Goal: Information Seeking & Learning: Learn about a topic

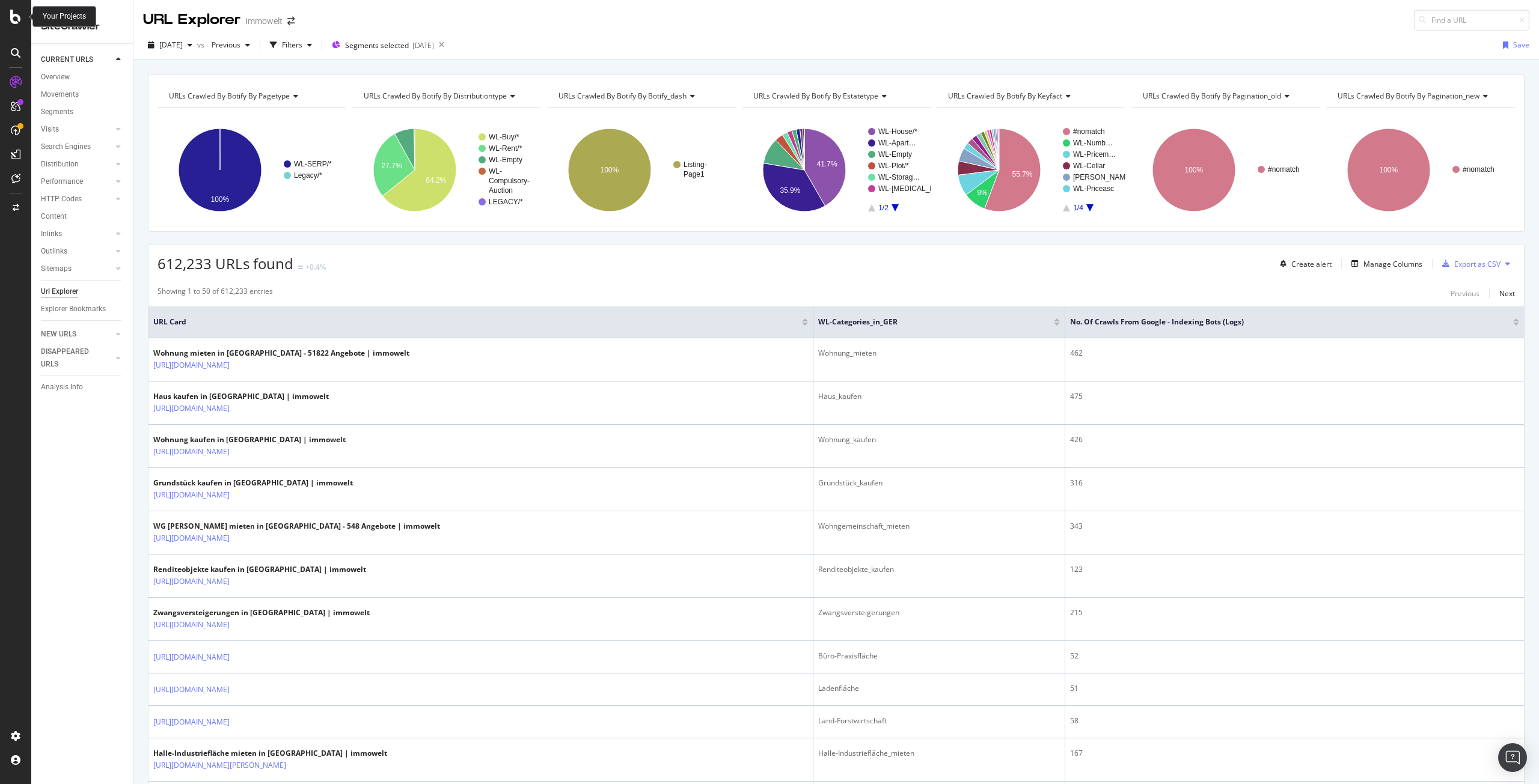
click at [20, 18] on icon at bounding box center [15, 17] width 11 height 14
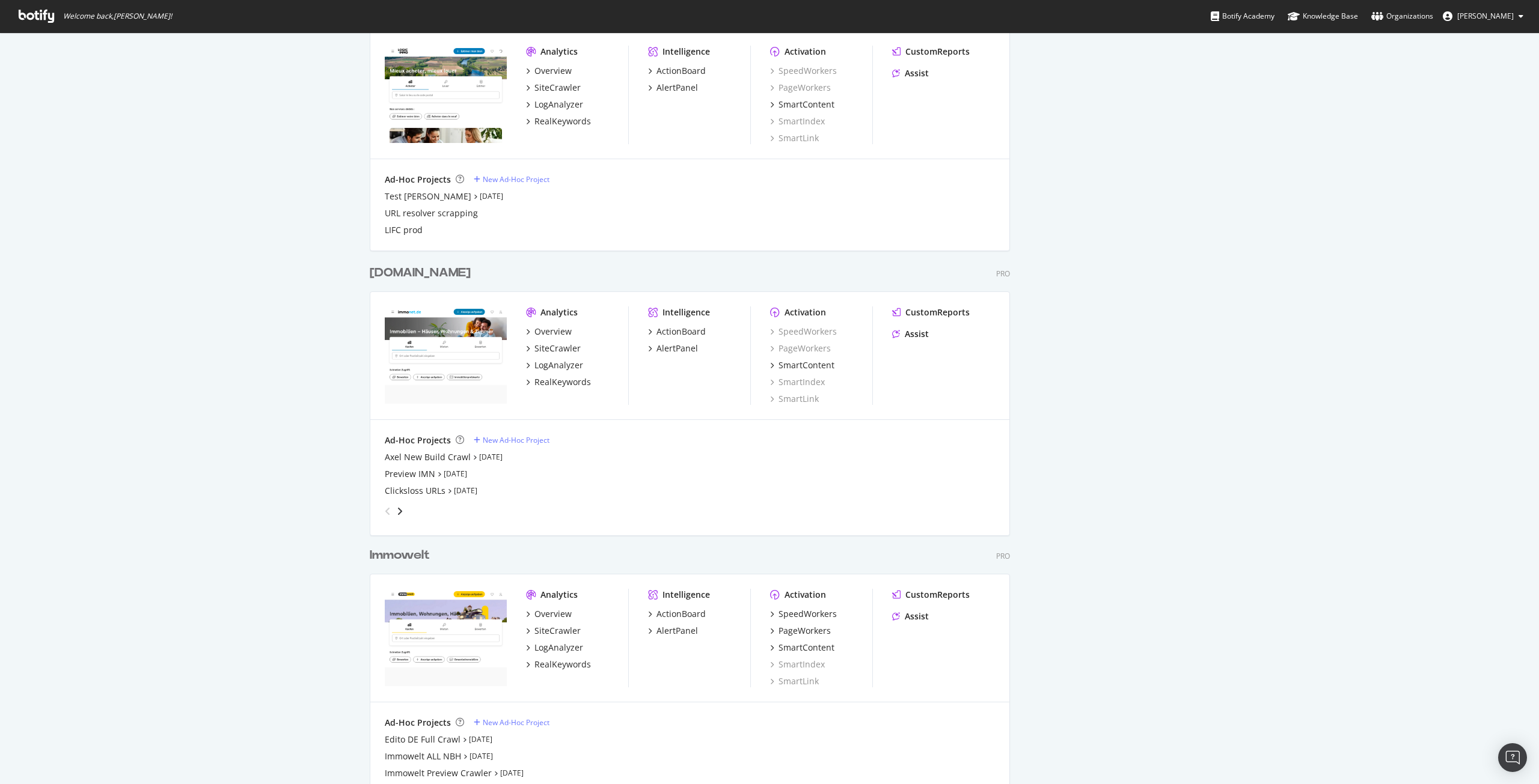
scroll to position [1382, 0]
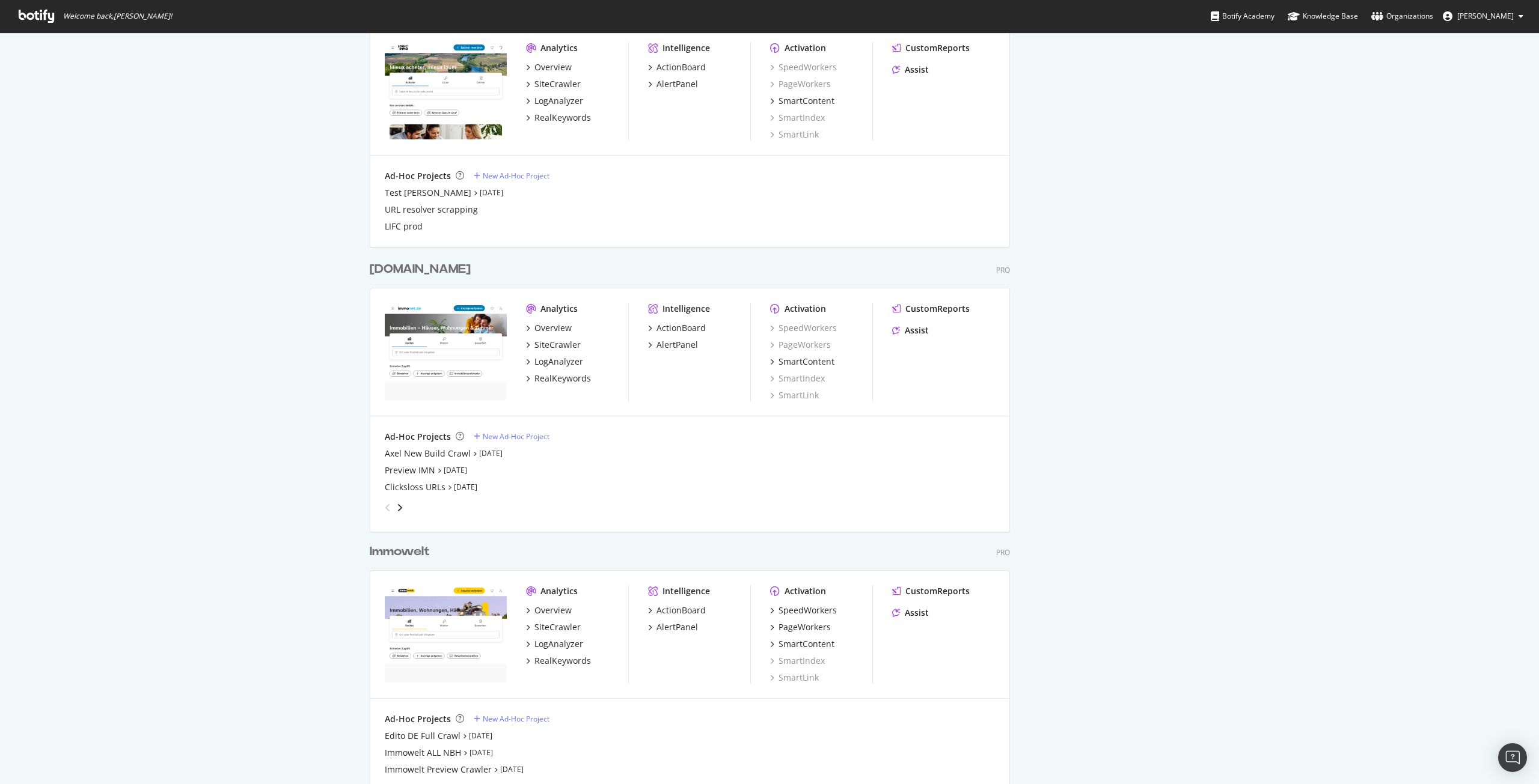
click at [403, 550] on div "Immowelt" at bounding box center [400, 551] width 60 height 17
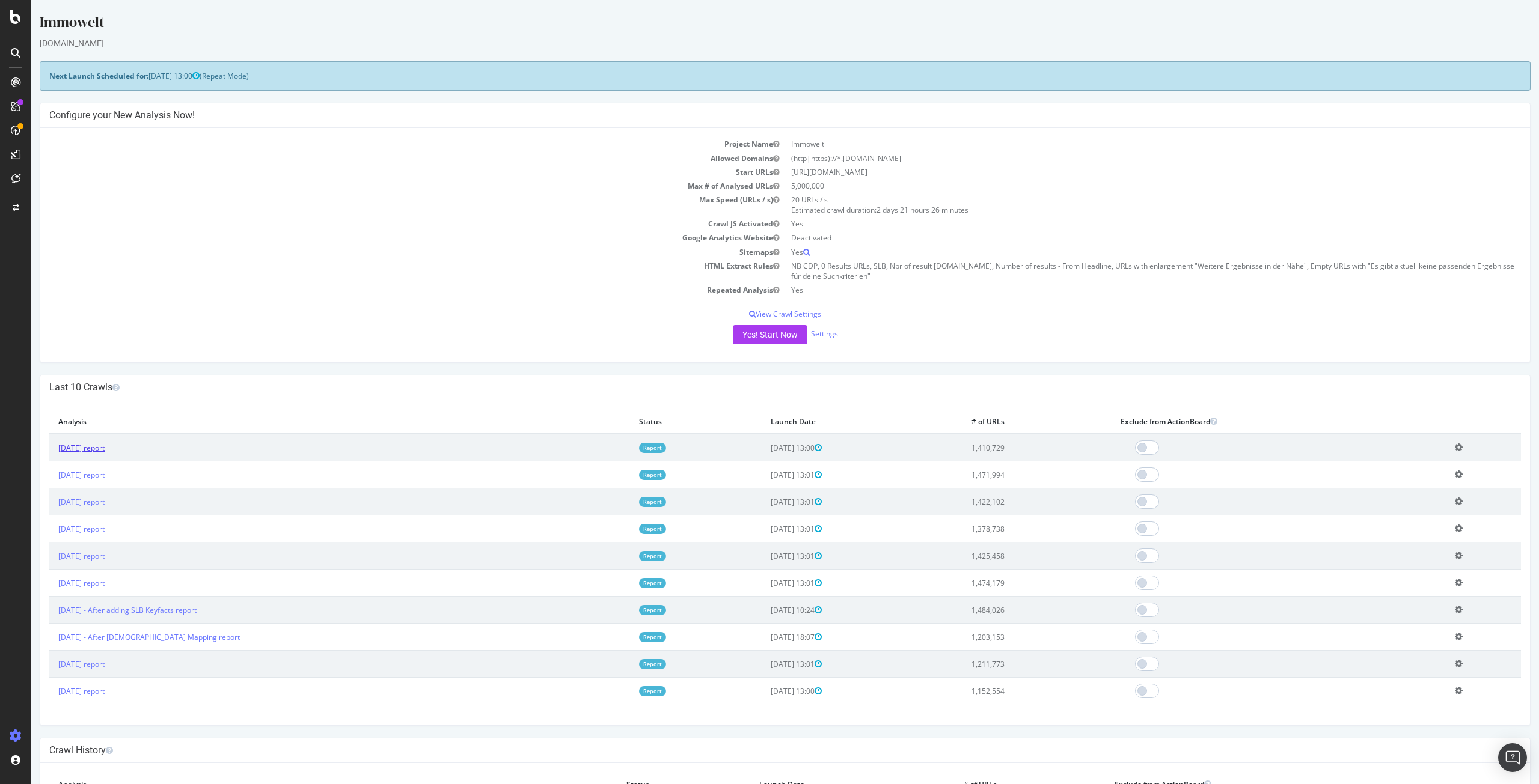
click at [87, 449] on link "2025 Sep. 12th report" at bounding box center [82, 448] width 47 height 10
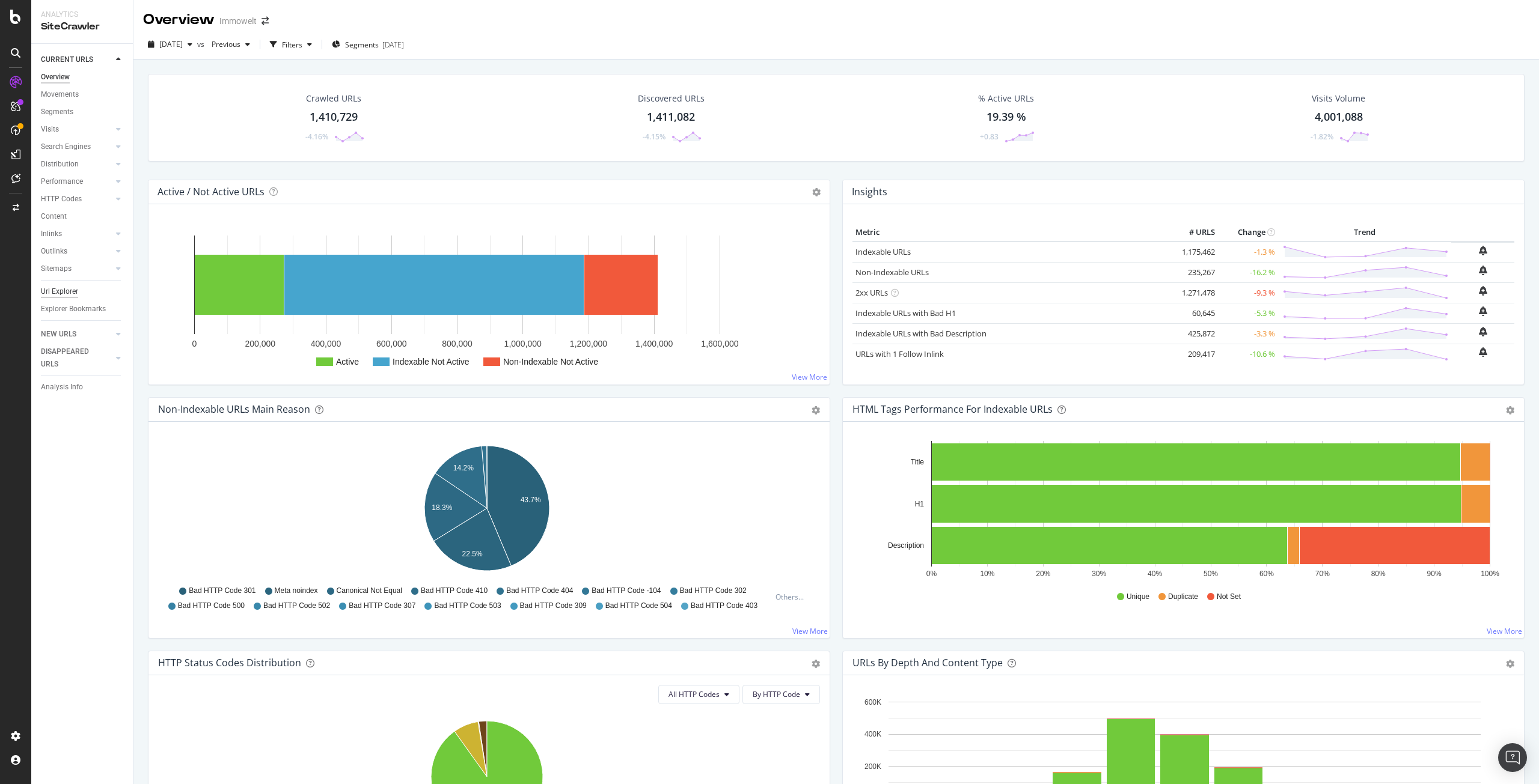
click at [70, 292] on div "Url Explorer" at bounding box center [59, 291] width 37 height 12
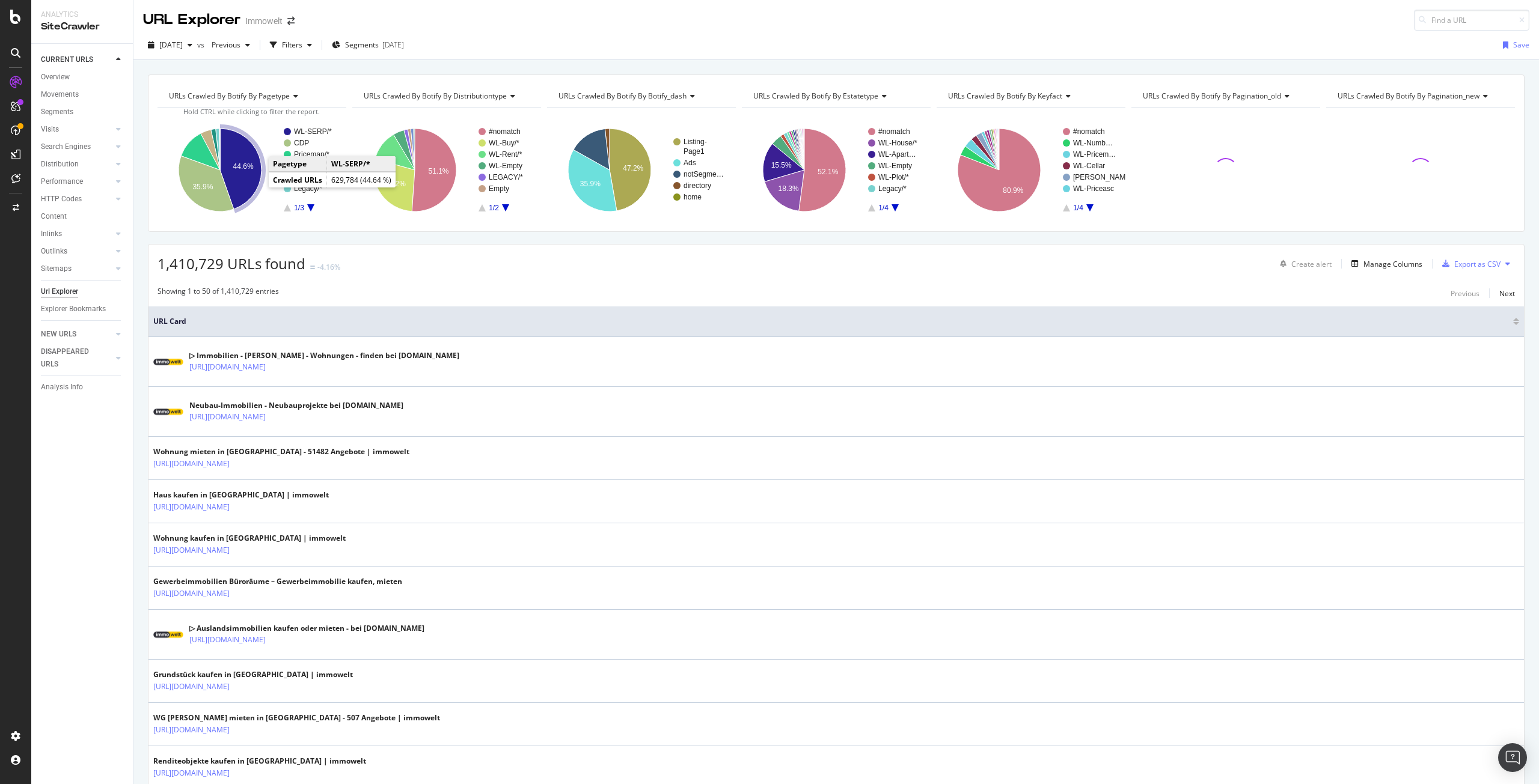
click at [250, 178] on icon "A chart." at bounding box center [241, 168] width 42 height 81
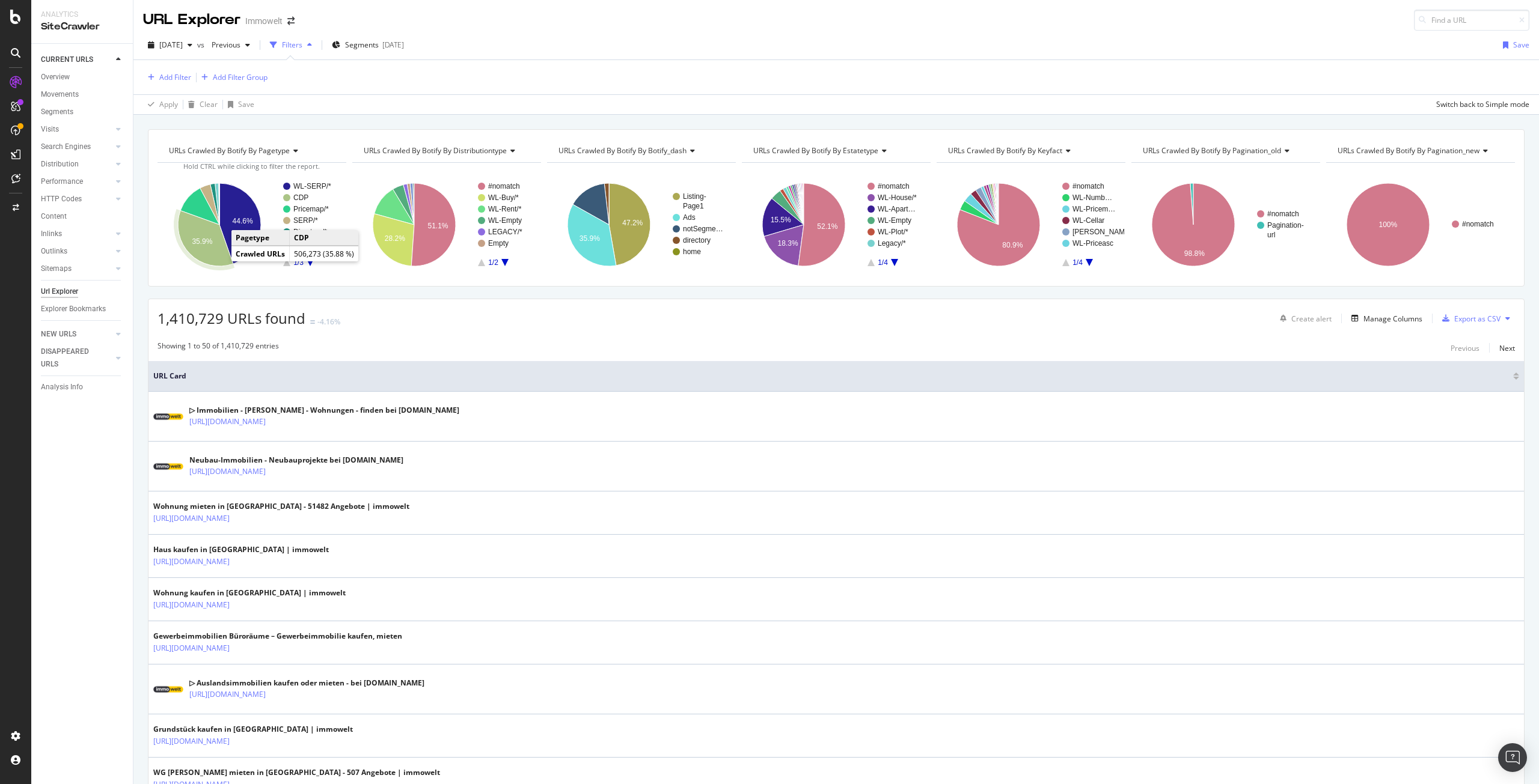
click at [211, 251] on icon "A chart." at bounding box center [206, 238] width 55 height 55
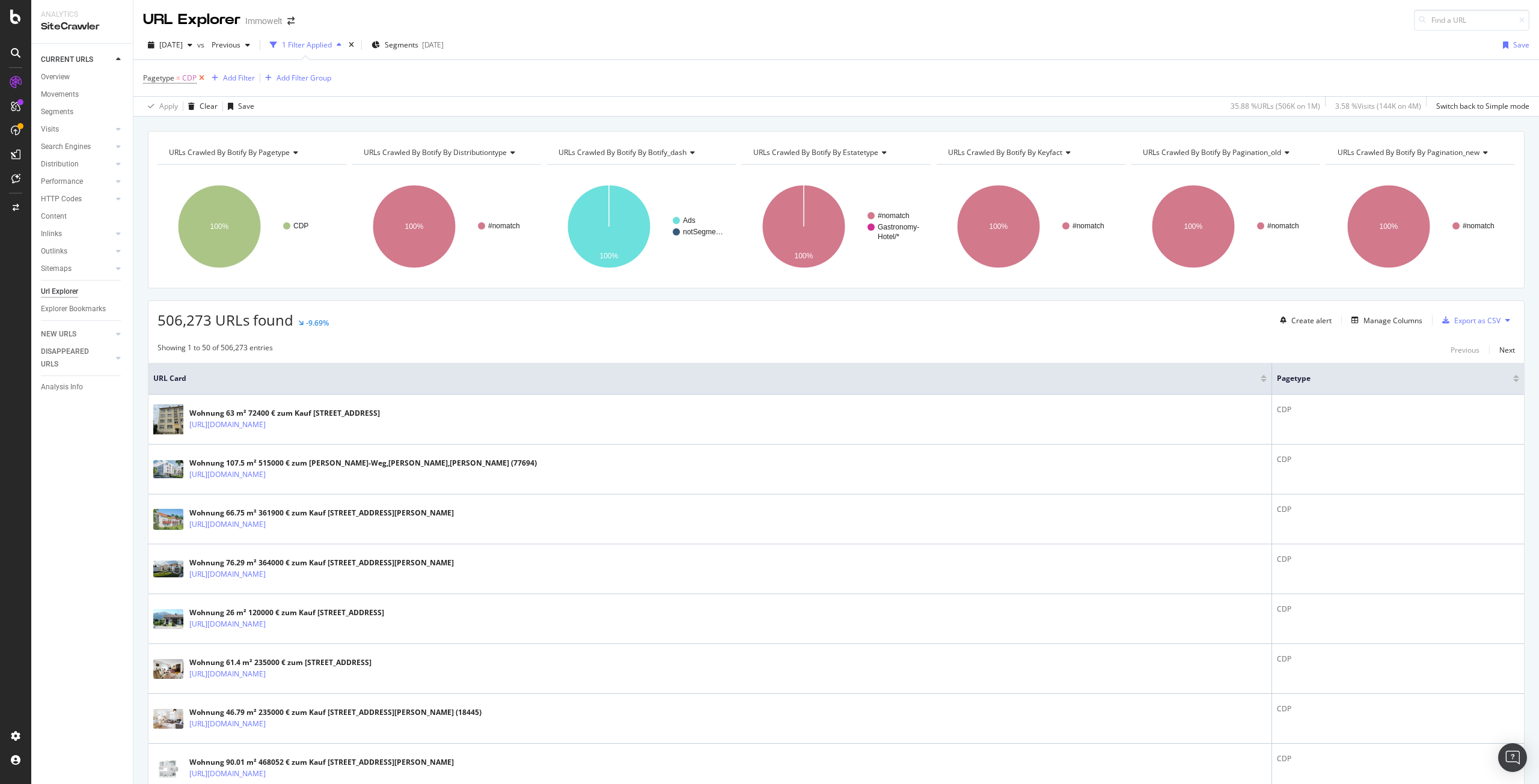
click at [200, 79] on icon at bounding box center [202, 78] width 10 height 12
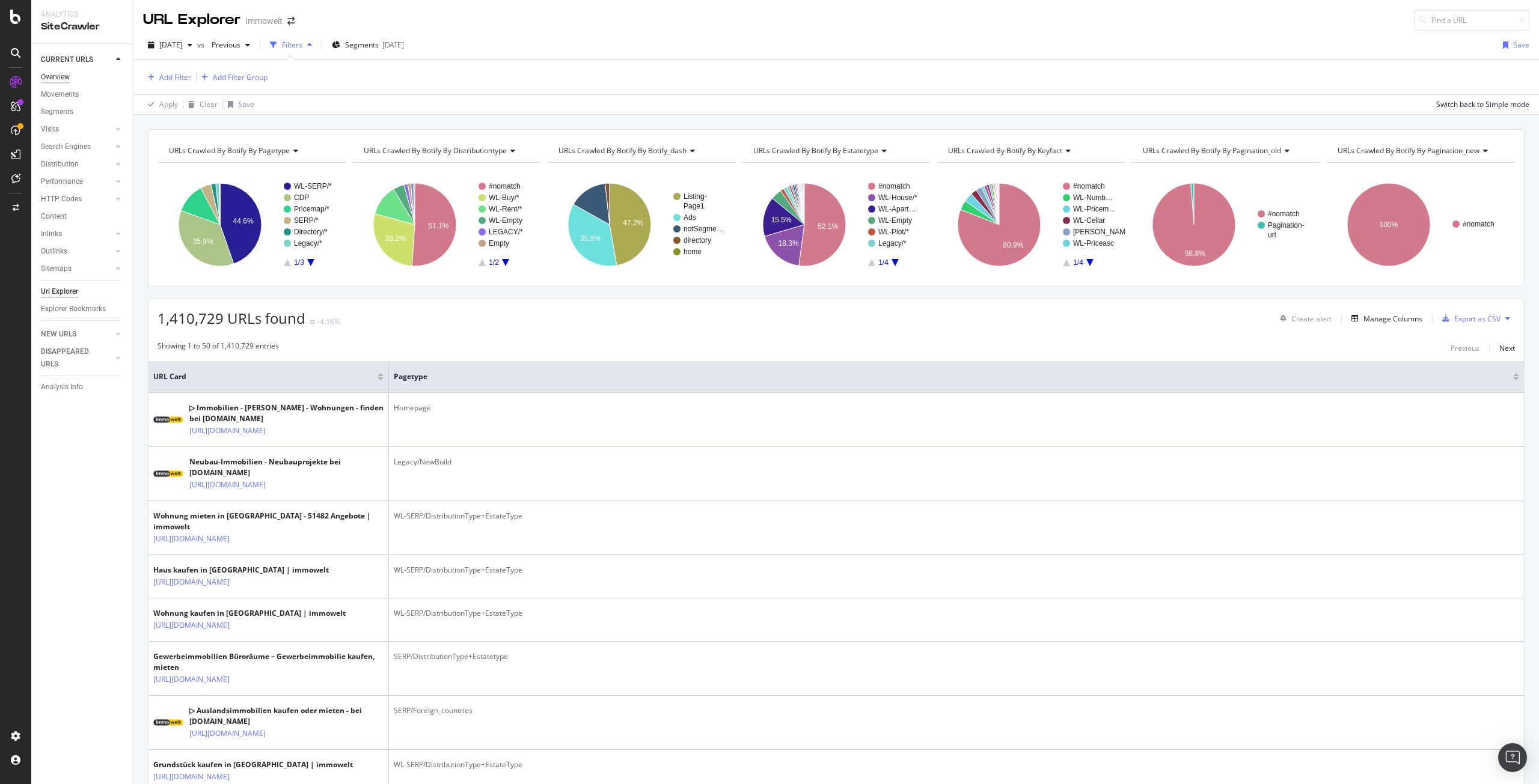
click at [52, 76] on div "Overview" at bounding box center [55, 77] width 29 height 12
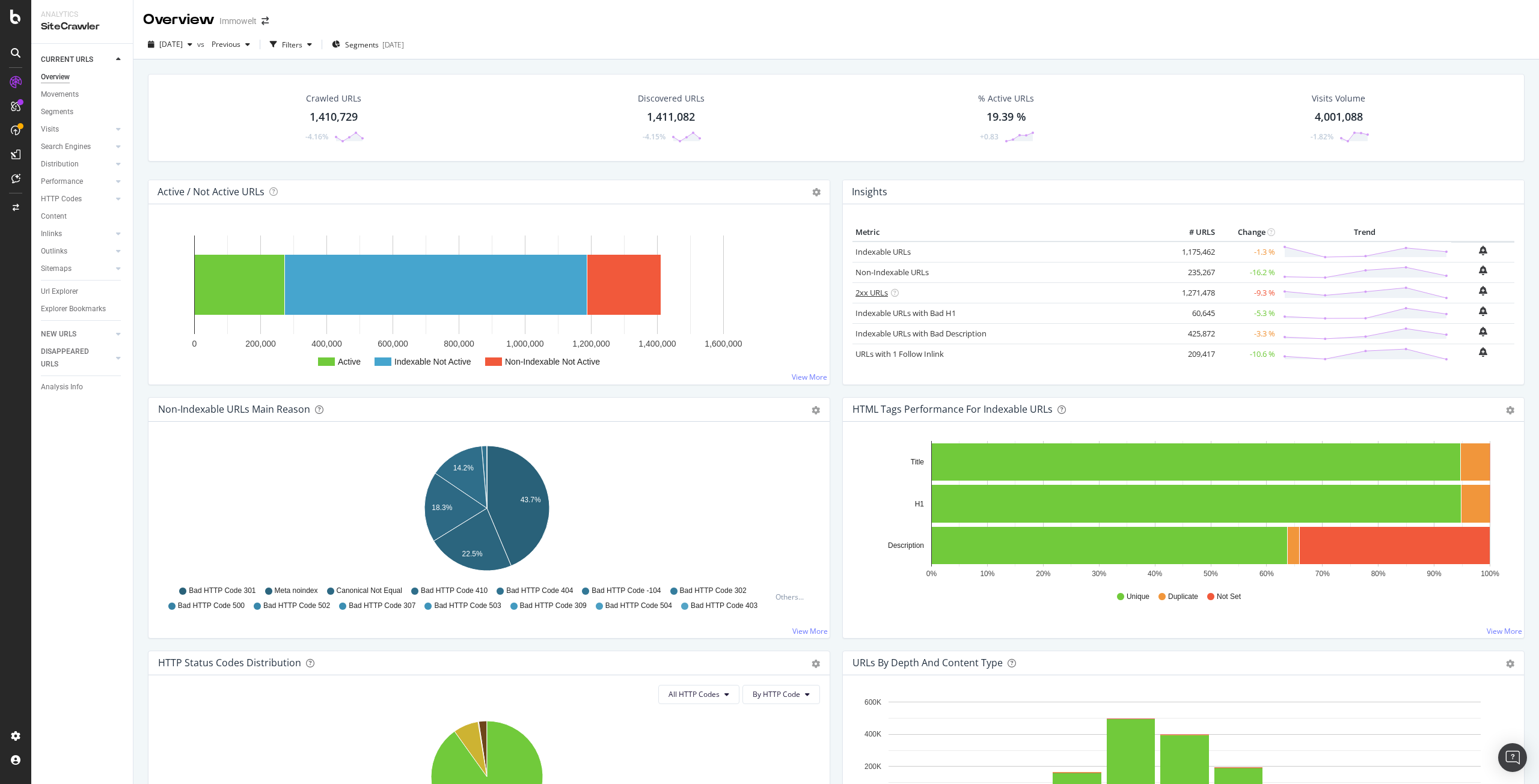
click at [870, 290] on link "2xx URLs" at bounding box center [871, 292] width 32 height 11
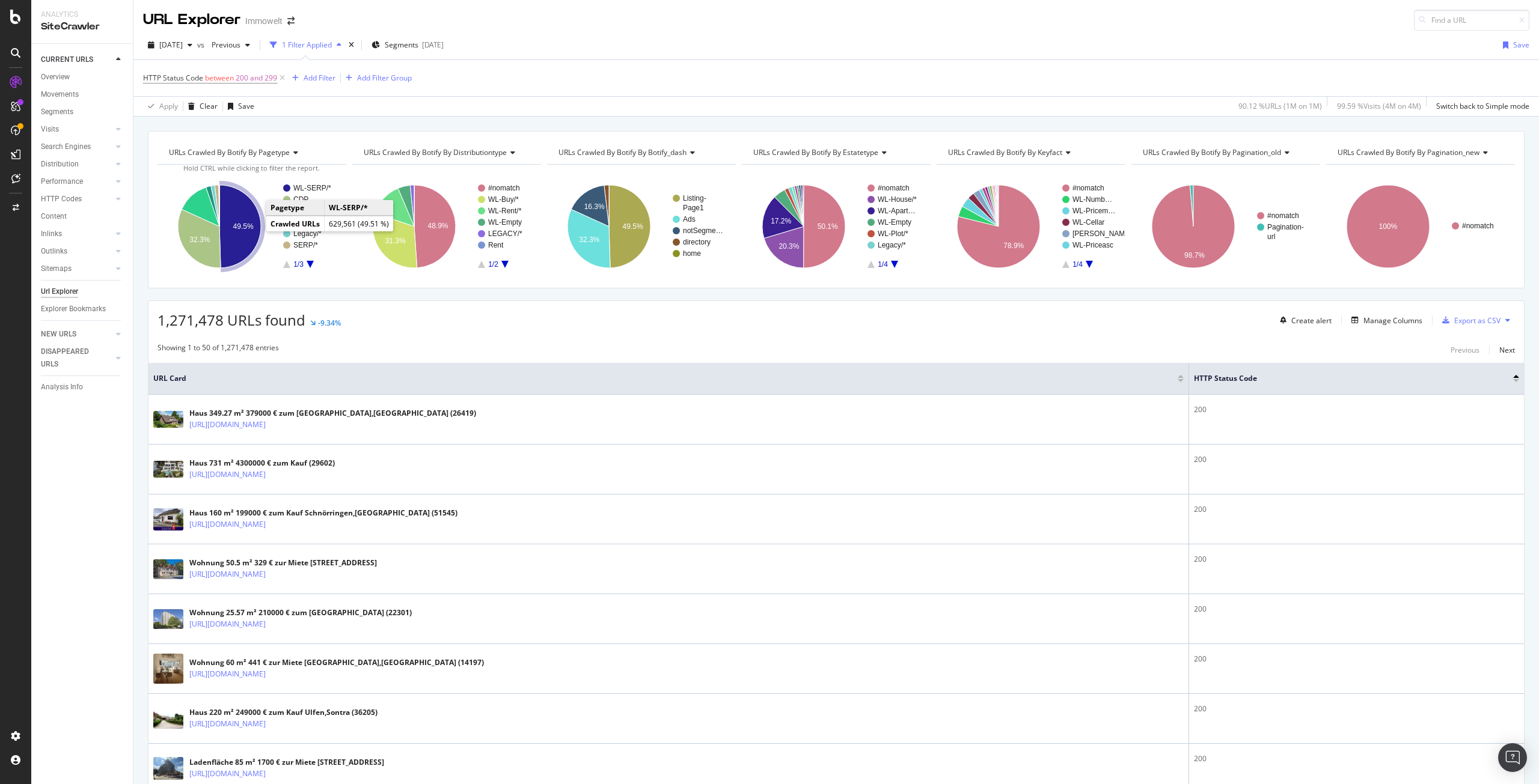
click at [245, 228] on text "49.5%" at bounding box center [243, 226] width 21 height 8
click at [192, 233] on icon "A chart." at bounding box center [199, 238] width 42 height 59
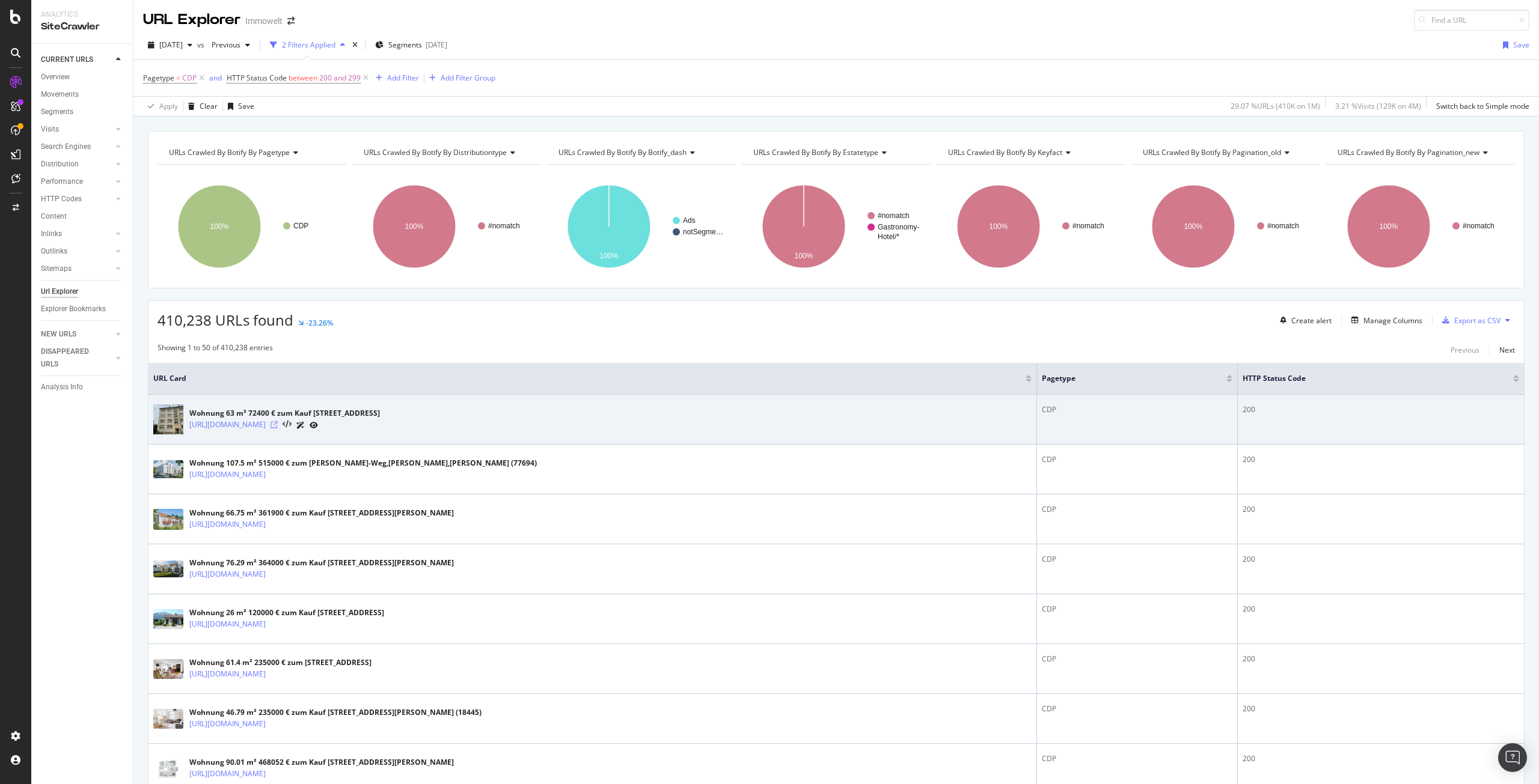
click at [277, 423] on icon at bounding box center [274, 424] width 7 height 7
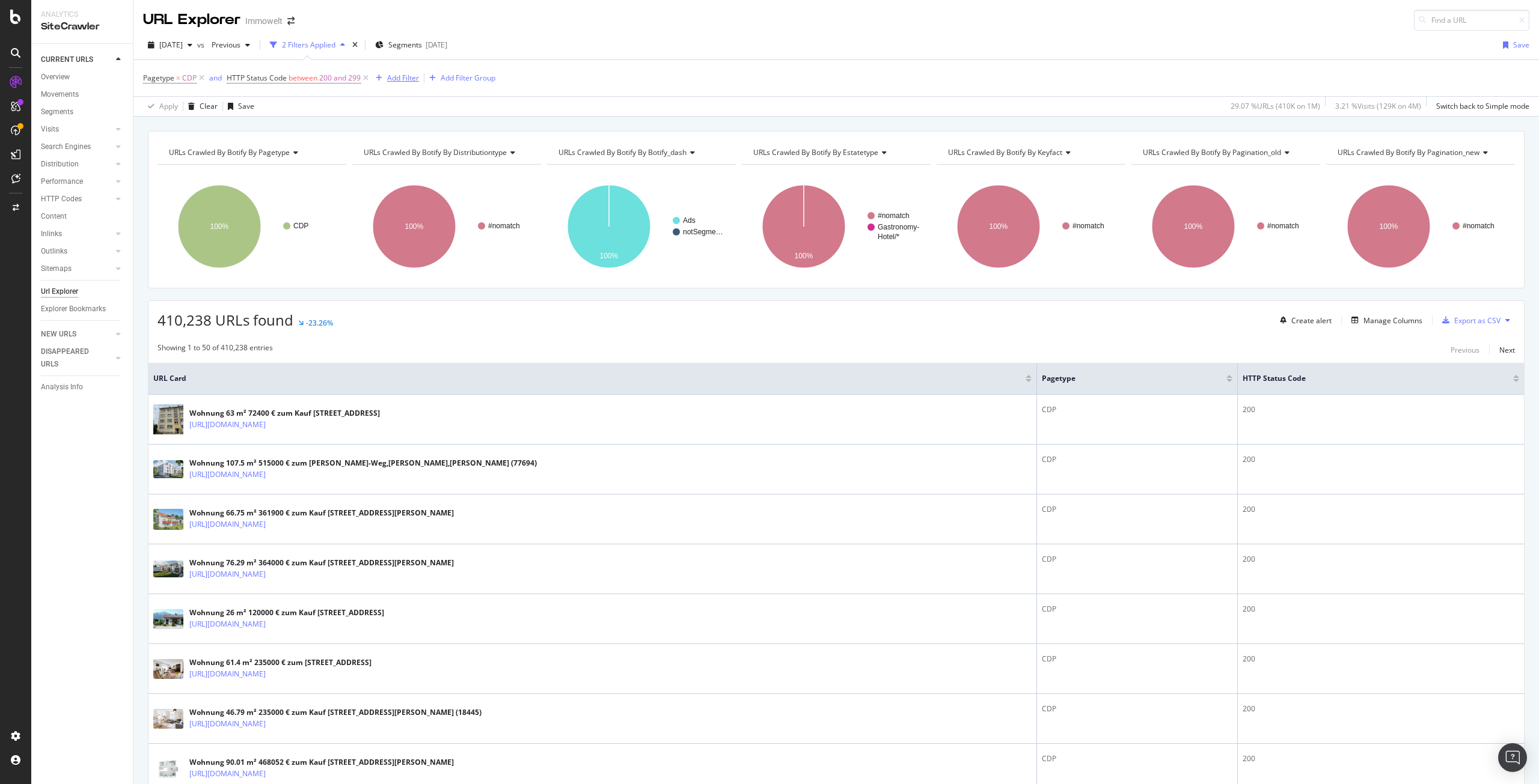
drag, startPoint x: 363, startPoint y: 77, endPoint x: 222, endPoint y: 83, distance: 141.1
click at [363, 77] on icon at bounding box center [366, 78] width 10 height 12
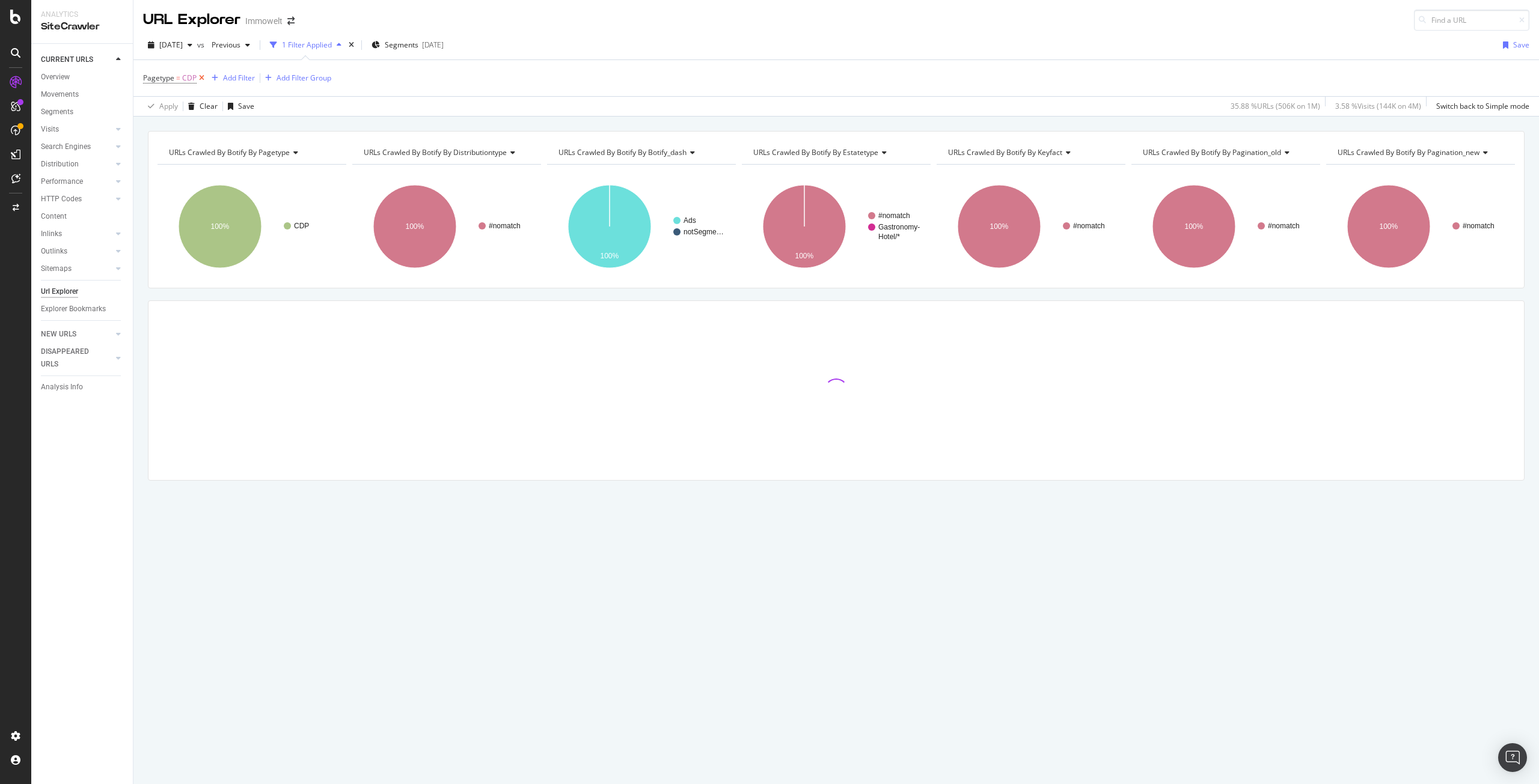
click at [203, 77] on icon at bounding box center [202, 78] width 10 height 12
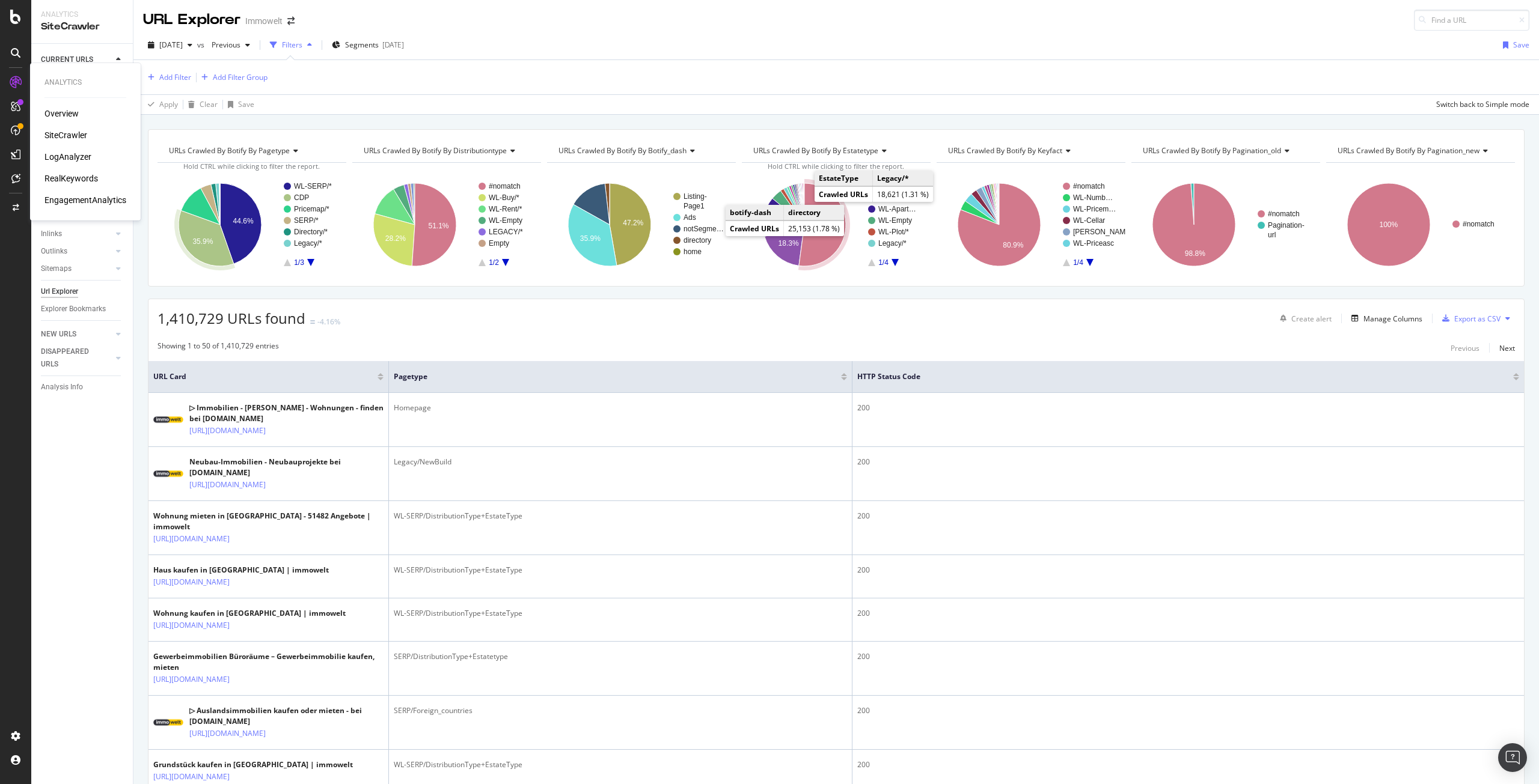
click at [64, 159] on div "LogAnalyzer" at bounding box center [67, 156] width 47 height 12
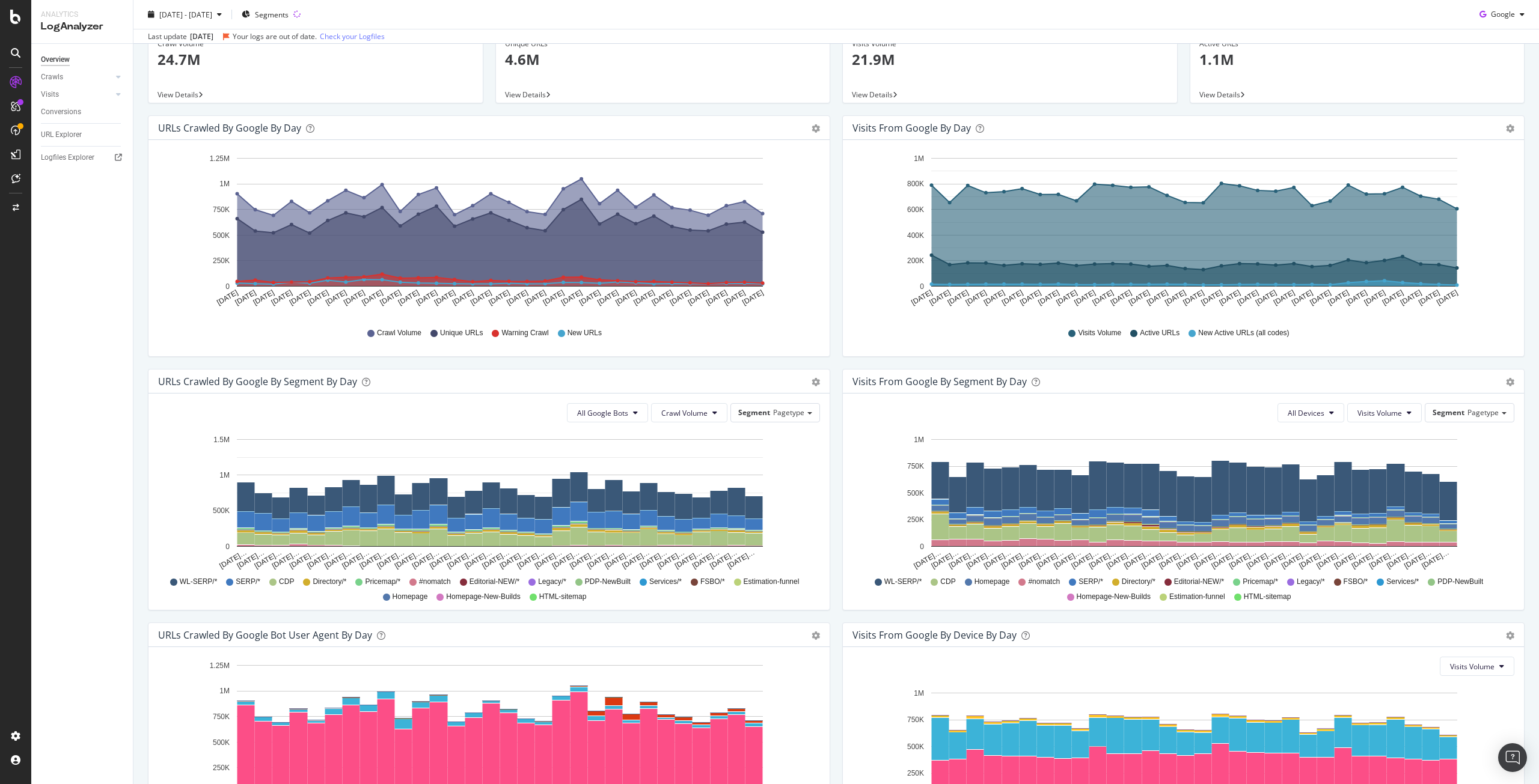
scroll to position [60, 0]
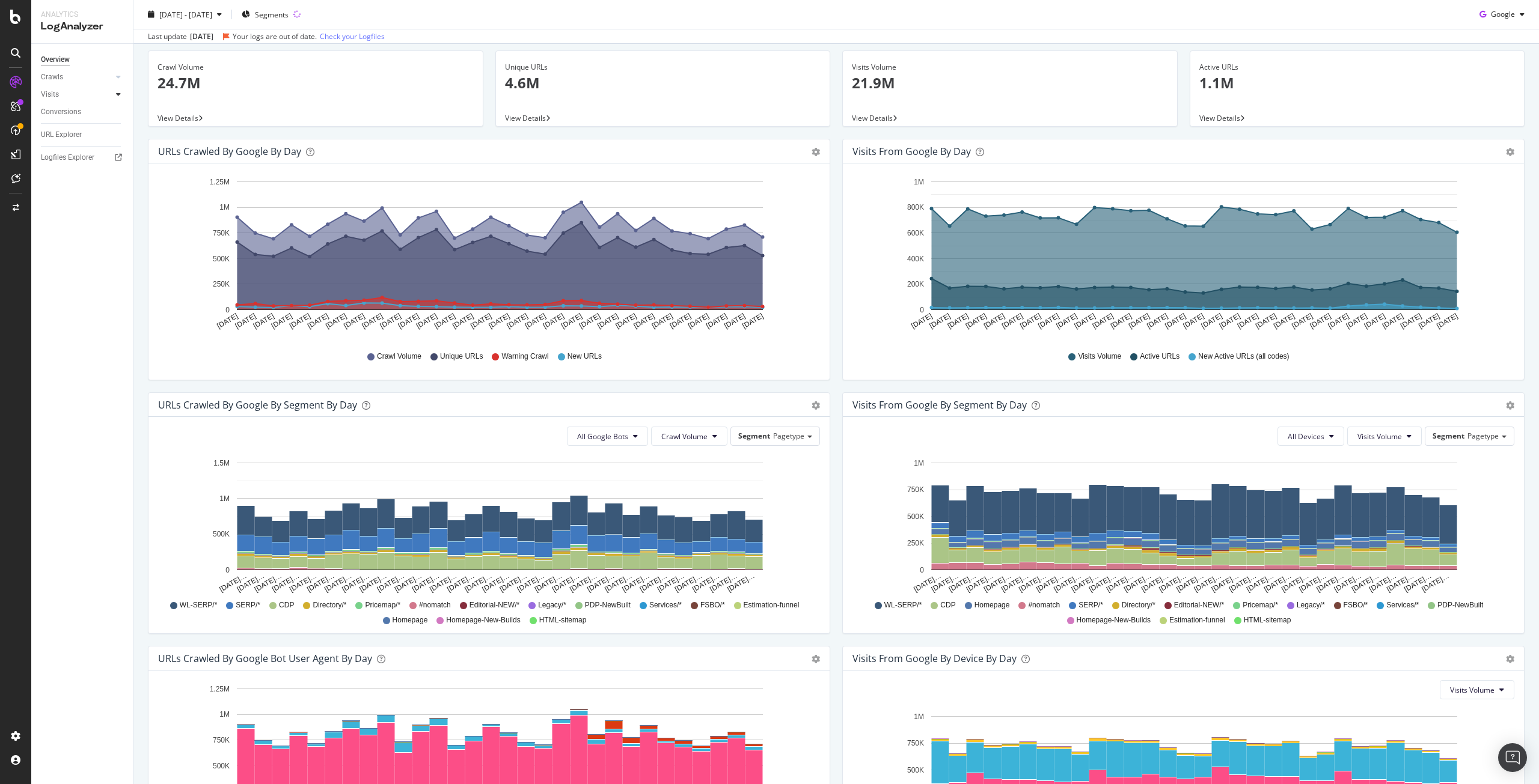
click at [117, 92] on icon at bounding box center [118, 94] width 5 height 7
click at [81, 158] on div "HTTP Codes" at bounding box center [67, 159] width 41 height 12
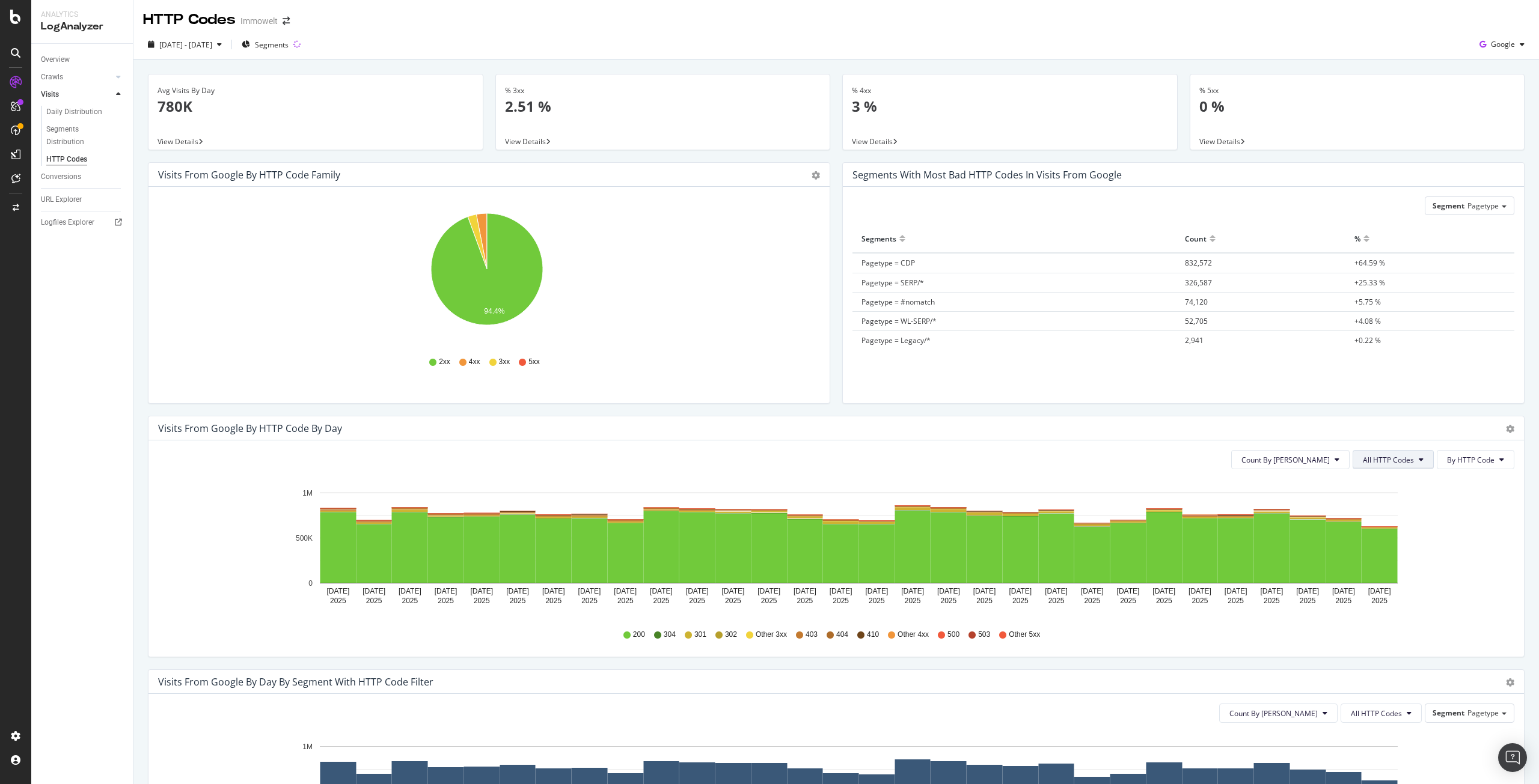
click at [1403, 459] on span "All HTTP Codes" at bounding box center [1387, 459] width 51 height 10
click at [1390, 548] on span "3xx family" at bounding box center [1386, 550] width 61 height 11
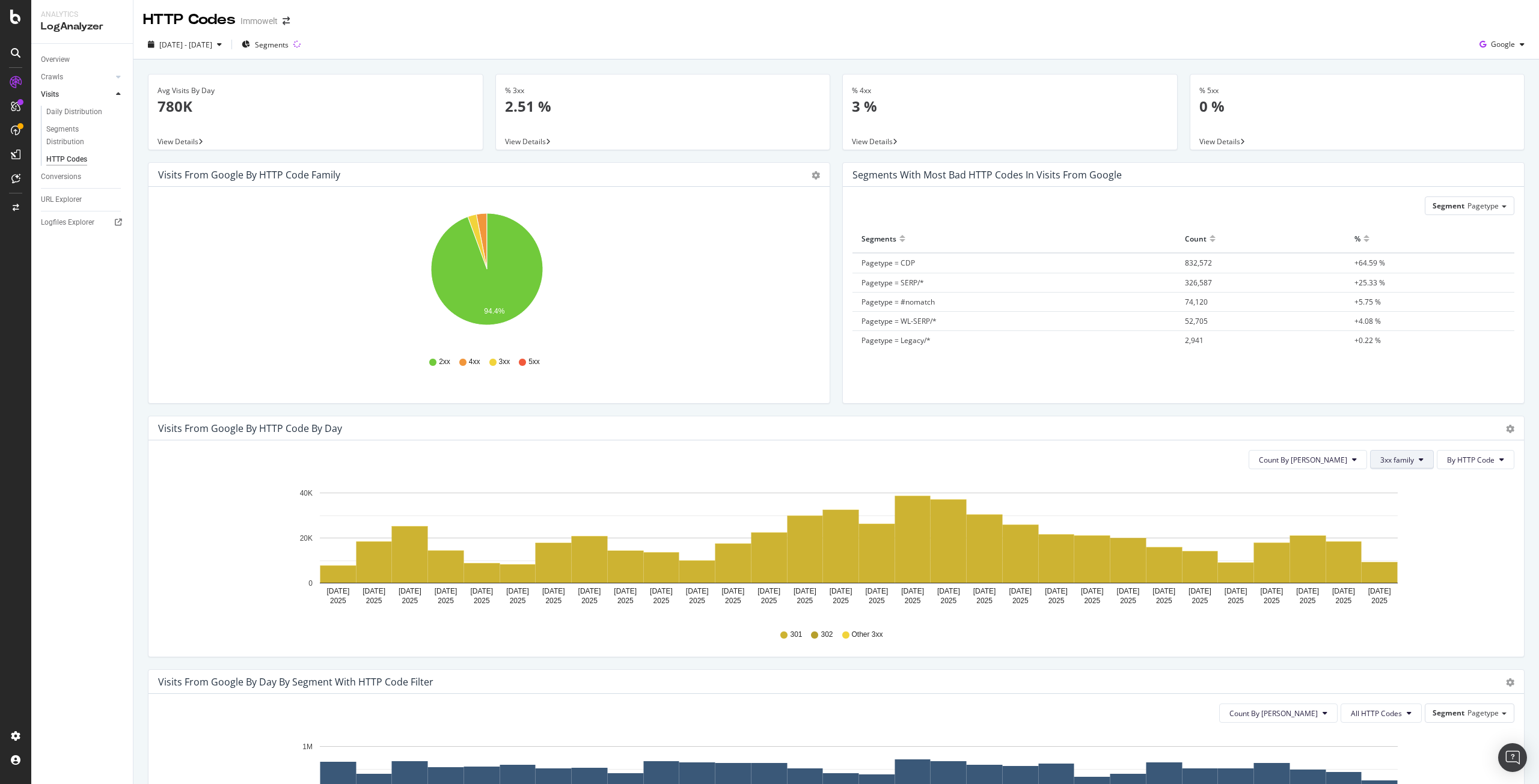
click at [1398, 463] on span "3xx family" at bounding box center [1397, 459] width 33 height 10
click at [1394, 568] on span "4xx family" at bounding box center [1402, 572] width 61 height 11
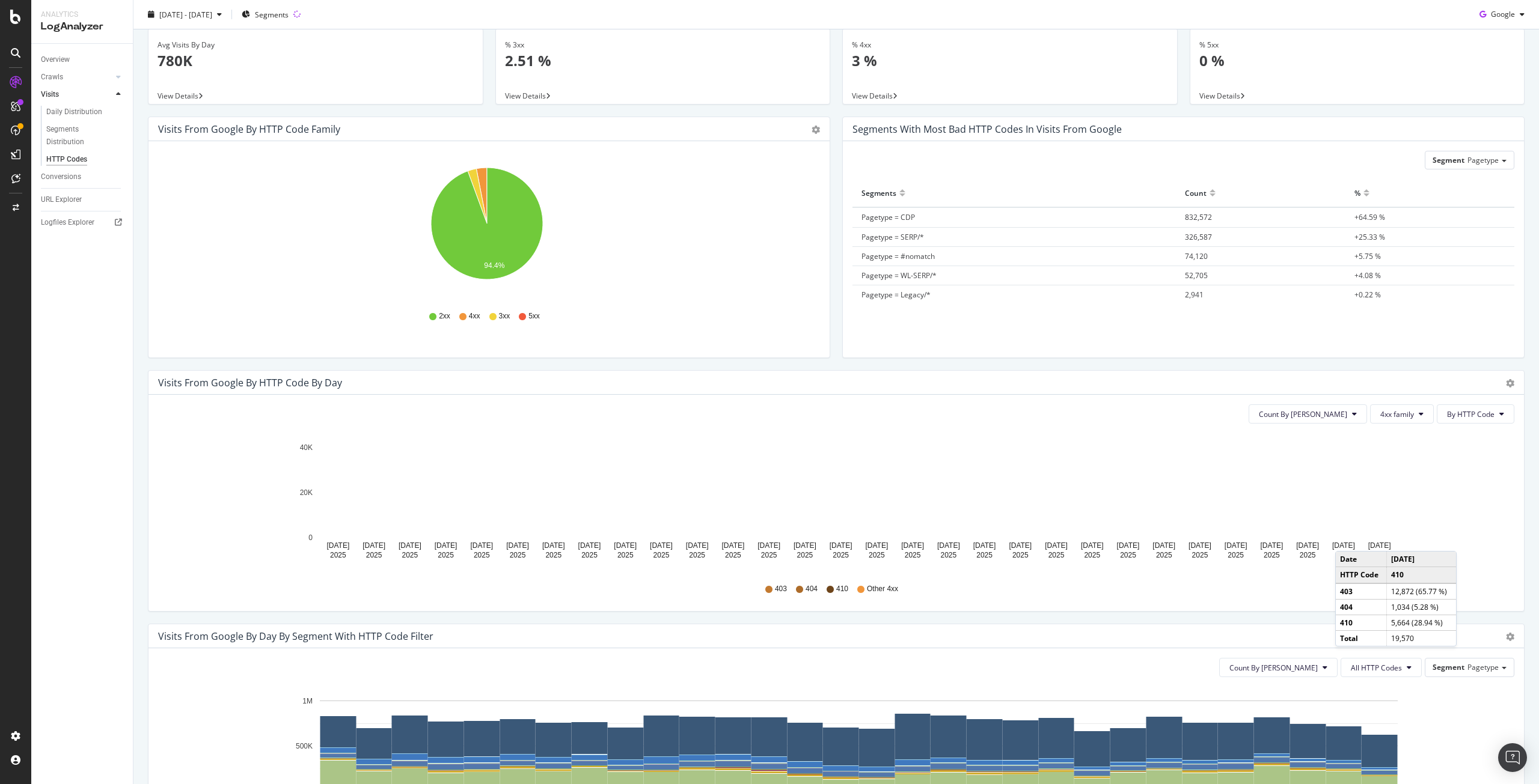
scroll to position [120, 0]
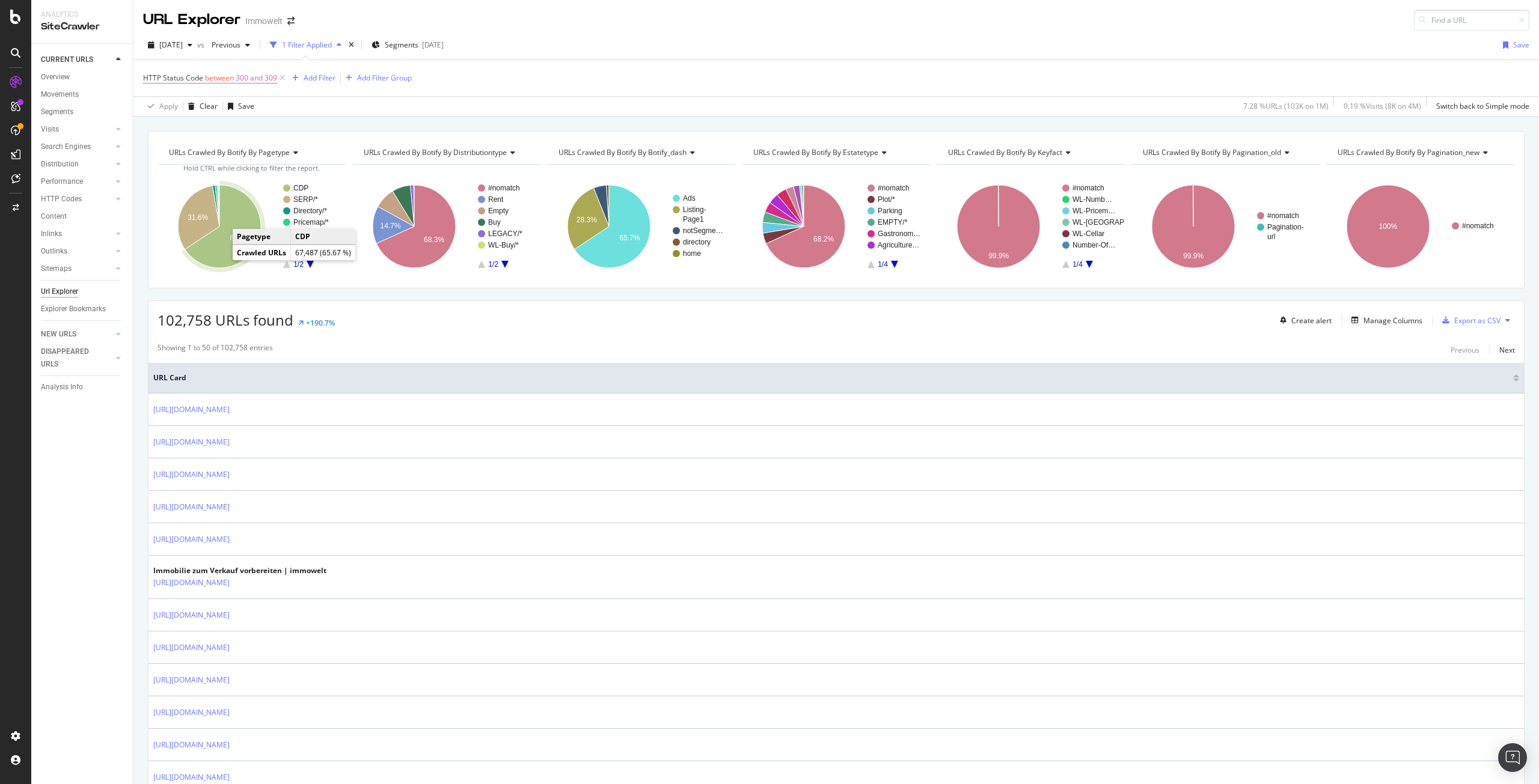
click at [219, 248] on icon "A chart." at bounding box center [222, 226] width 76 height 83
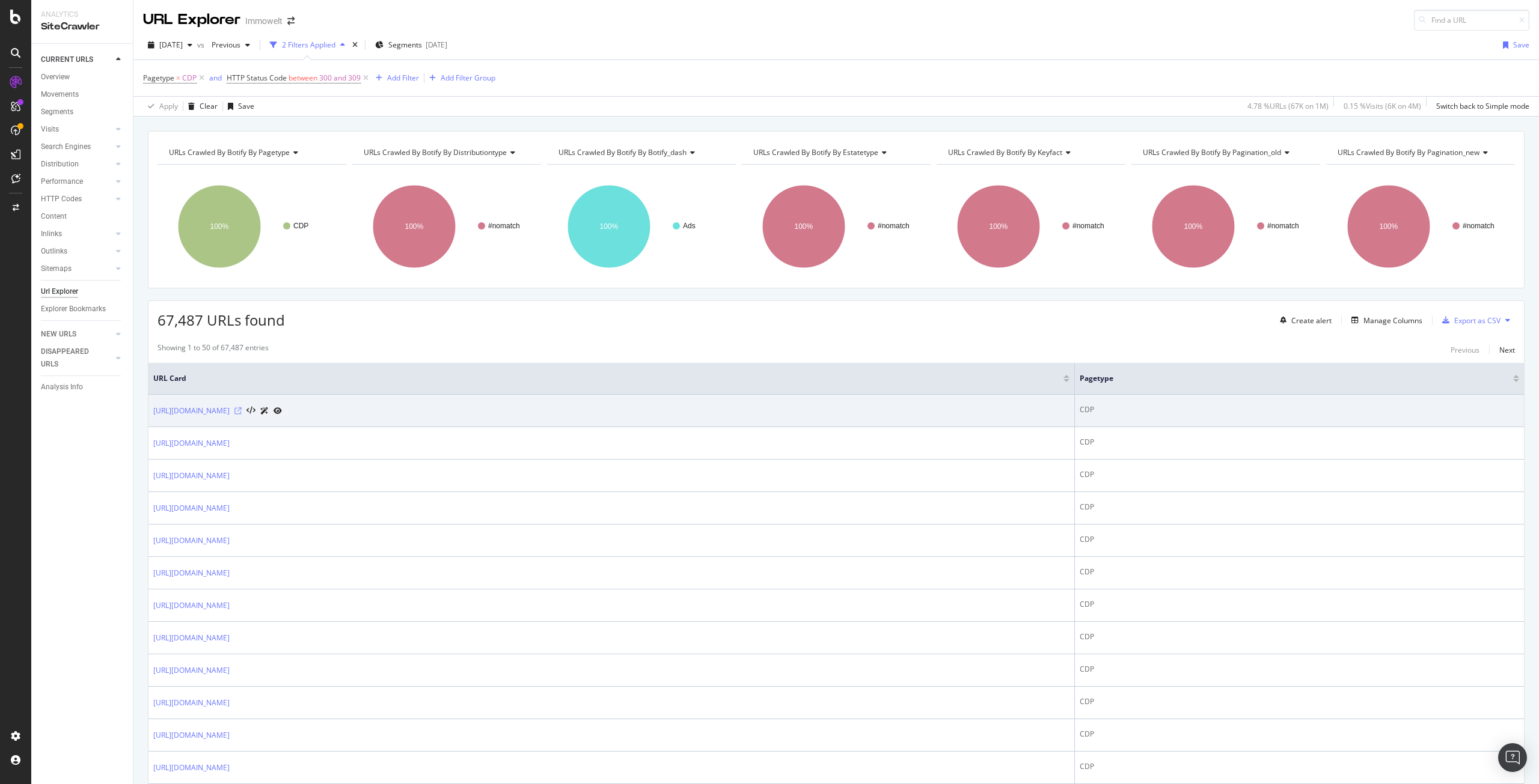
click at [242, 410] on icon at bounding box center [237, 410] width 7 height 7
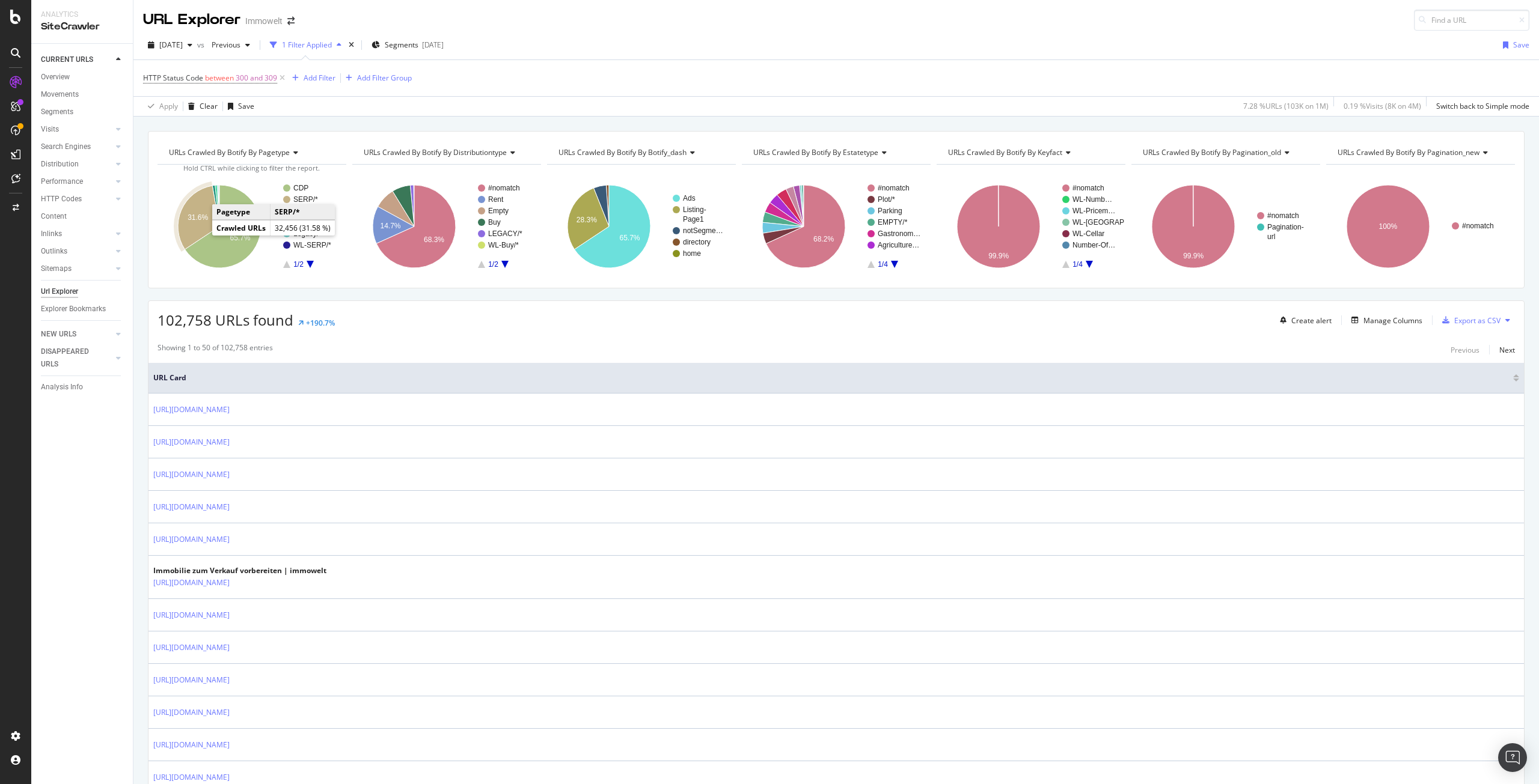
click at [194, 217] on text "31.6%" at bounding box center [197, 217] width 21 height 8
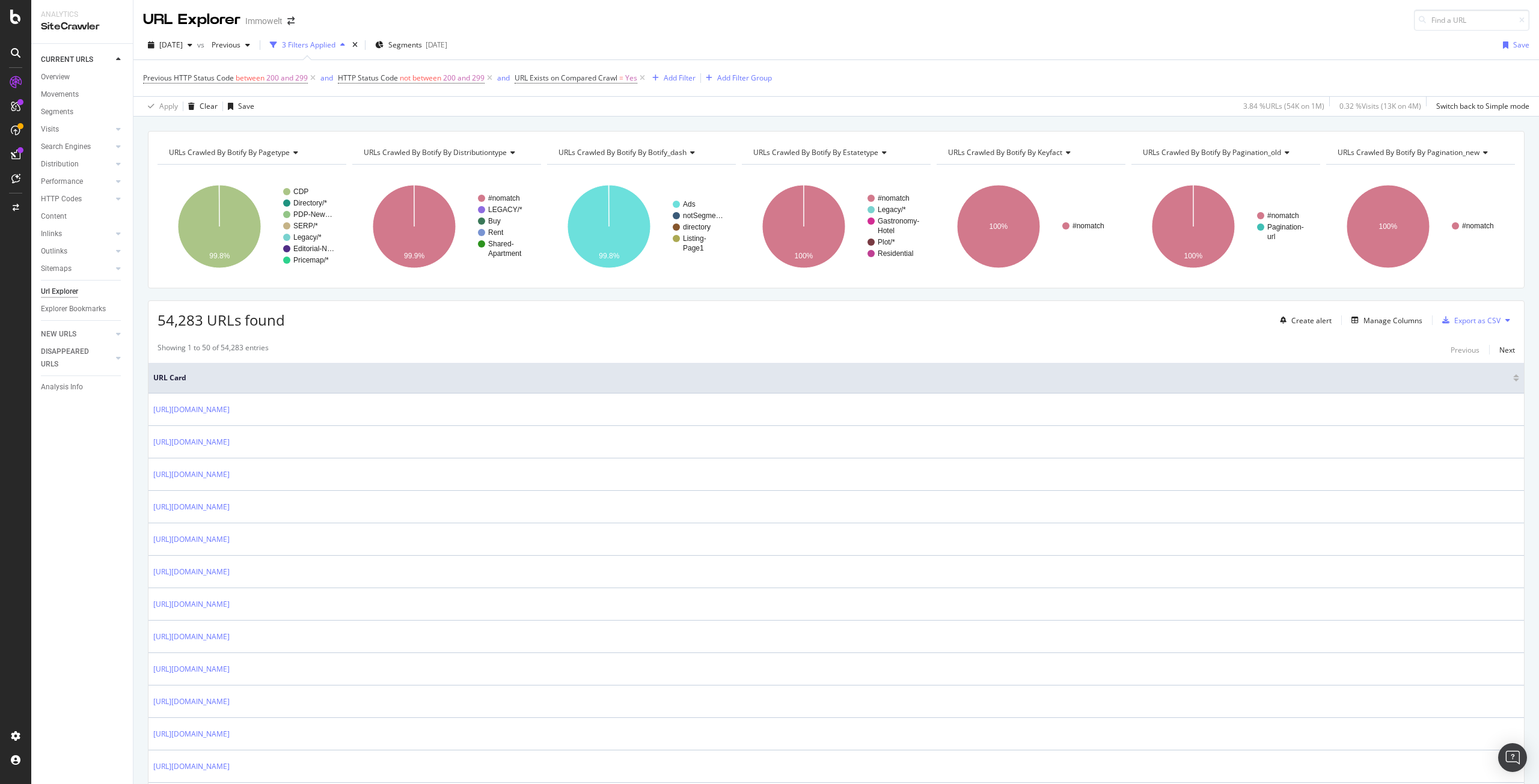
click at [1024, 152] on span "URLs Crawled By Botify By keyfact" at bounding box center [1004, 152] width 114 height 10
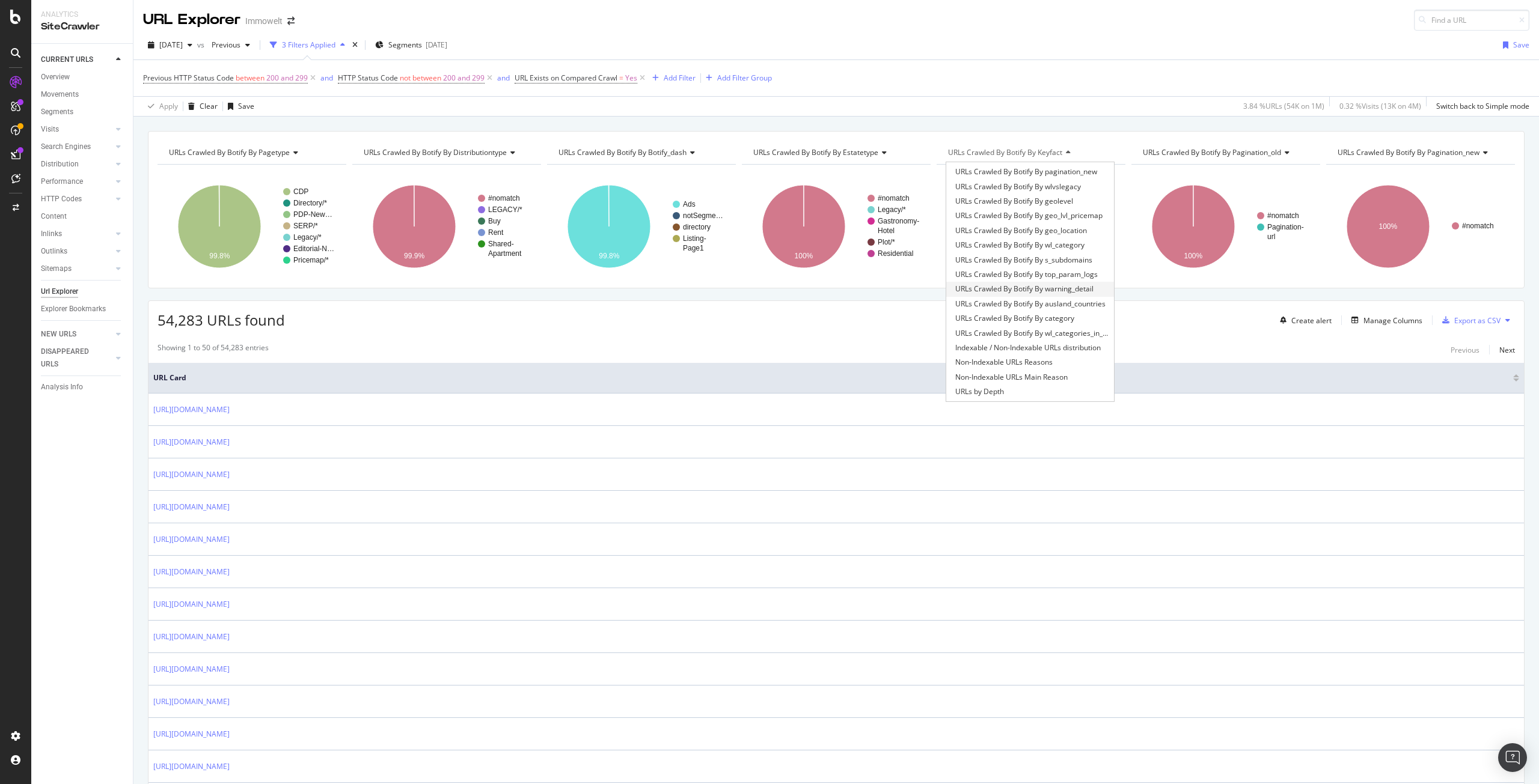
scroll to position [120, 0]
click at [1070, 354] on div "Non-Indexable URLs Main Reason" at bounding box center [1029, 356] width 167 height 14
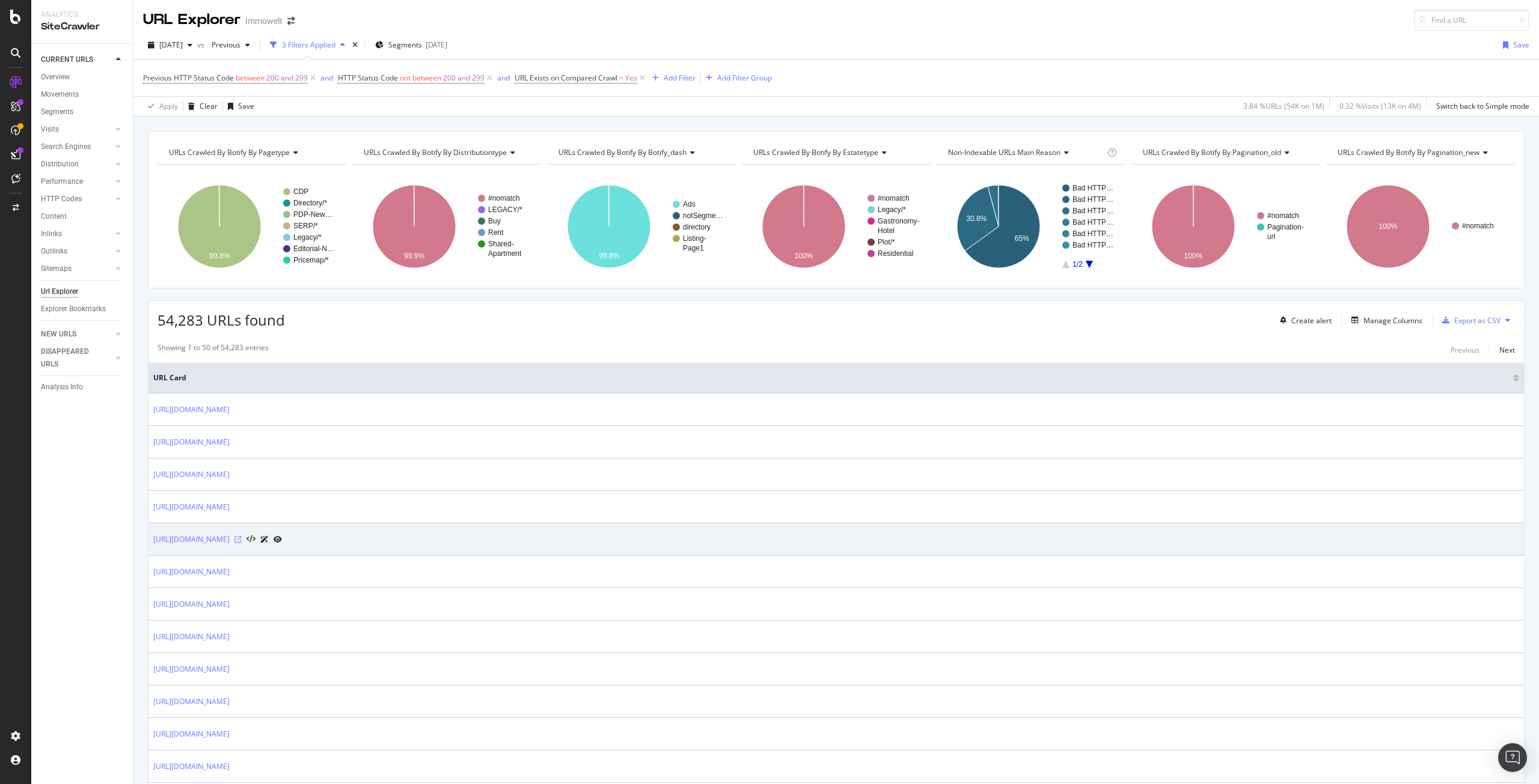
click at [242, 538] on icon at bounding box center [237, 539] width 7 height 7
drag, startPoint x: 403, startPoint y: 548, endPoint x: 154, endPoint y: 540, distance: 249.1
click at [154, 540] on td "https://www.immowelt.de/expose/65b81f42-9553-440f-b6ab-65cc91fef7e7" at bounding box center [835, 539] width 1375 height 32
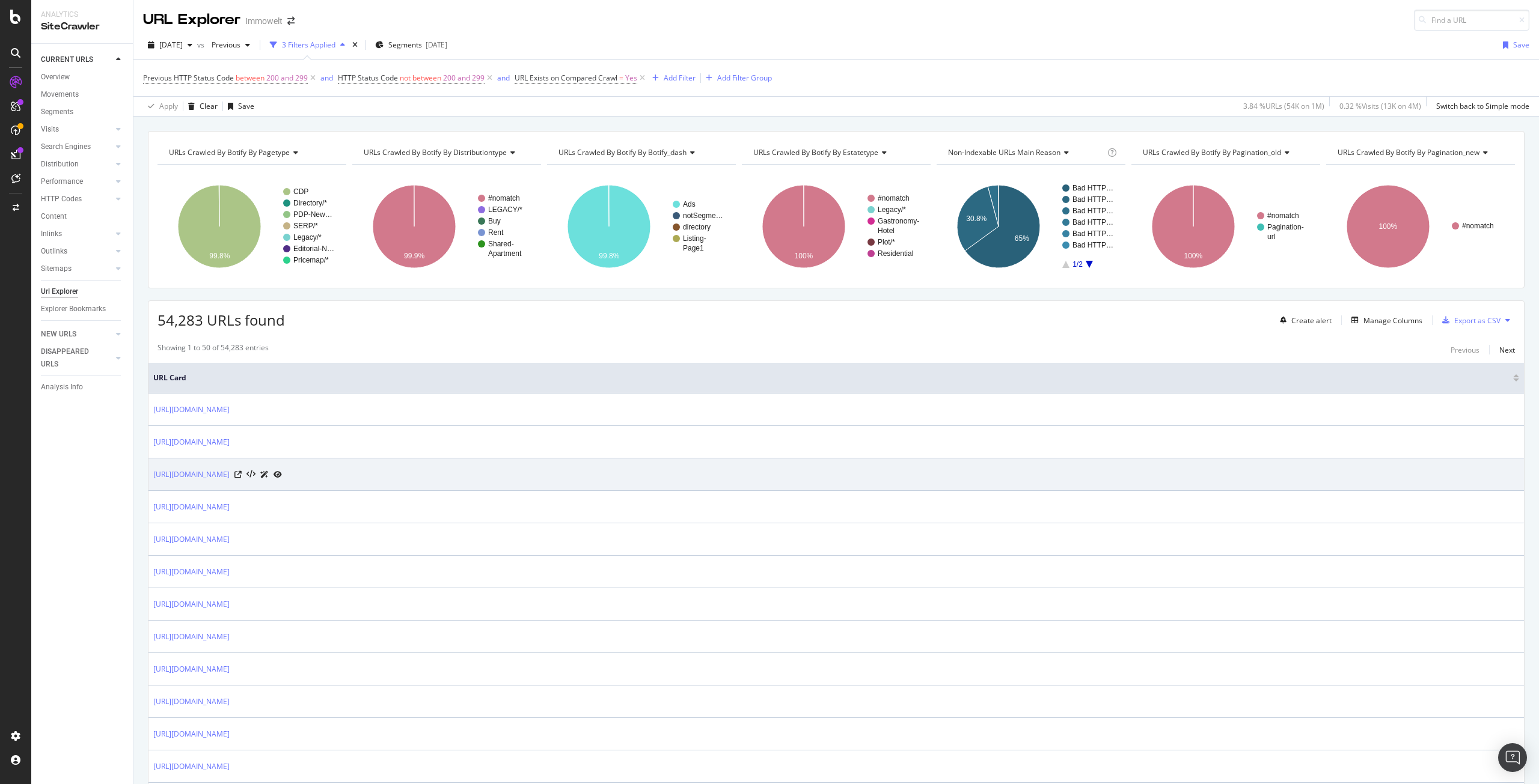
copy link "https://www.immowelt.de/expose/65b81f42-9553-440f-b6ab-65cc91fef7e7"
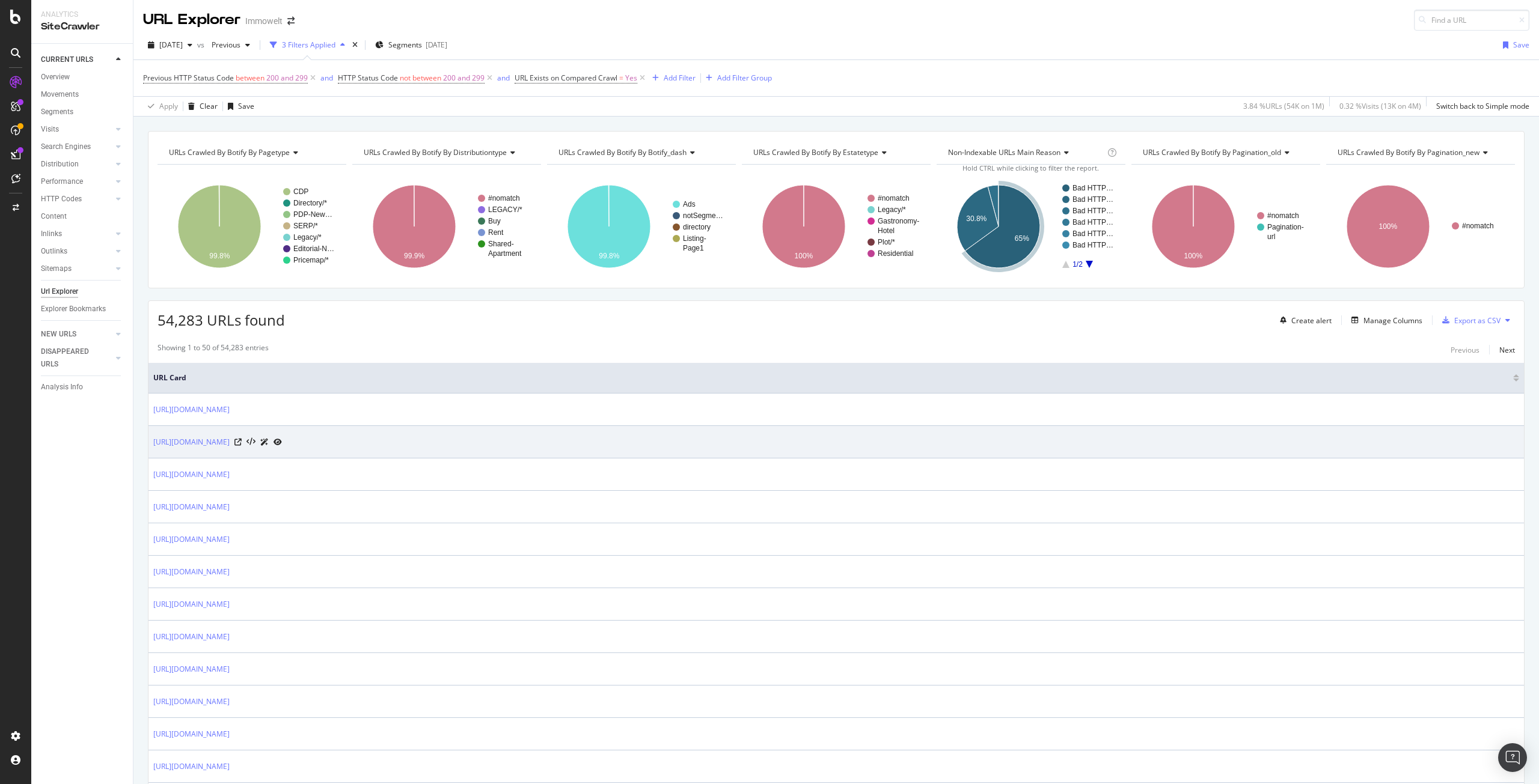
drag, startPoint x: 410, startPoint y: 449, endPoint x: 152, endPoint y: 444, distance: 258.0
click at [152, 444] on td "https://www.immowelt.de/expose/c315735d-728a-45ae-ba23-b06f4351adac" at bounding box center [835, 442] width 1375 height 32
copy link "https://www.immowelt.de/expose/c315735d-728a-45ae-ba23-b06f4351adac"
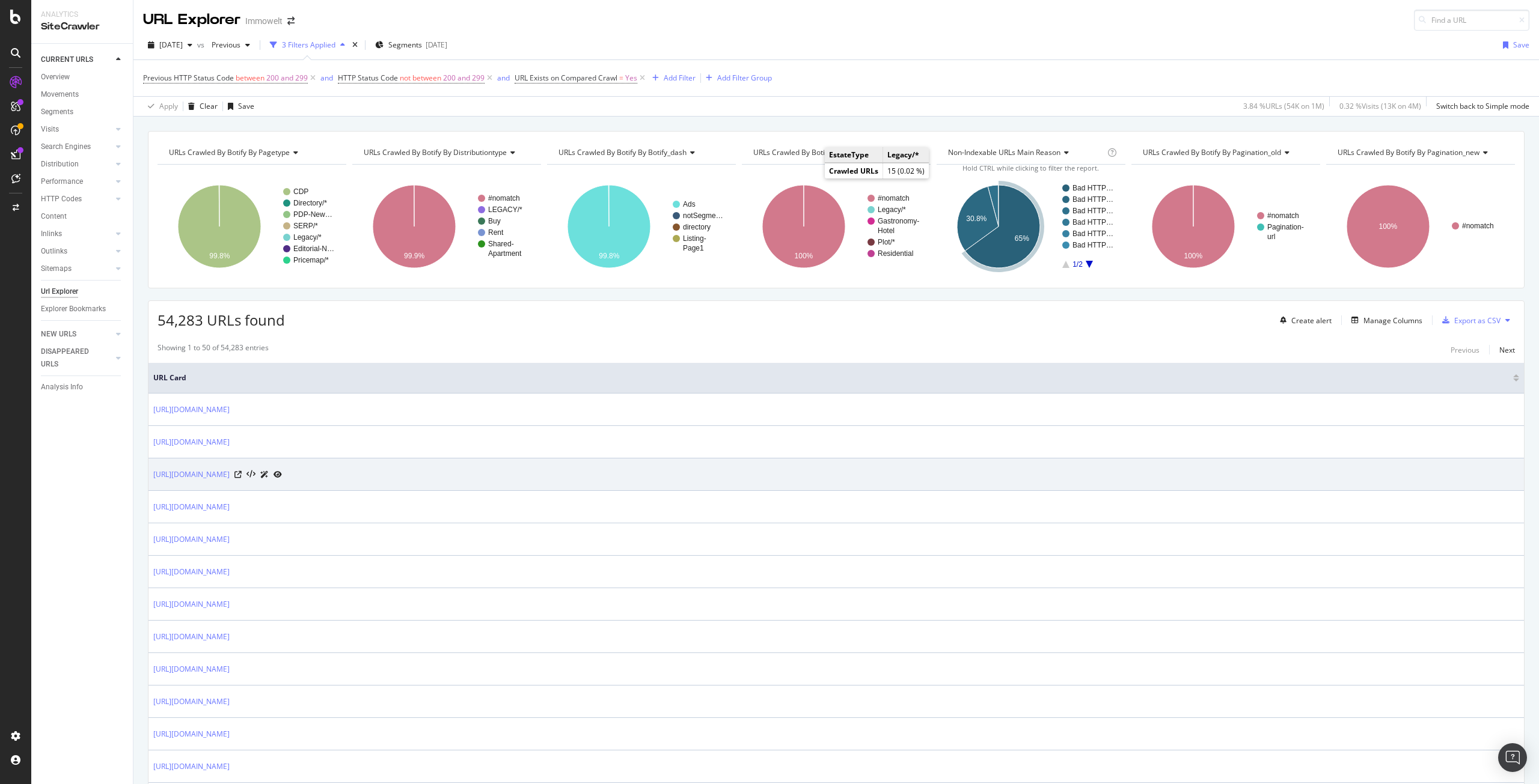
drag, startPoint x: 407, startPoint y: 484, endPoint x: 152, endPoint y: 479, distance: 255.0
click at [152, 479] on td "https://www.immowelt.de/expose/62ca0610-d15c-40ea-af03-30d57388e9c4" at bounding box center [835, 474] width 1375 height 32
copy link "https://www.immowelt.de/expose/62ca0610-d15c-40ea-af03-30d57388e9c4"
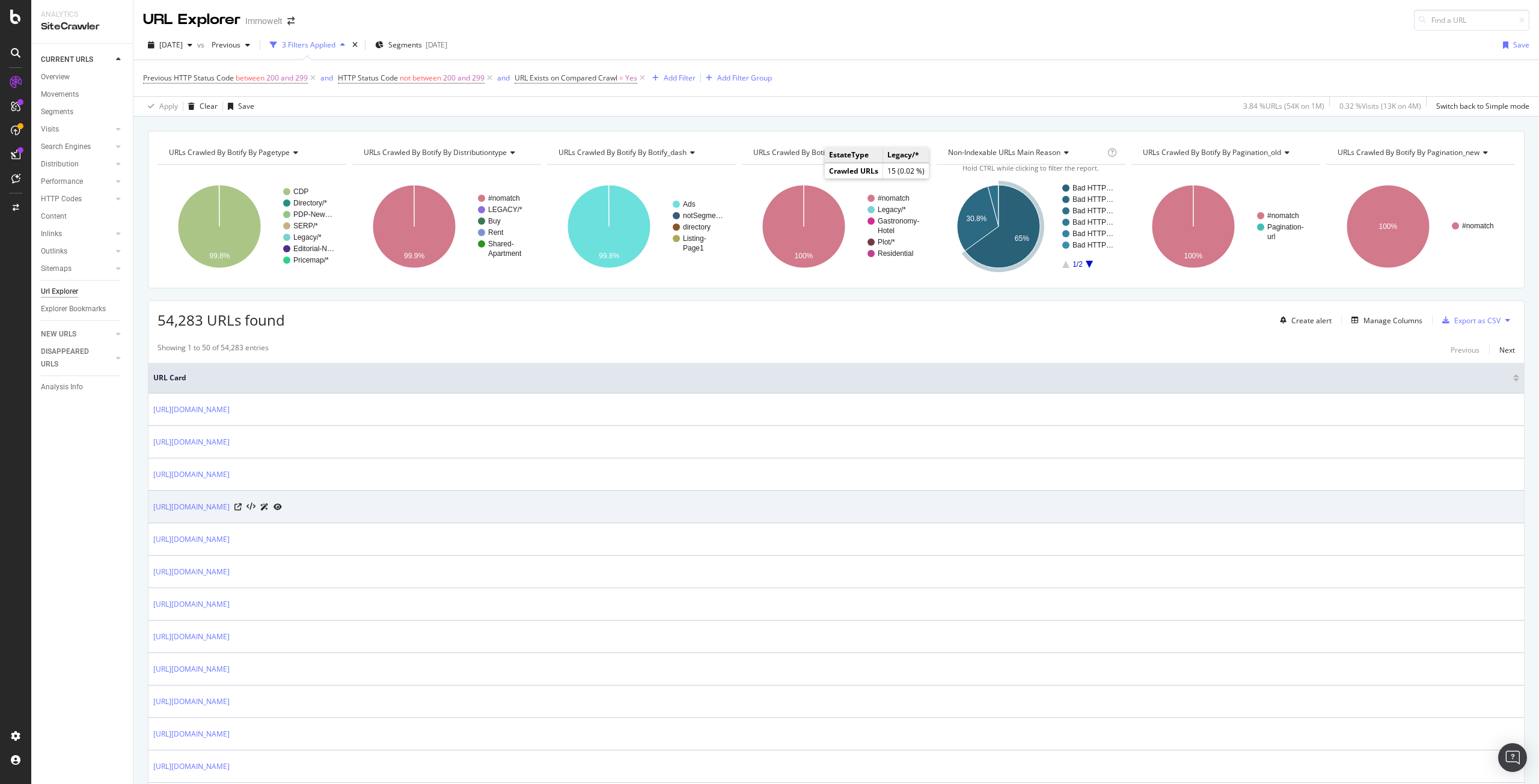
drag, startPoint x: 405, startPoint y: 514, endPoint x: 151, endPoint y: 504, distance: 254.2
click at [151, 504] on td "https://www.immowelt.de/expose/b98f56ff-5b56-4bf2-aa14-6c38d33abc11" at bounding box center [835, 507] width 1375 height 32
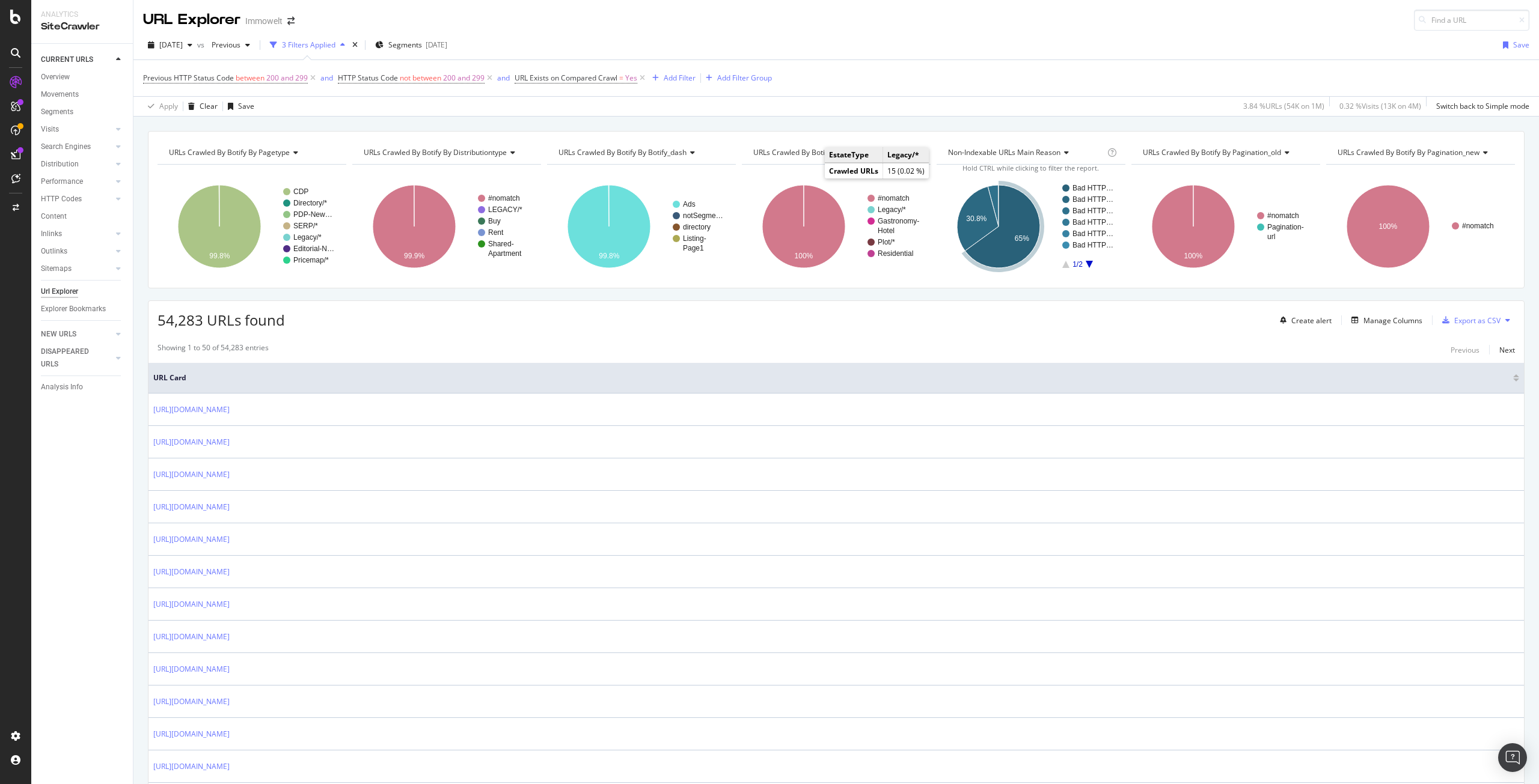
copy link "https://www.immowelt.de/expose/b98f56ff-5b56-4bf2-aa14-6c38d33abc11"
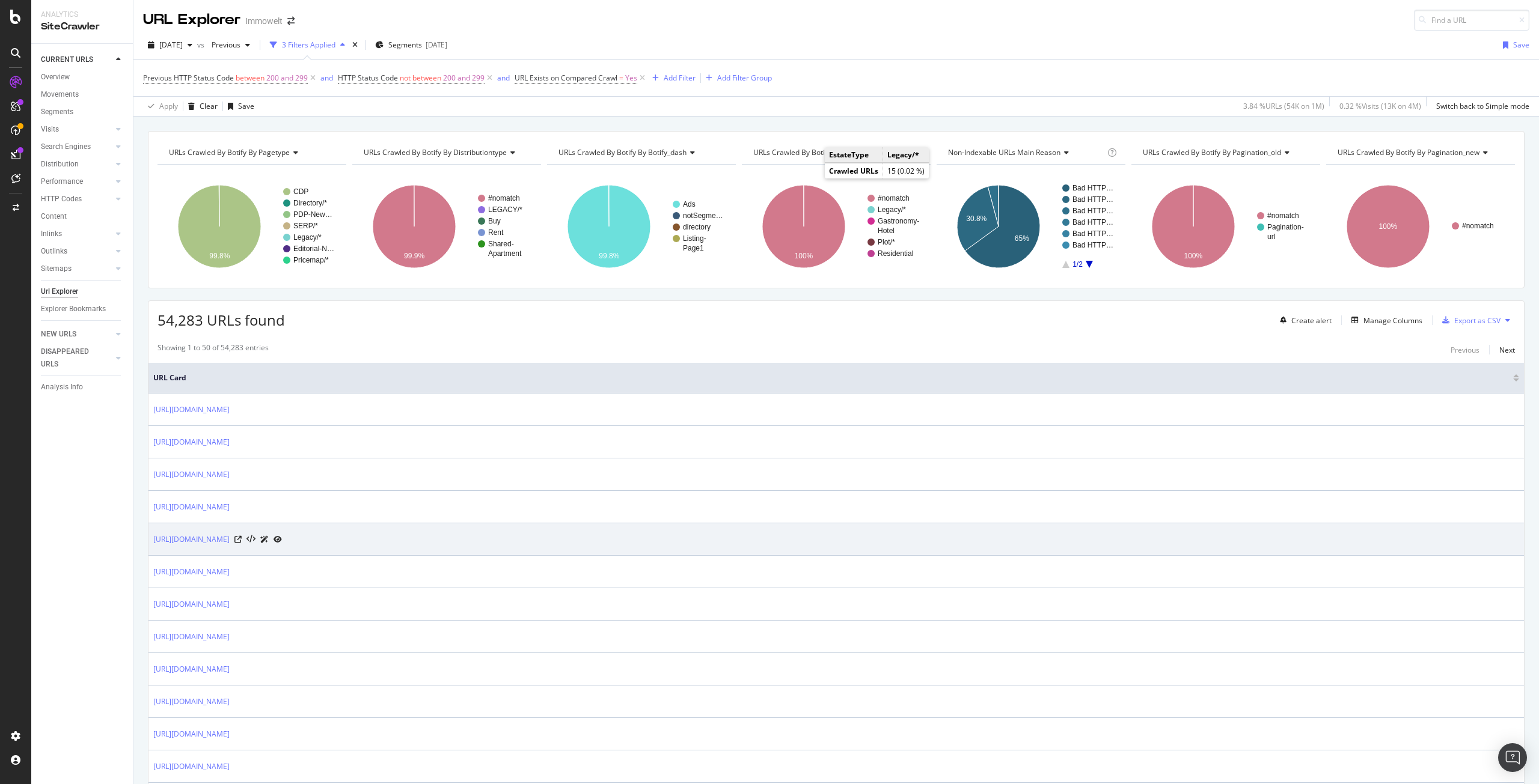
drag, startPoint x: 405, startPoint y: 547, endPoint x: 153, endPoint y: 532, distance: 252.4
click at [153, 532] on td "https://www.immowelt.de/expose/65b81f42-9553-440f-b6ab-65cc91fef7e7" at bounding box center [835, 539] width 1375 height 32
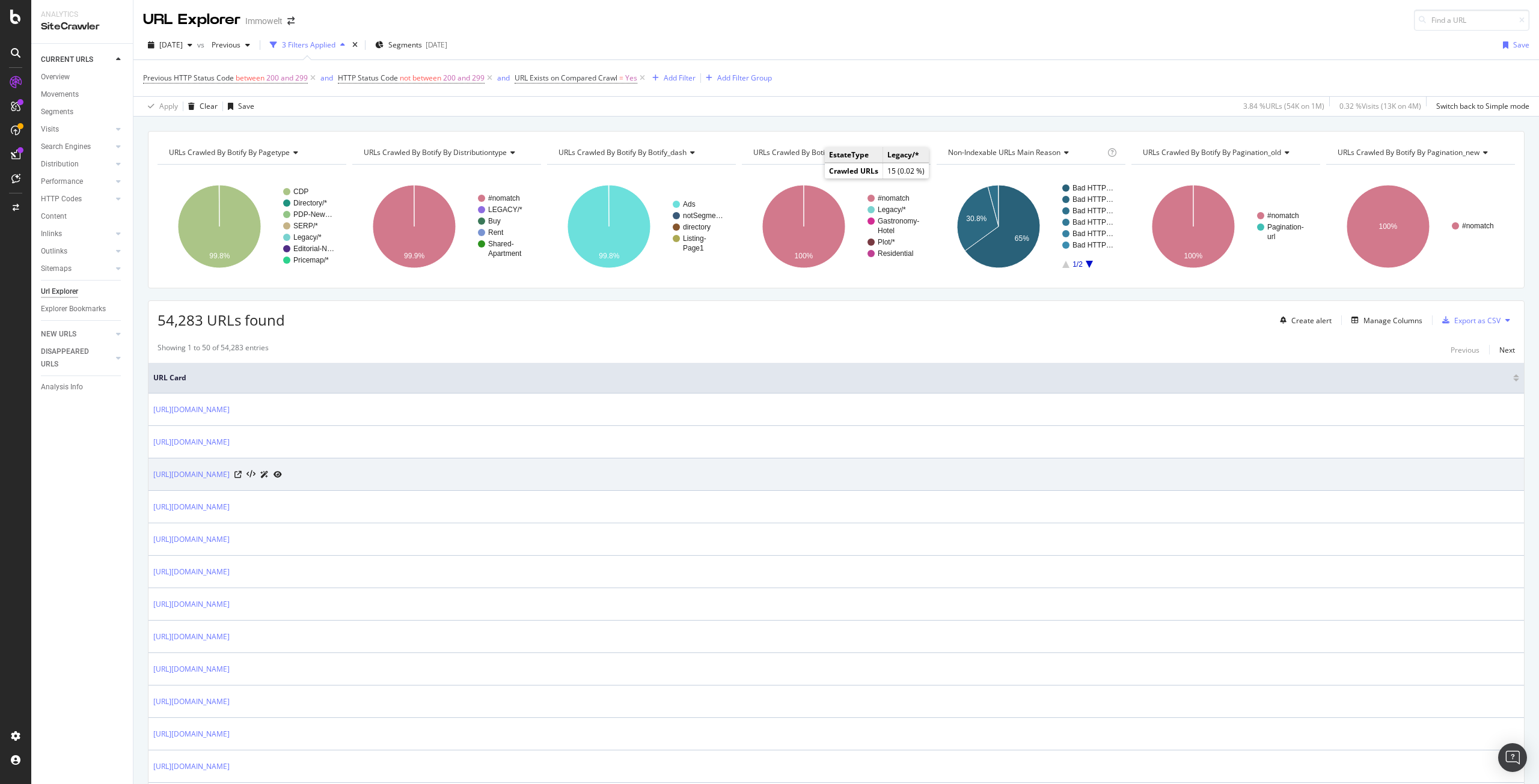
copy link "https://www.immowelt.de/expose/65b81f42-9553-440f-b6ab-65cc91fef7e7"
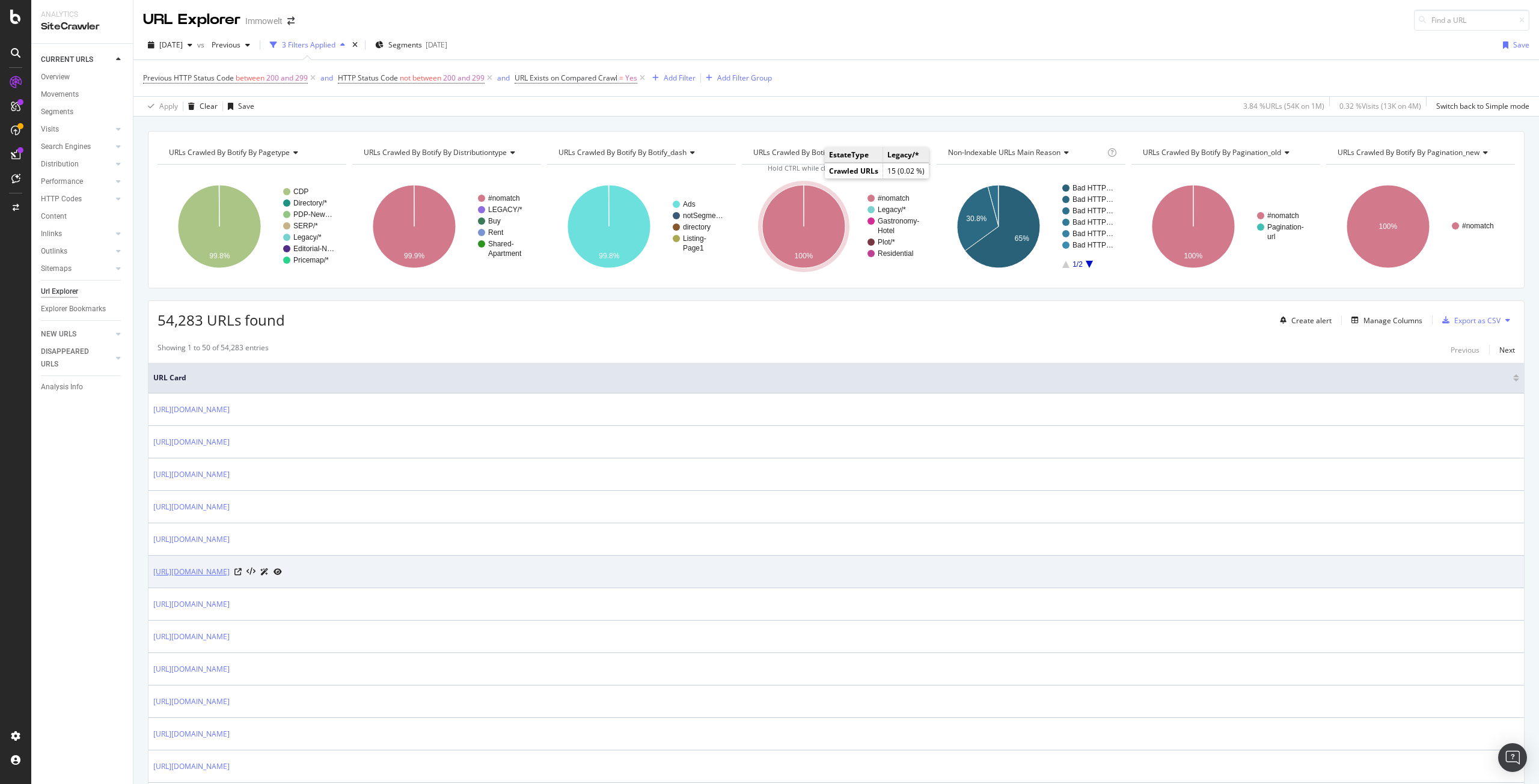
drag, startPoint x: 408, startPoint y: 578, endPoint x: 153, endPoint y: 567, distance: 255.2
click at [153, 567] on td "https://www.immowelt.de/expose/f1797b63-9214-4178-8d95-e26a03a85af5" at bounding box center [835, 572] width 1375 height 32
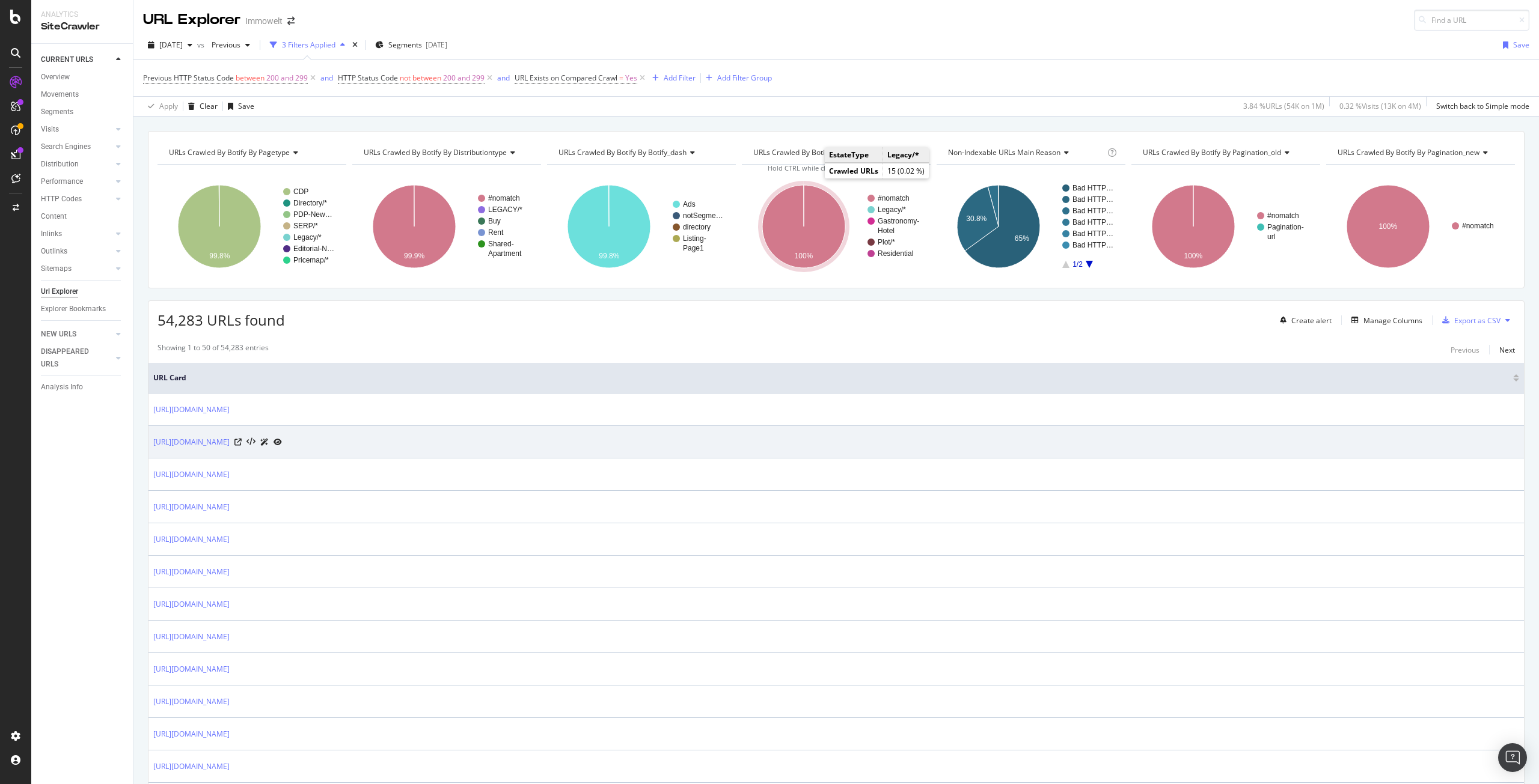
copy link "https://www.immowelt.de/expose/f1797b63-9214-4178-8d95-e26a03a85af5"
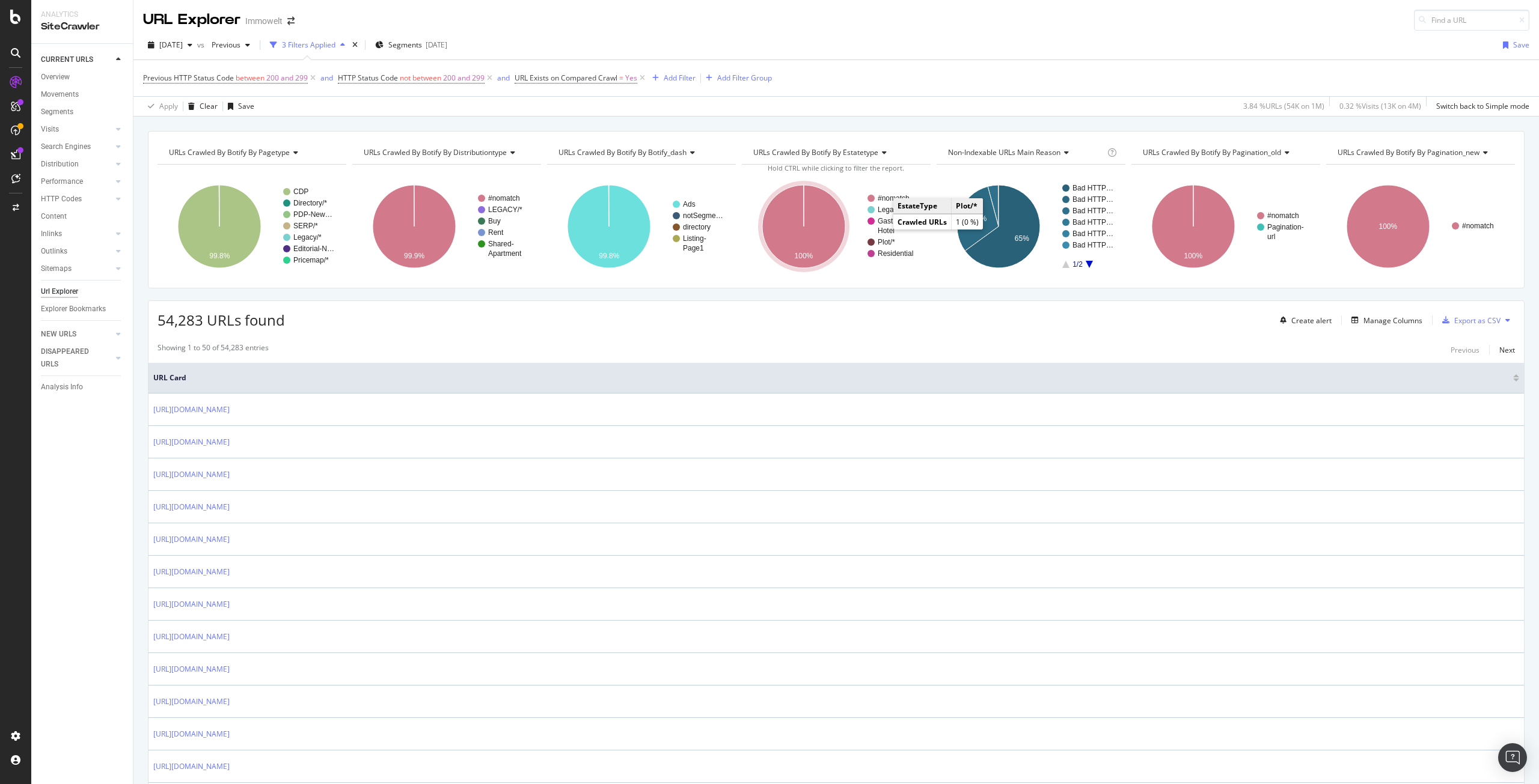
drag, startPoint x: 404, startPoint y: 612, endPoint x: 148, endPoint y: 597, distance: 256.4
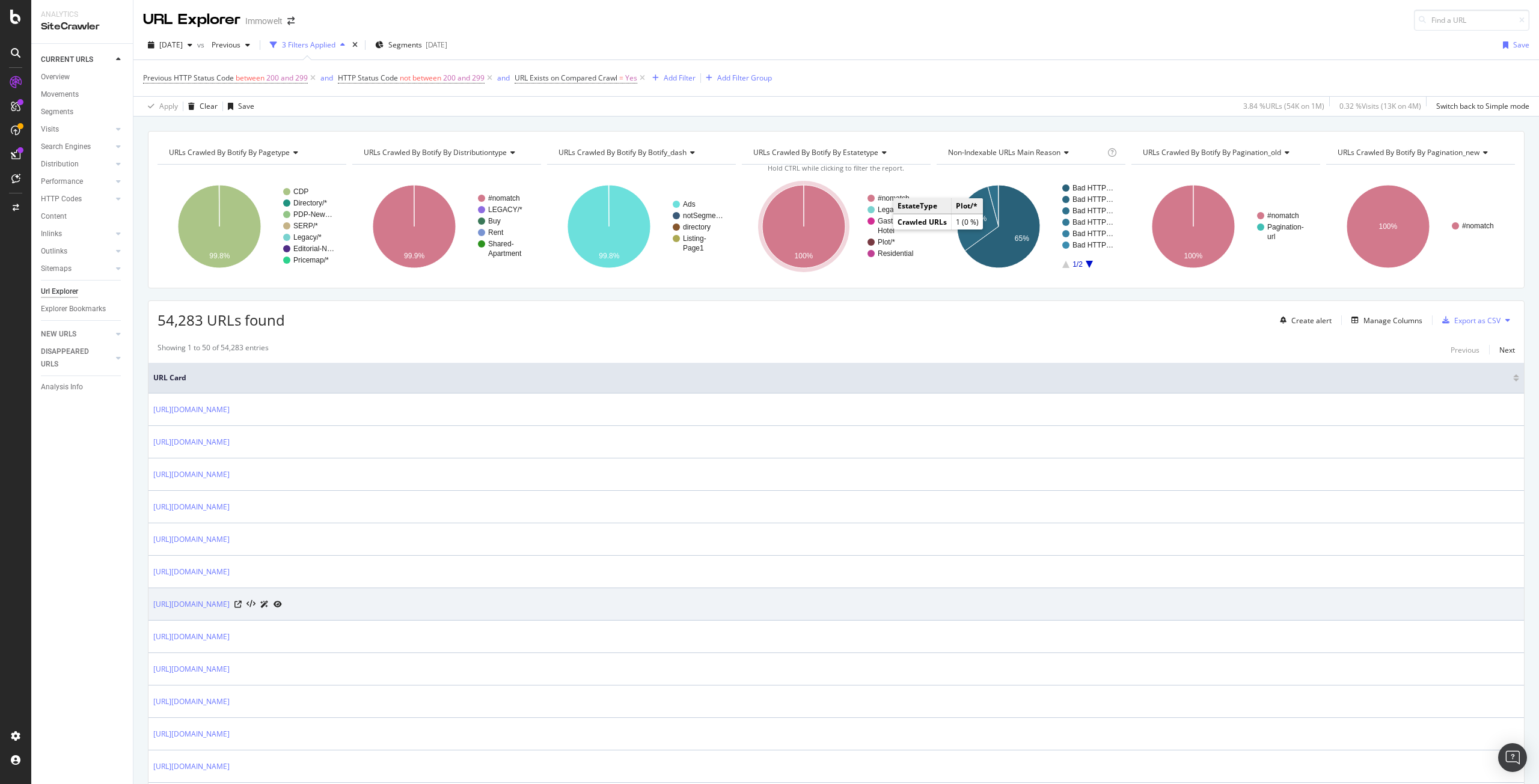
click at [286, 618] on td "https://www.immowelt.de/expose/04ecd39c-6368-40f8-9a70-fb9bf3d056af" at bounding box center [835, 604] width 1375 height 32
drag, startPoint x: 405, startPoint y: 604, endPoint x: 152, endPoint y: 608, distance: 253.0
click at [152, 608] on td "https://www.immowelt.de/expose/04ecd39c-6368-40f8-9a70-fb9bf3d056af" at bounding box center [835, 604] width 1375 height 32
copy link "https://www.immowelt.de/expose/04ecd39c-6368-40f8-9a70-fb9bf3d056af"
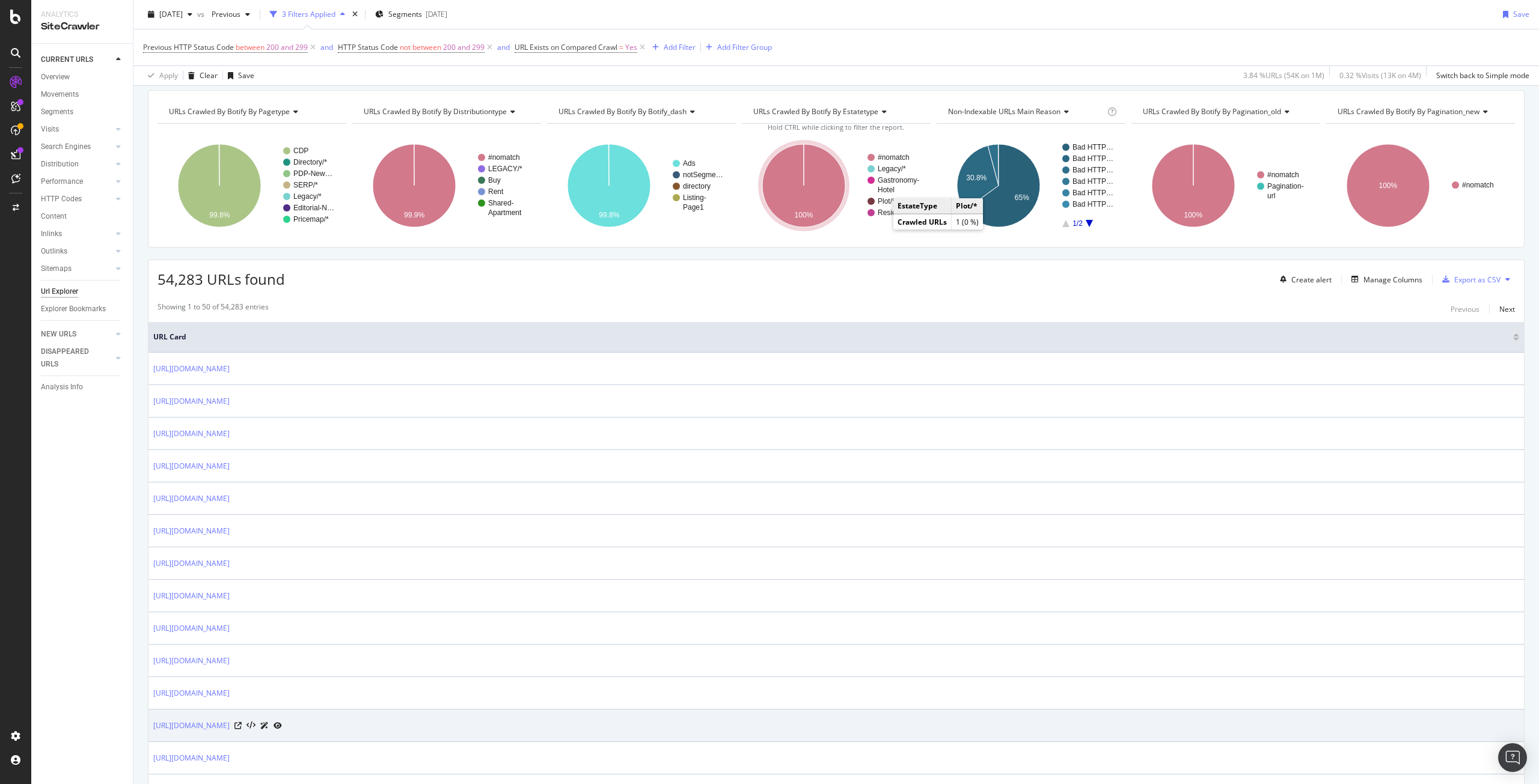
scroll to position [120, 0]
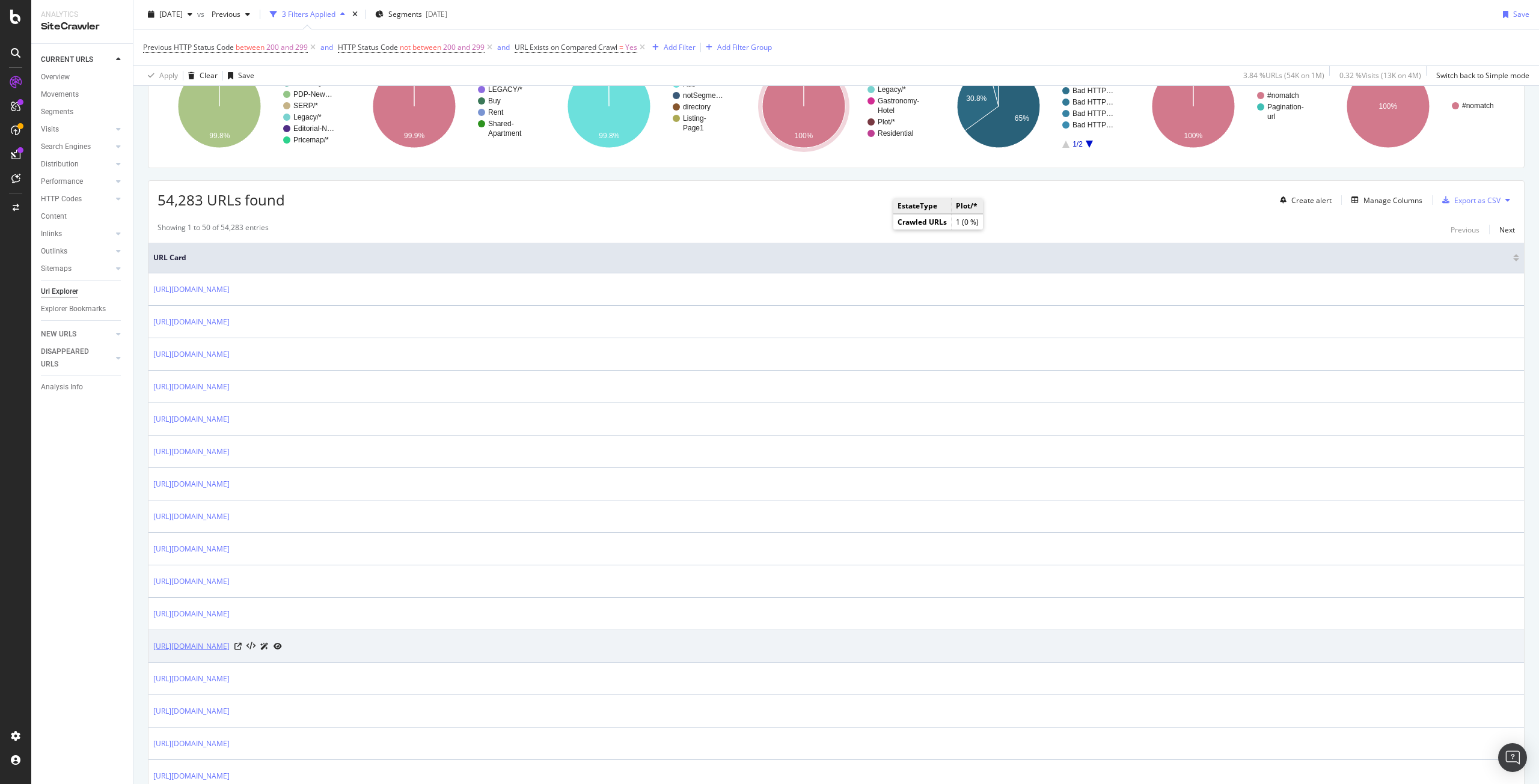
drag, startPoint x: 407, startPoint y: 653, endPoint x: 153, endPoint y: 652, distance: 254.0
click at [153, 652] on div "https://www.immowelt.de/expose/c169dc28-2a47-40e4-bbd7-3c3455f838d1" at bounding box center [217, 646] width 128 height 12
copy link "https://www.immowelt.de/expose/c169dc28-2a47-40e4-bbd7-3c3455f838d1"
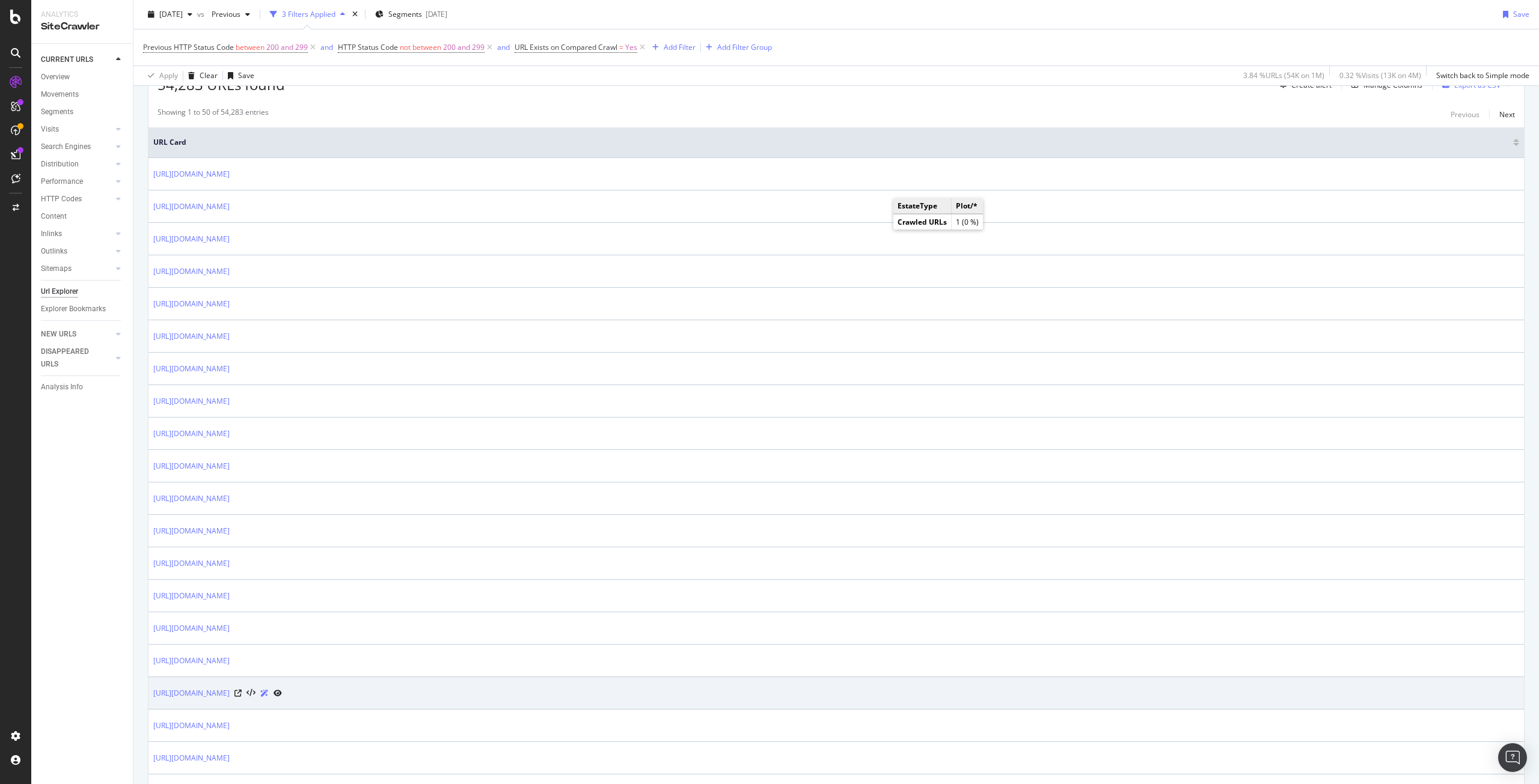
scroll to position [241, 0]
click at [242, 687] on icon at bounding box center [237, 688] width 7 height 7
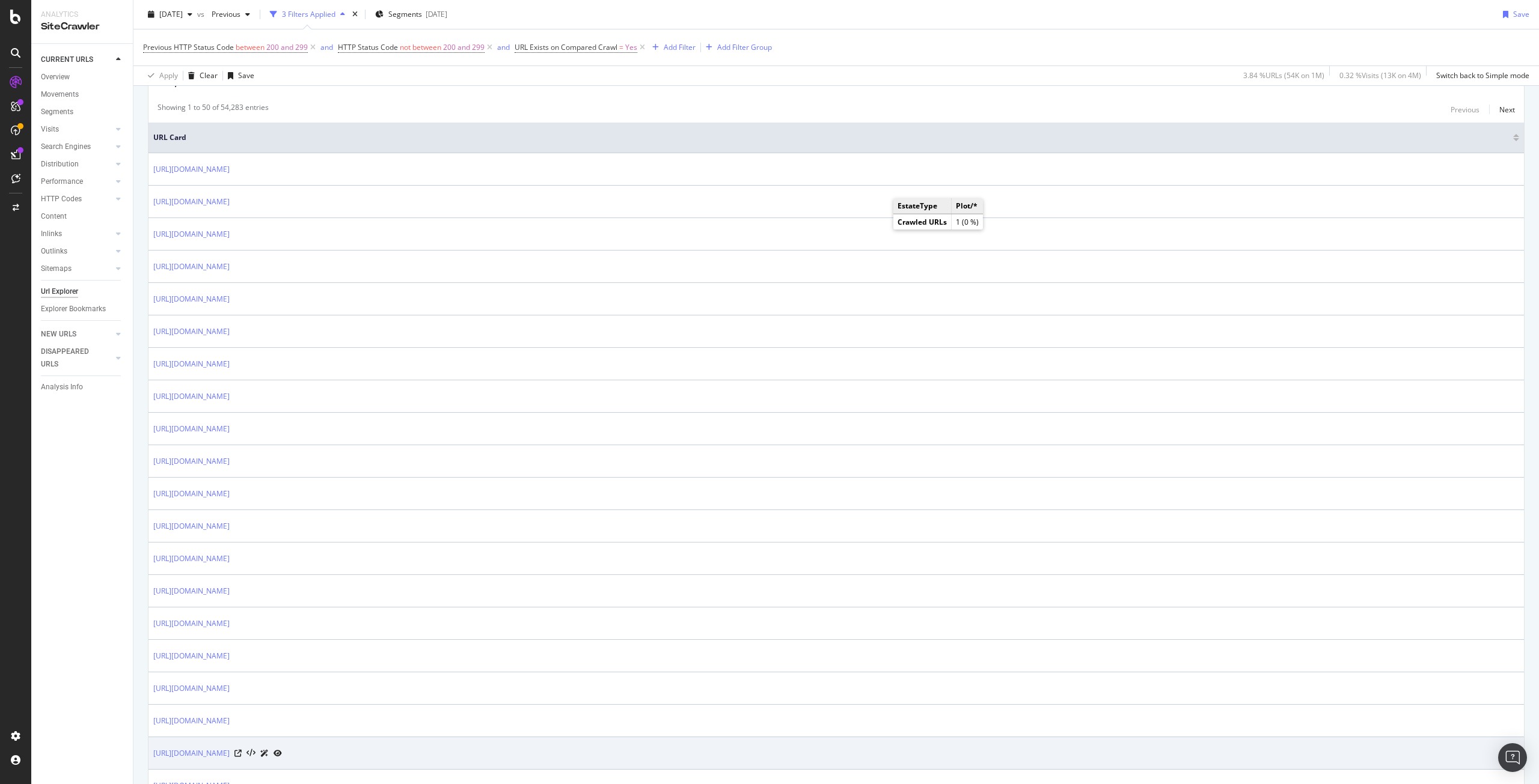
drag, startPoint x: 407, startPoint y: 761, endPoint x: 152, endPoint y: 742, distance: 255.7
click at [152, 742] on td "https://www.immowelt.de/expose/67467ac7-d825-4df5-b7f6-b894e68b9ef5" at bounding box center [835, 753] width 1375 height 32
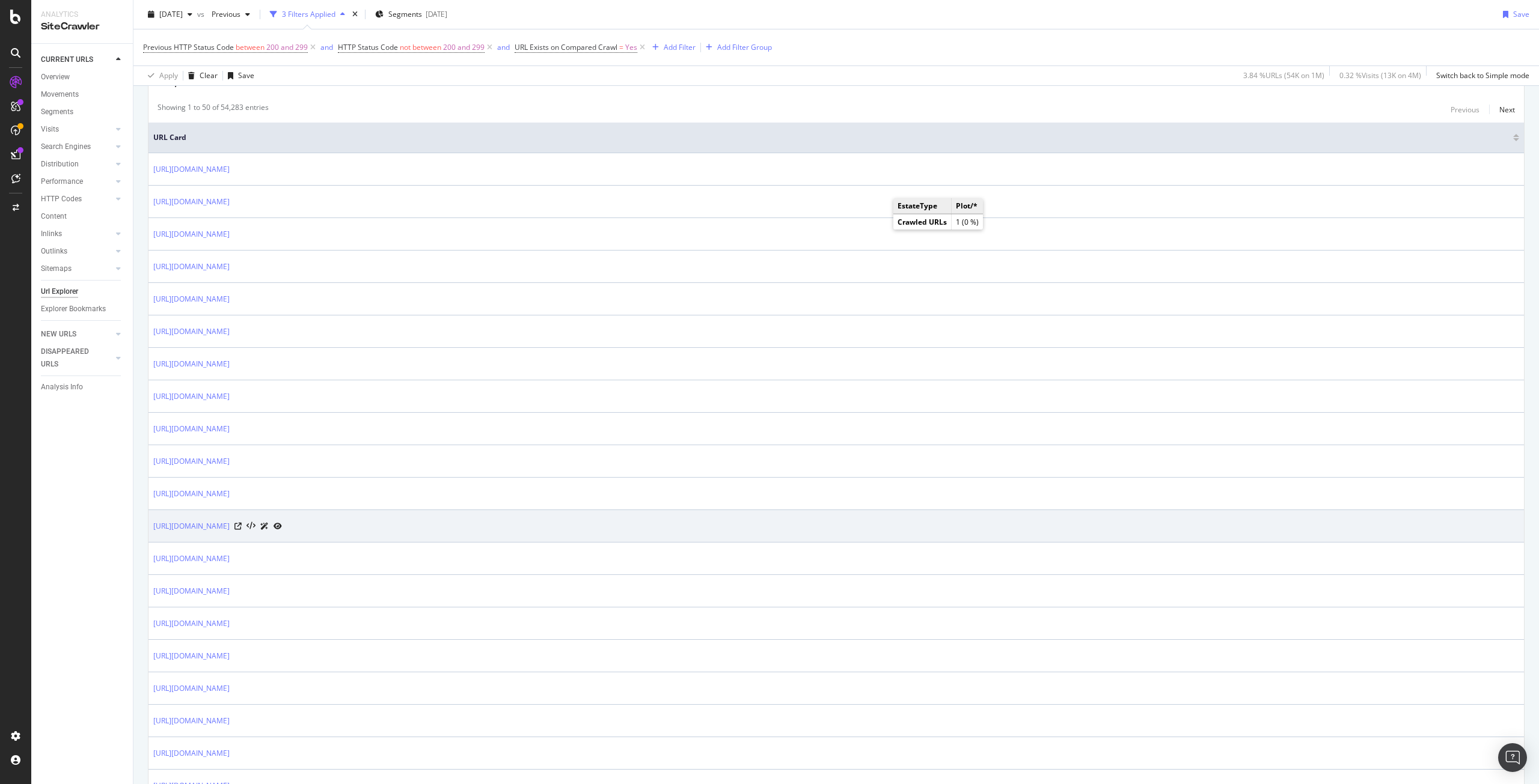
copy link "https://www.immowelt.de/expose/67467ac7-d825-4df5-b7f6-b894e68b9ef5"
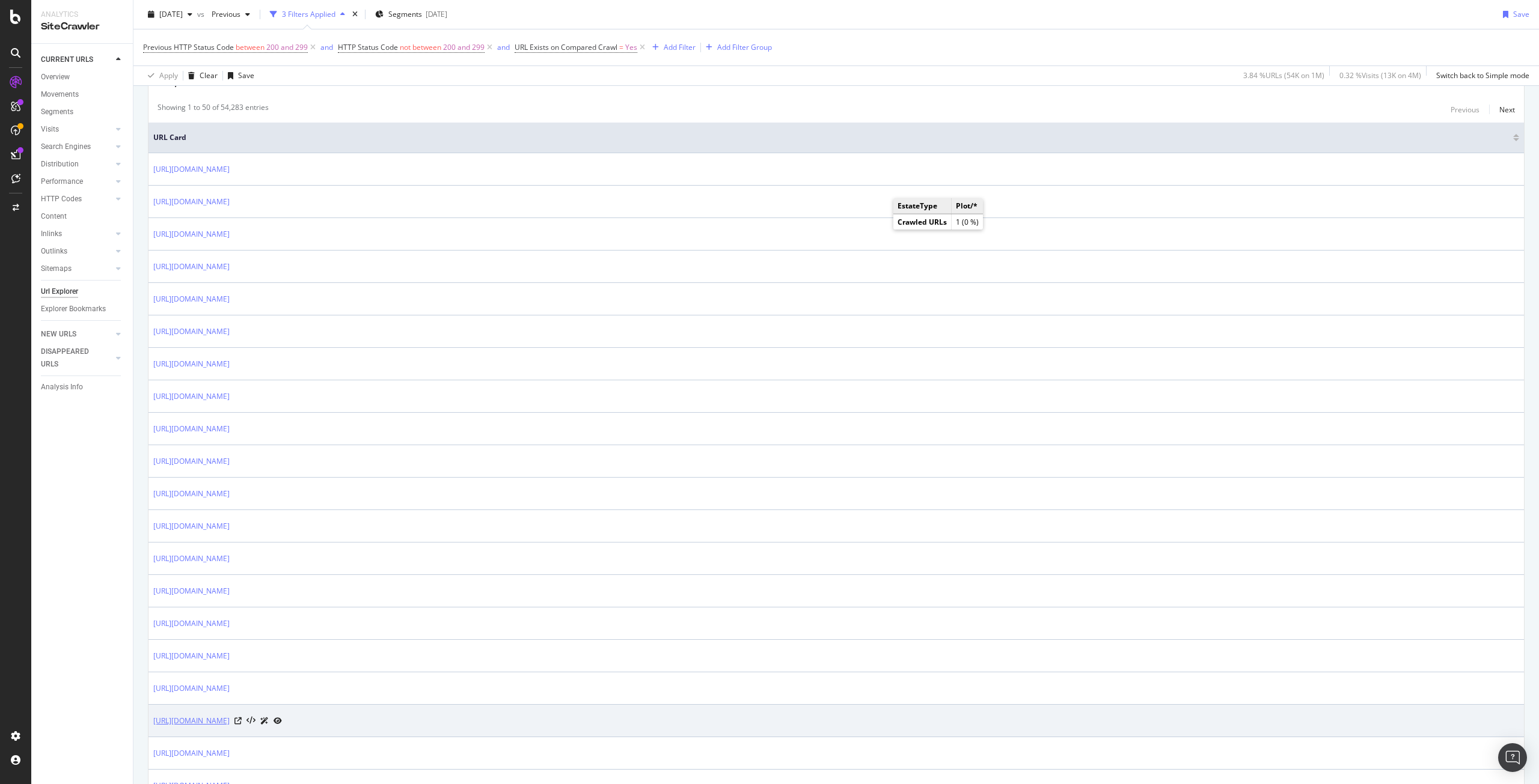
drag, startPoint x: 409, startPoint y: 731, endPoint x: 155, endPoint y: 717, distance: 254.4
click at [155, 717] on td "https://www.immowelt.de/expose/3438497f-28a1-4946-a7fe-2c5e84778b67" at bounding box center [835, 721] width 1375 height 32
copy link "https://www.immowelt.de/expose/3438497f-28a1-4946-a7fe-2c5e84778b67"
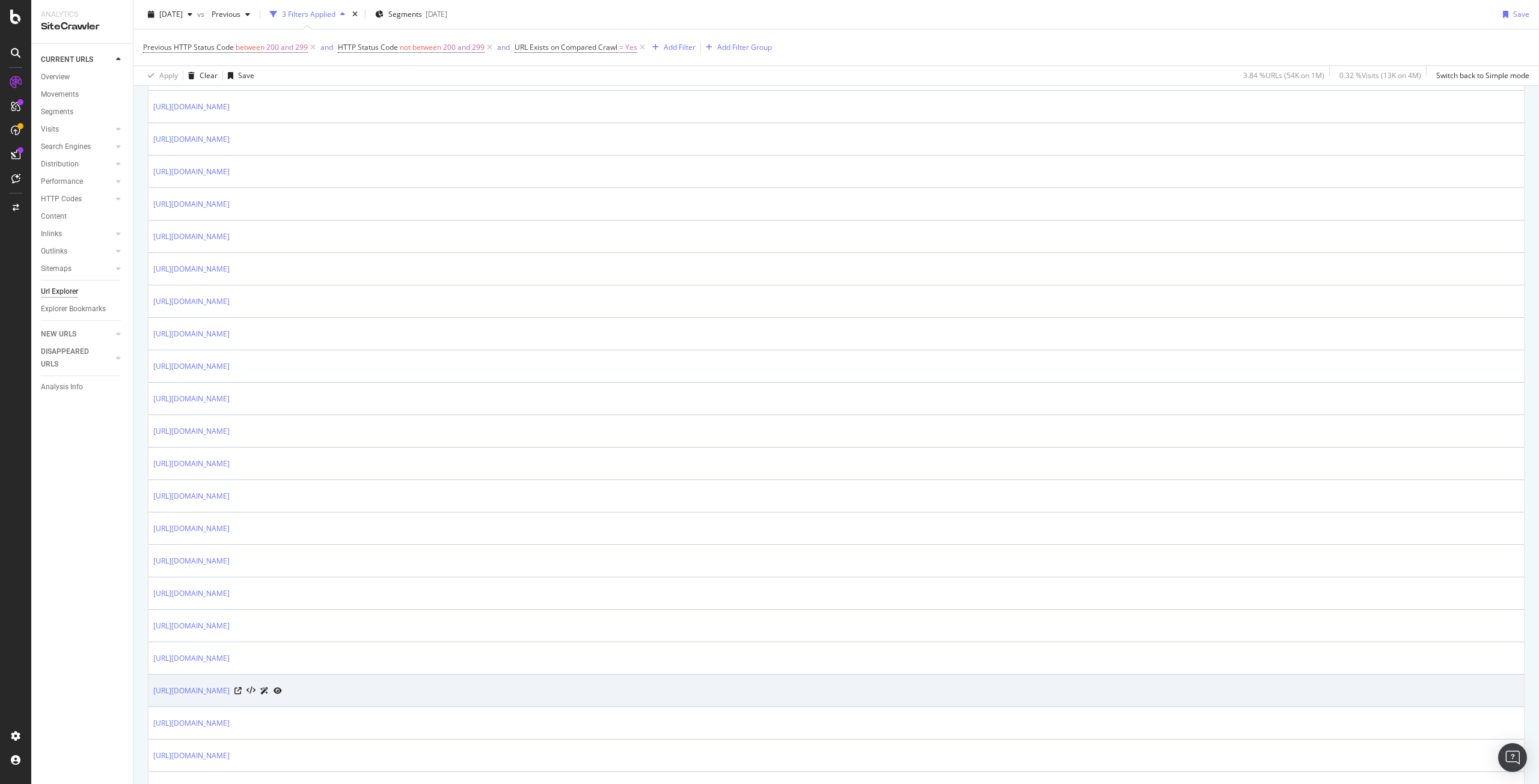
scroll to position [961, 0]
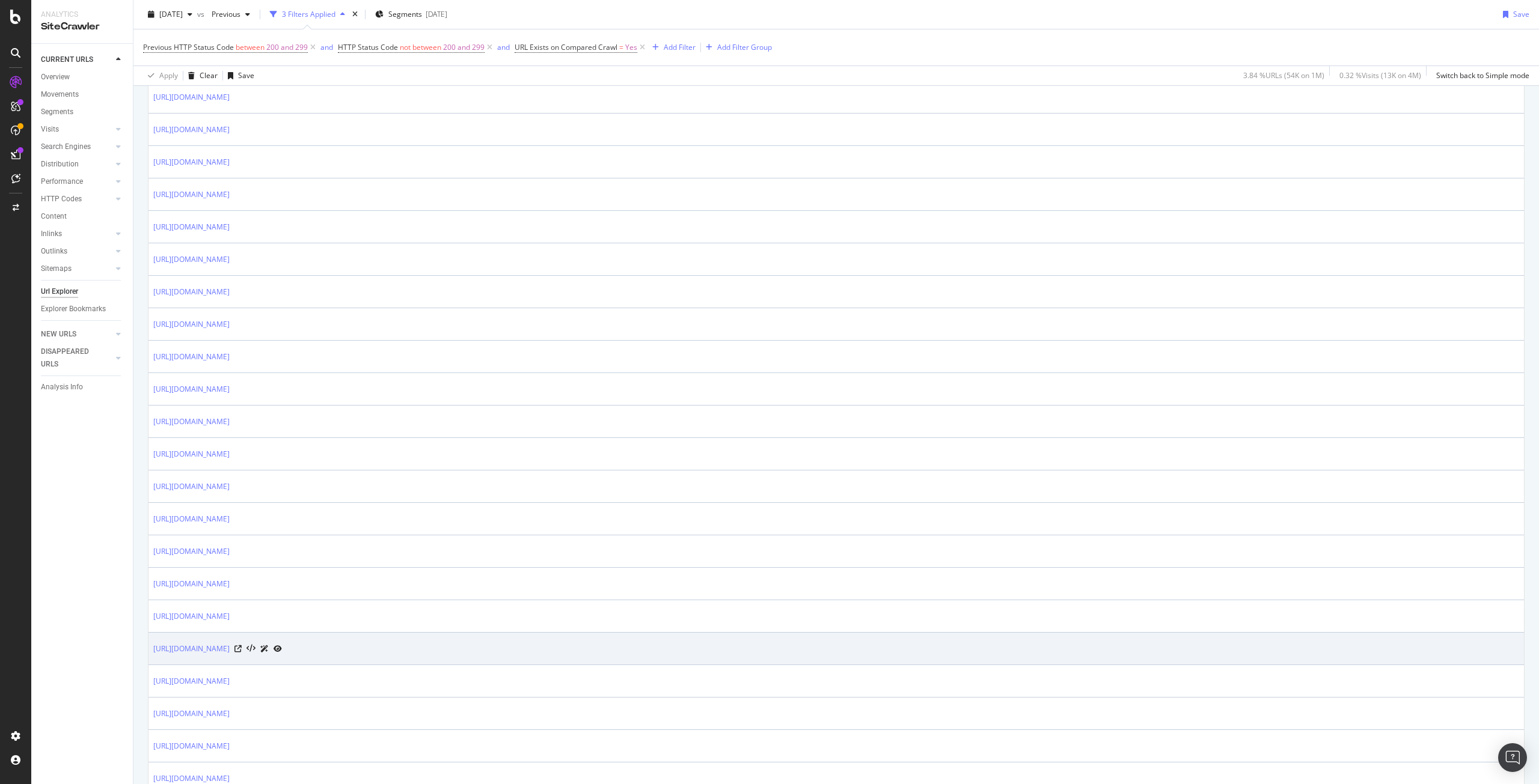
drag, startPoint x: 296, startPoint y: 653, endPoint x: 152, endPoint y: 651, distance: 144.0
click at [152, 651] on td "https://www.immowelt.de/expose/2j9pp5j" at bounding box center [835, 648] width 1375 height 32
click at [282, 647] on icon at bounding box center [277, 648] width 8 height 7
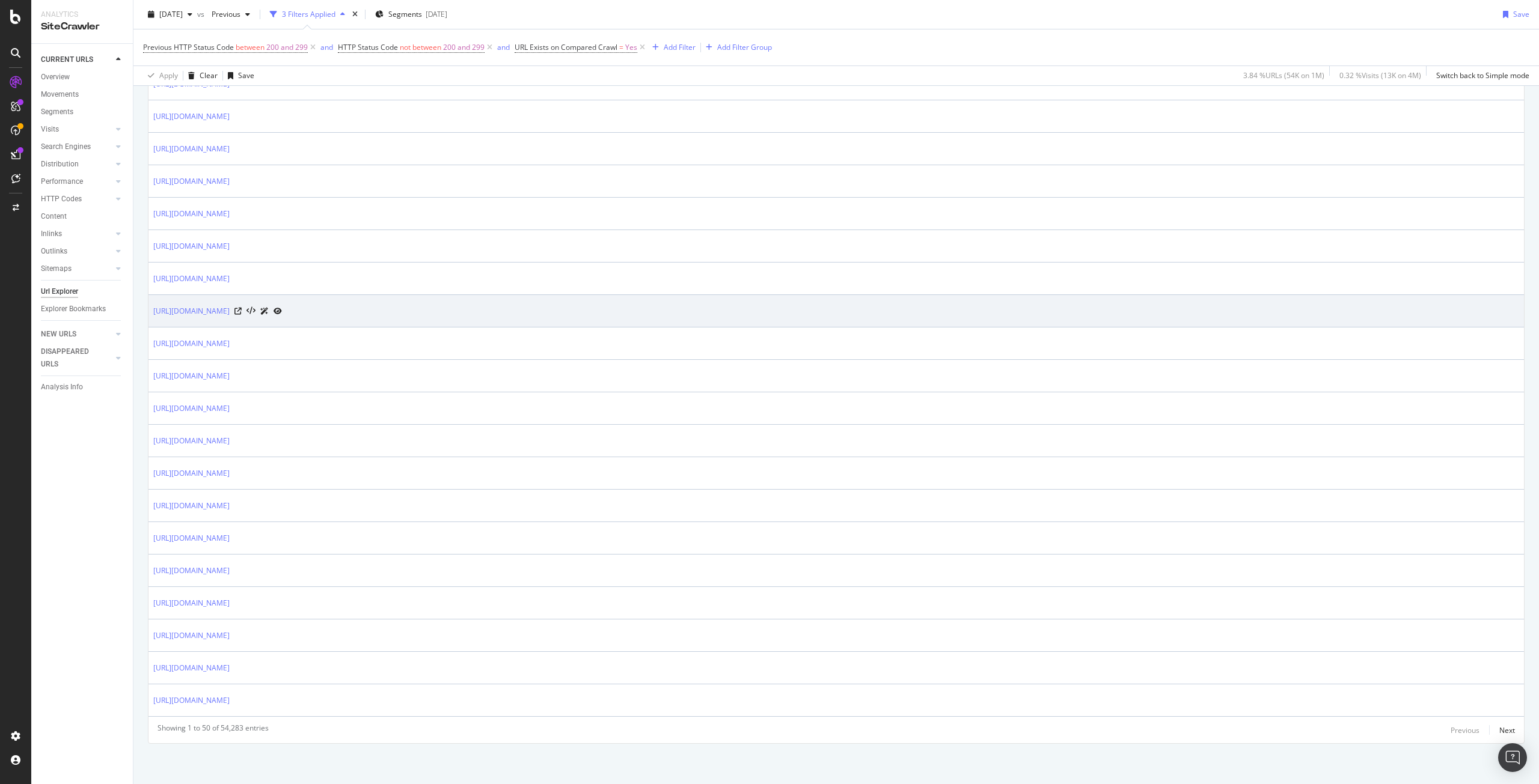
scroll to position [1301, 0]
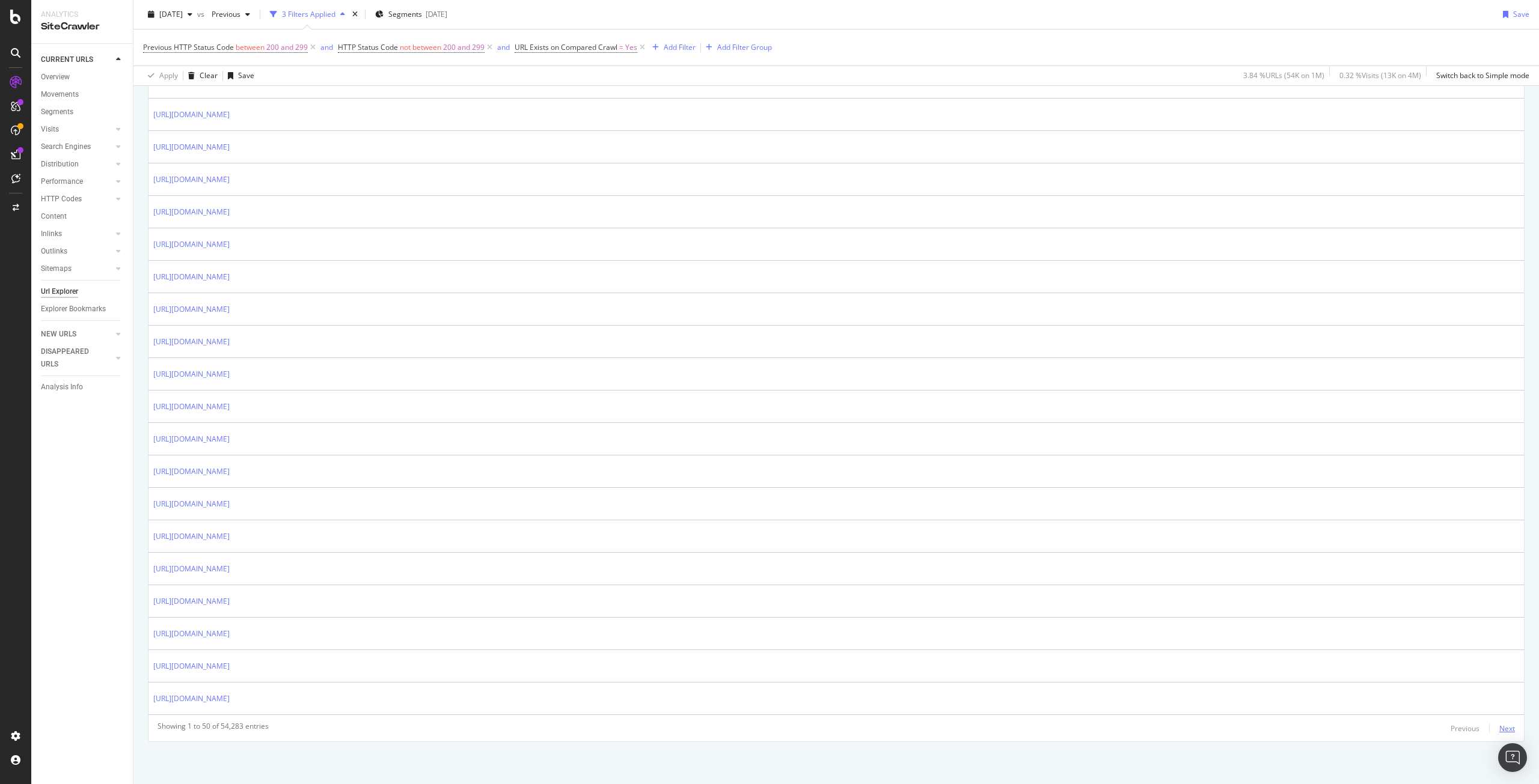
click at [1502, 727] on div "Next" at bounding box center [1507, 728] width 16 height 10
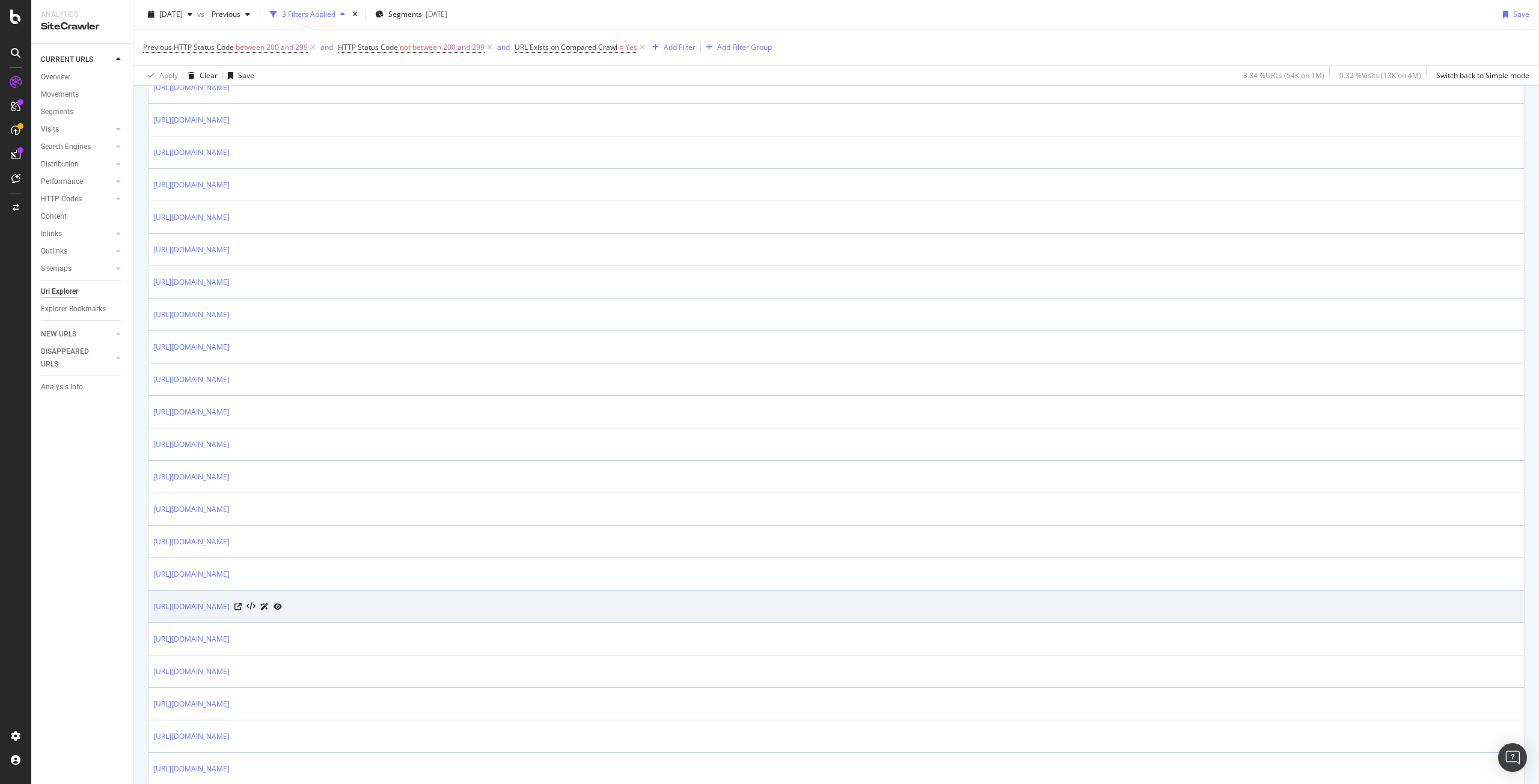
scroll to position [480, 0]
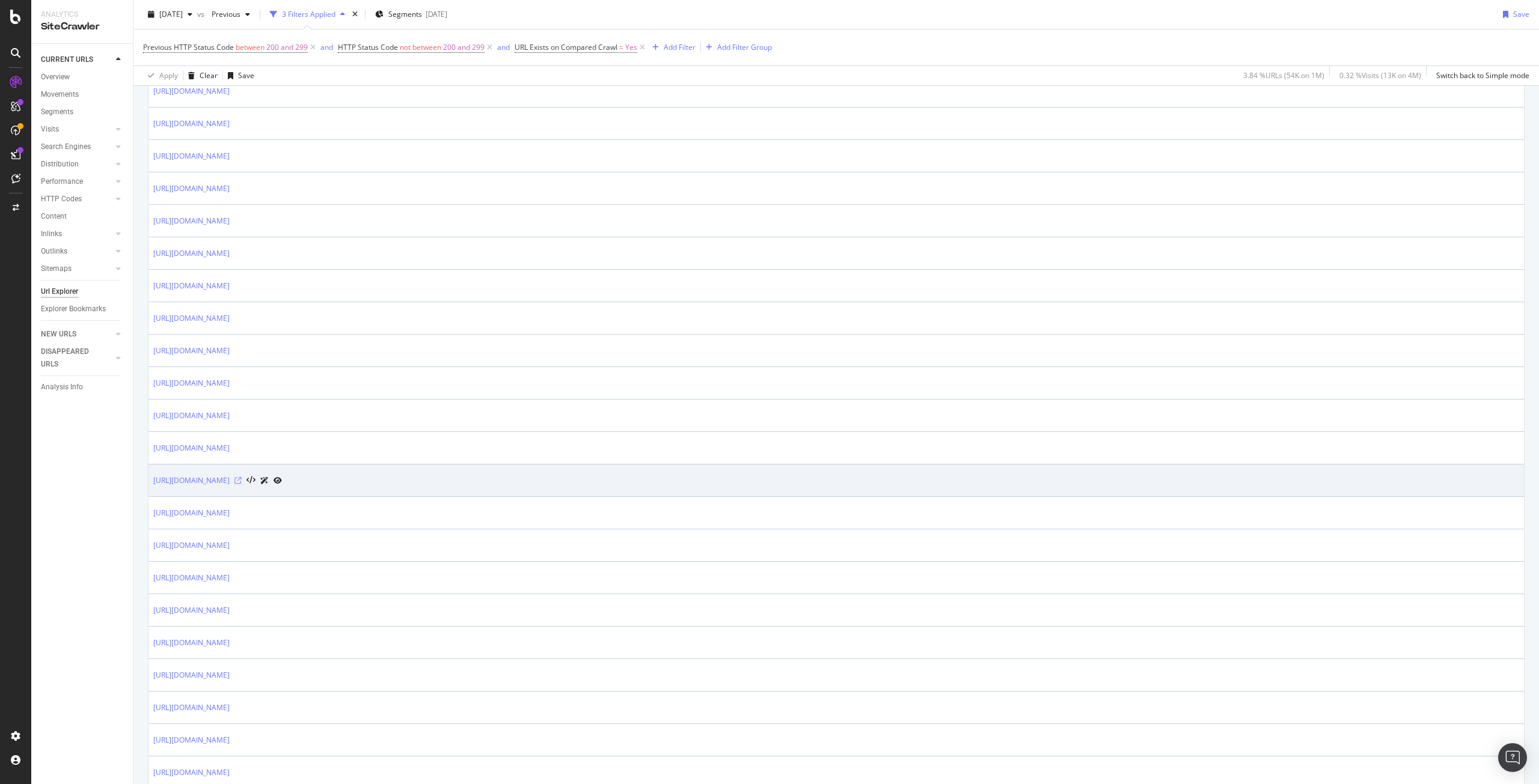
click at [242, 479] on icon at bounding box center [237, 480] width 7 height 7
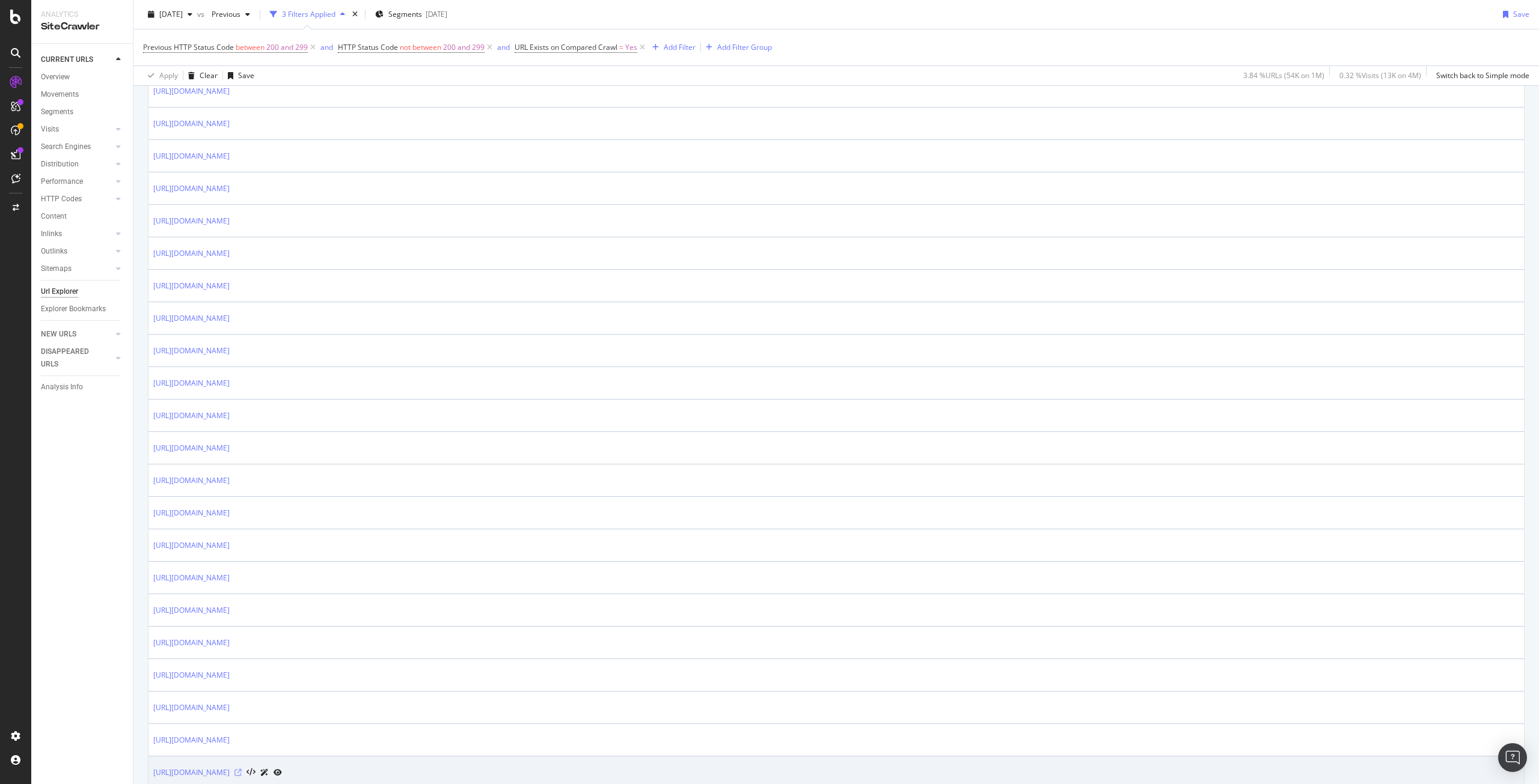
click at [242, 772] on icon at bounding box center [237, 772] width 7 height 7
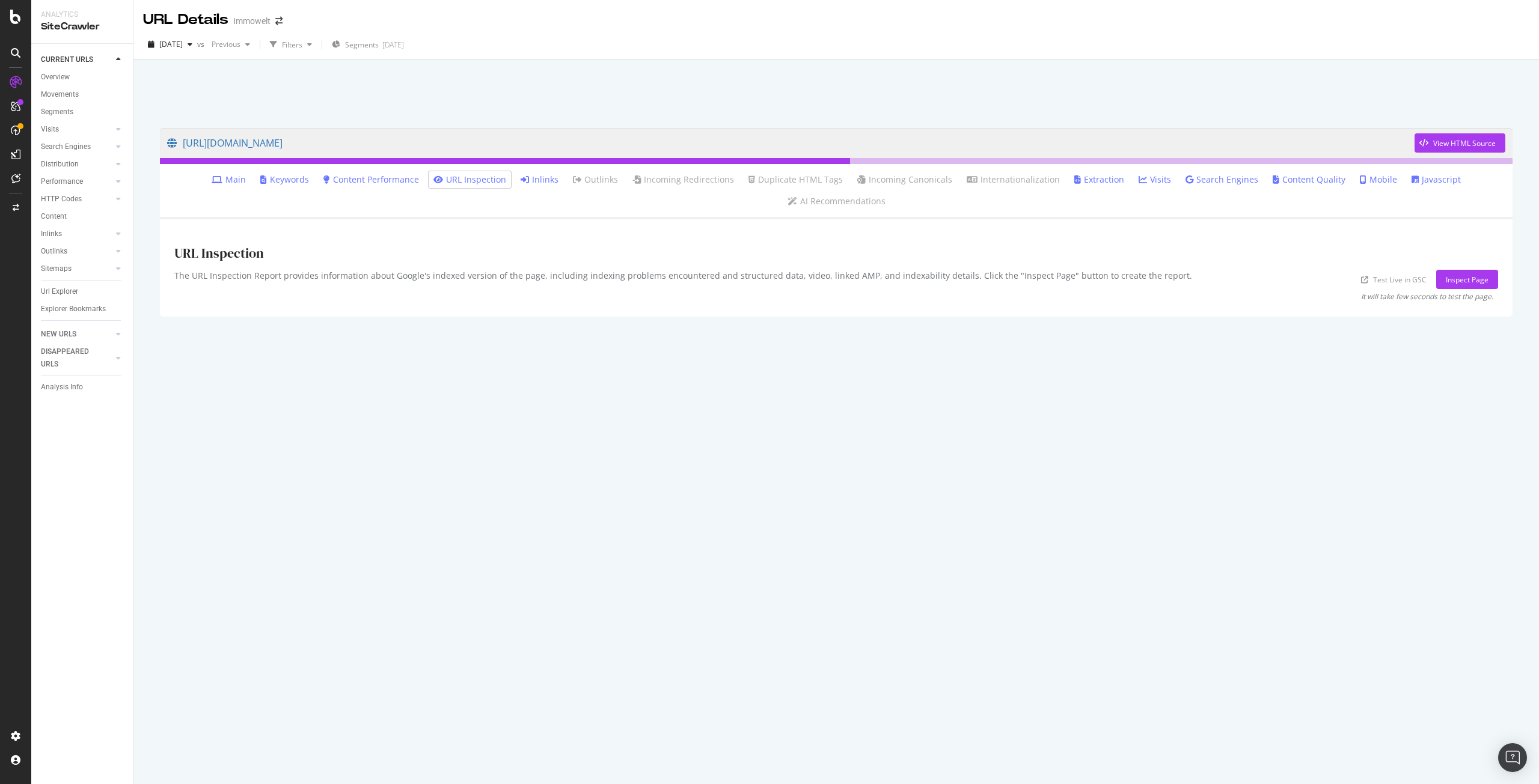
click at [520, 182] on link "Inlinks" at bounding box center [539, 180] width 37 height 12
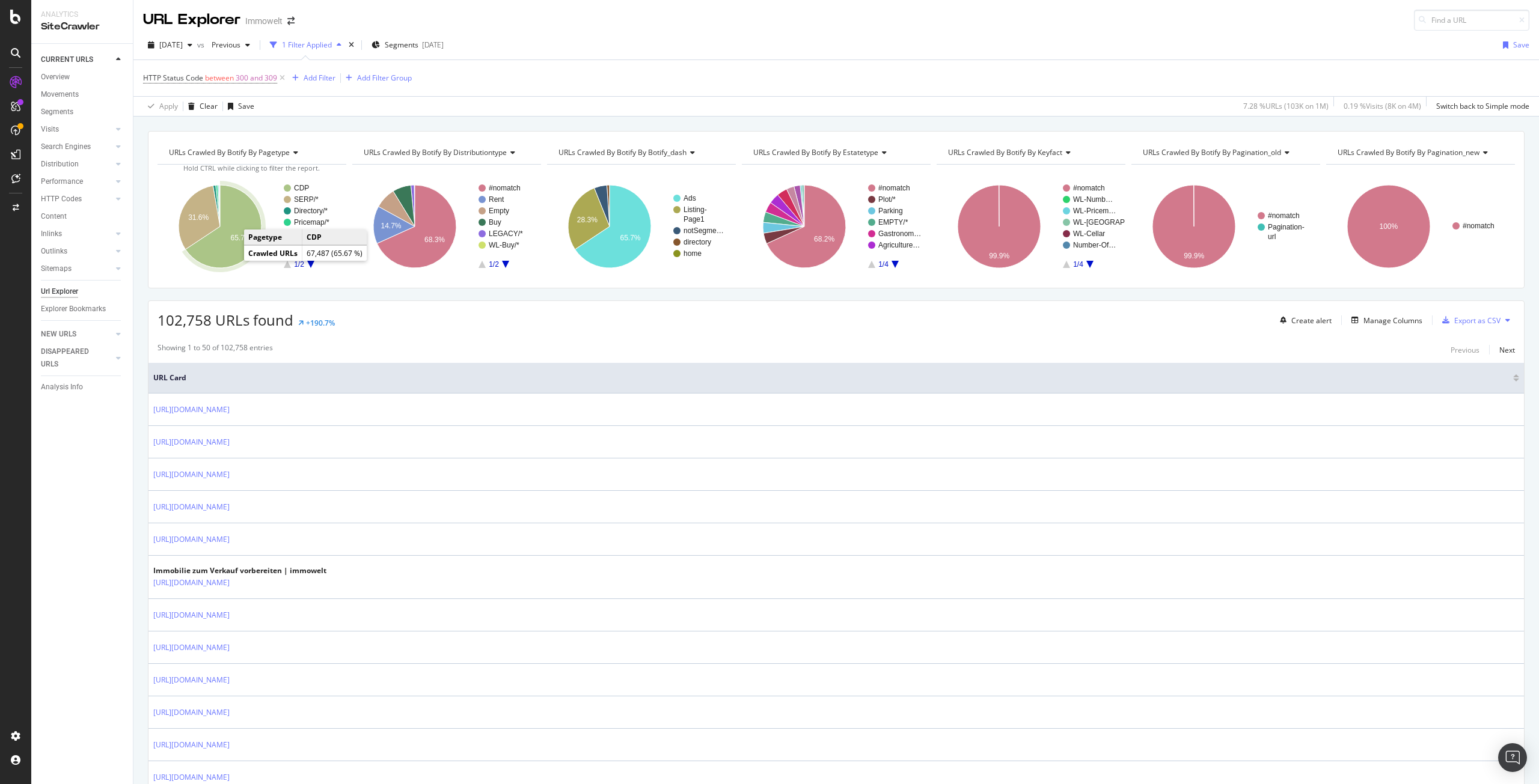
drag, startPoint x: 235, startPoint y: 264, endPoint x: 228, endPoint y: 252, distance: 13.9
click at [228, 252] on icon "A chart." at bounding box center [223, 226] width 76 height 83
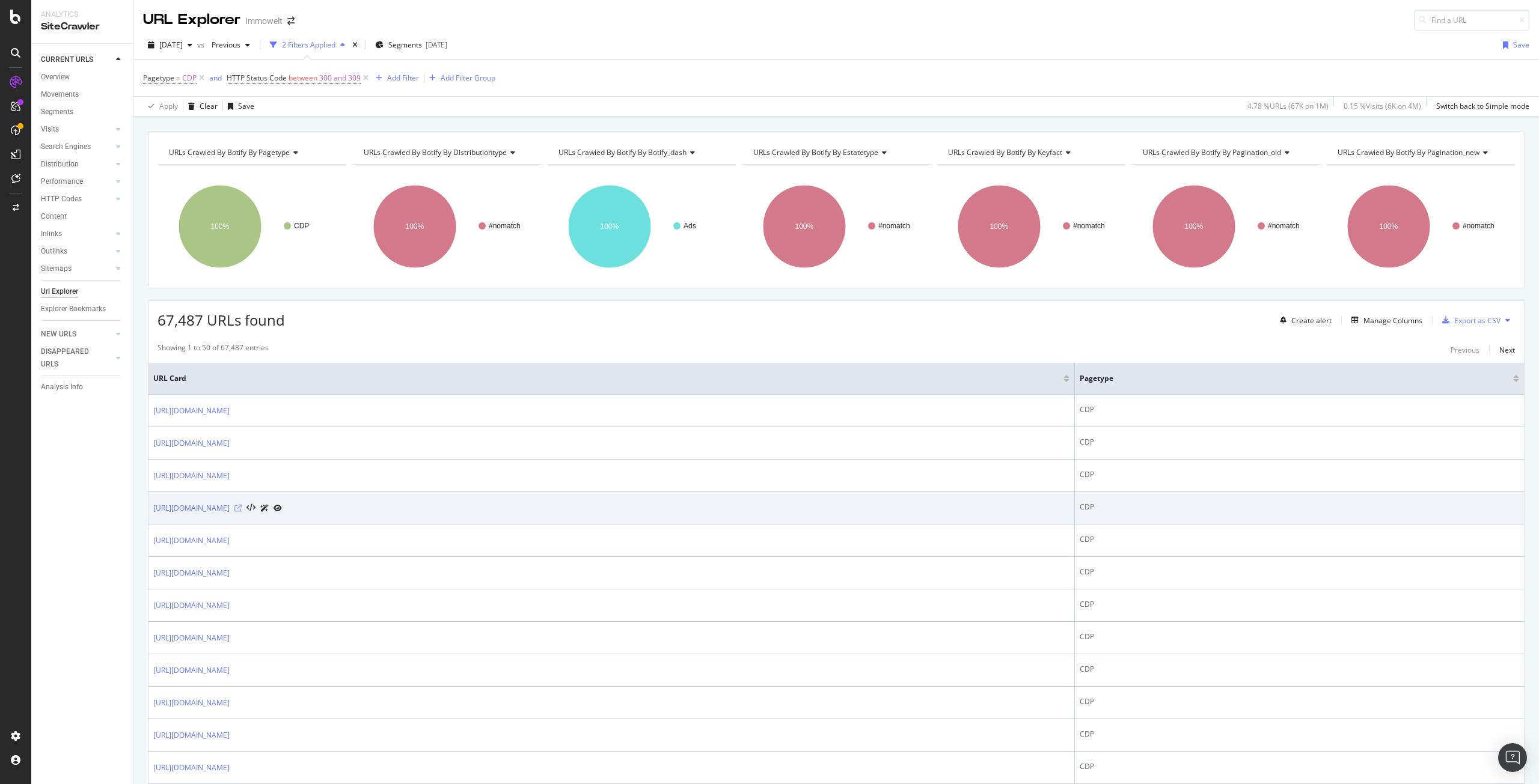
click at [242, 510] on icon at bounding box center [237, 508] width 7 height 7
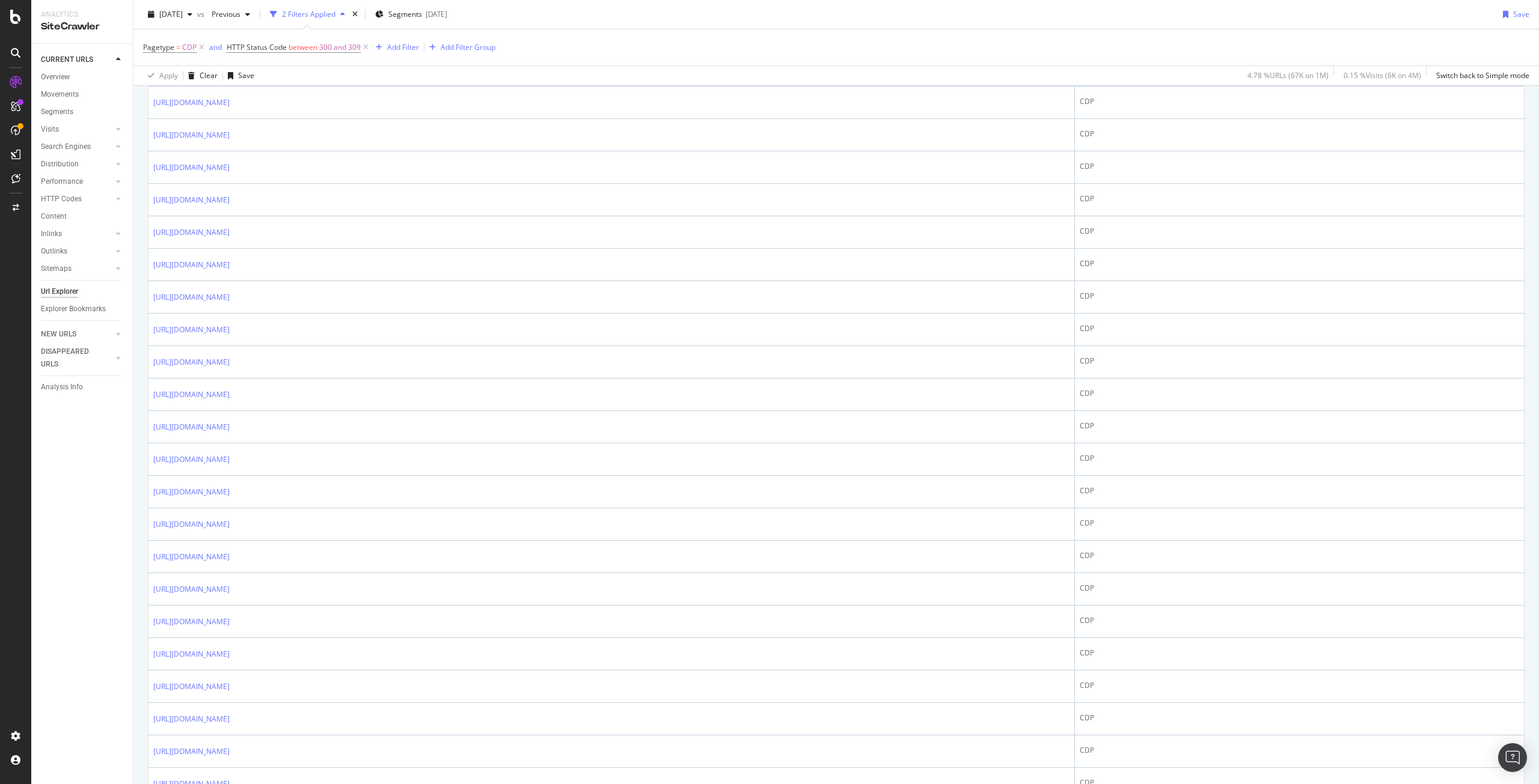
scroll to position [40, 0]
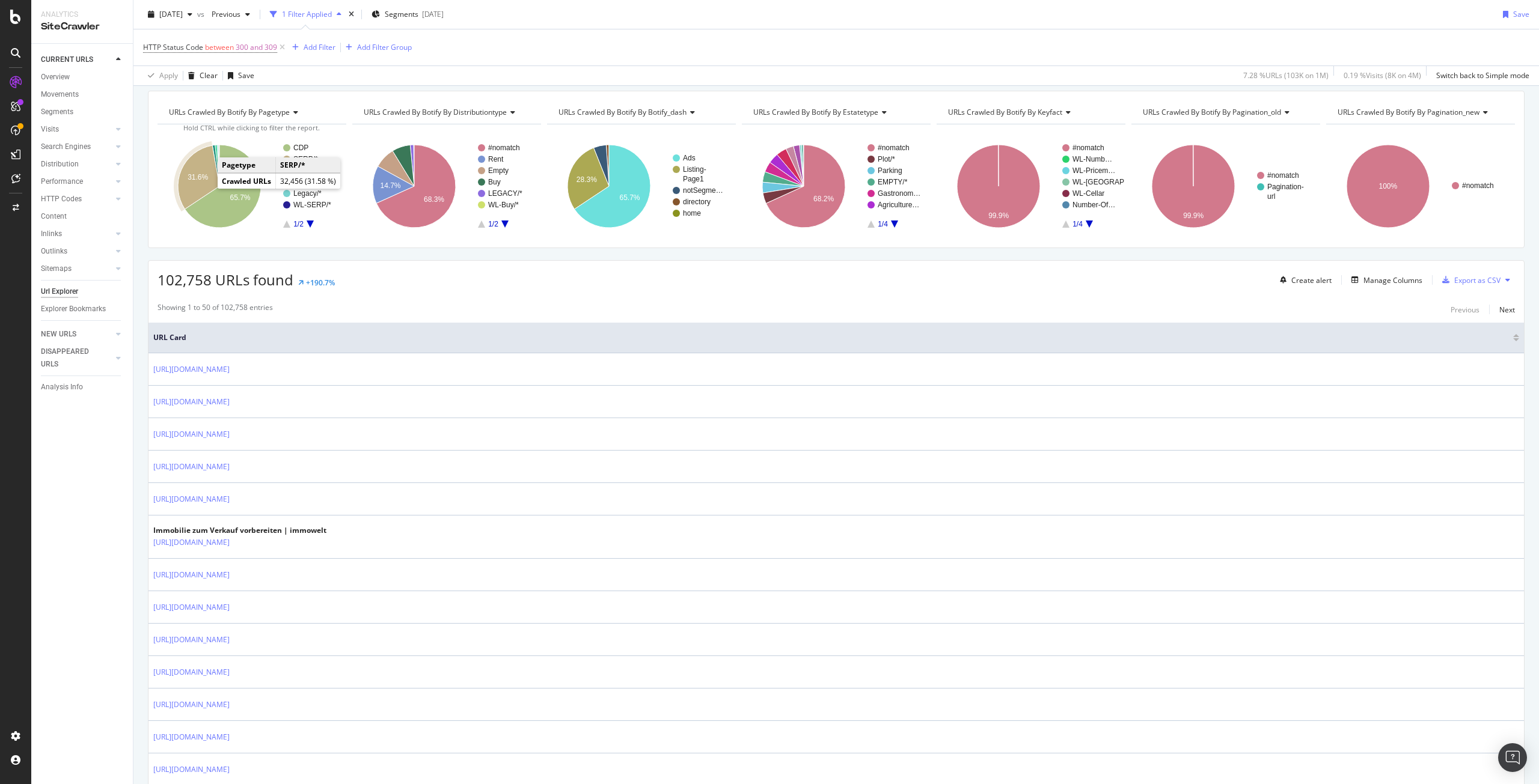
drag, startPoint x: 208, startPoint y: 191, endPoint x: 197, endPoint y: 176, distance: 18.6
click at [197, 176] on text "31.6%" at bounding box center [197, 177] width 21 height 8
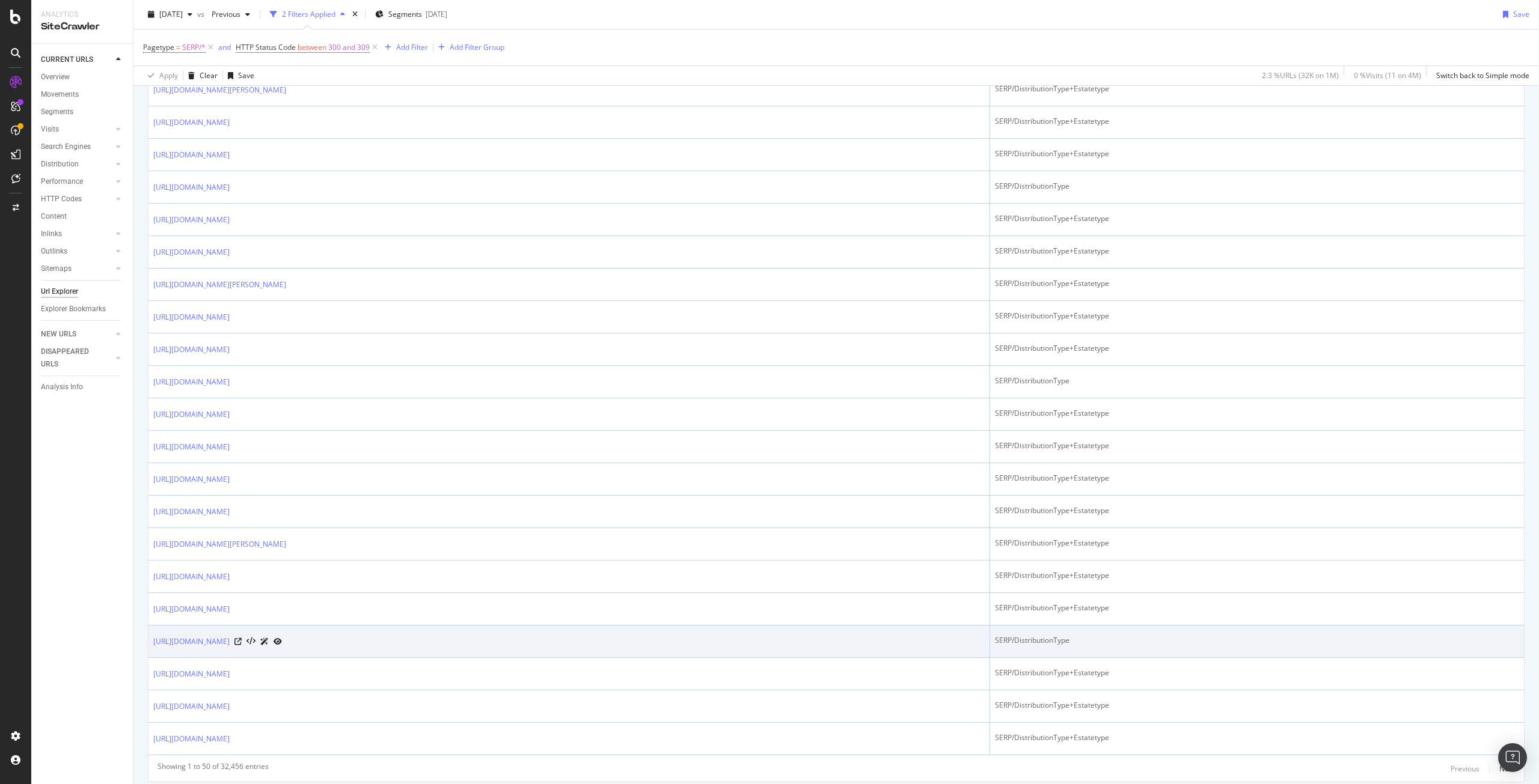
scroll to position [1302, 0]
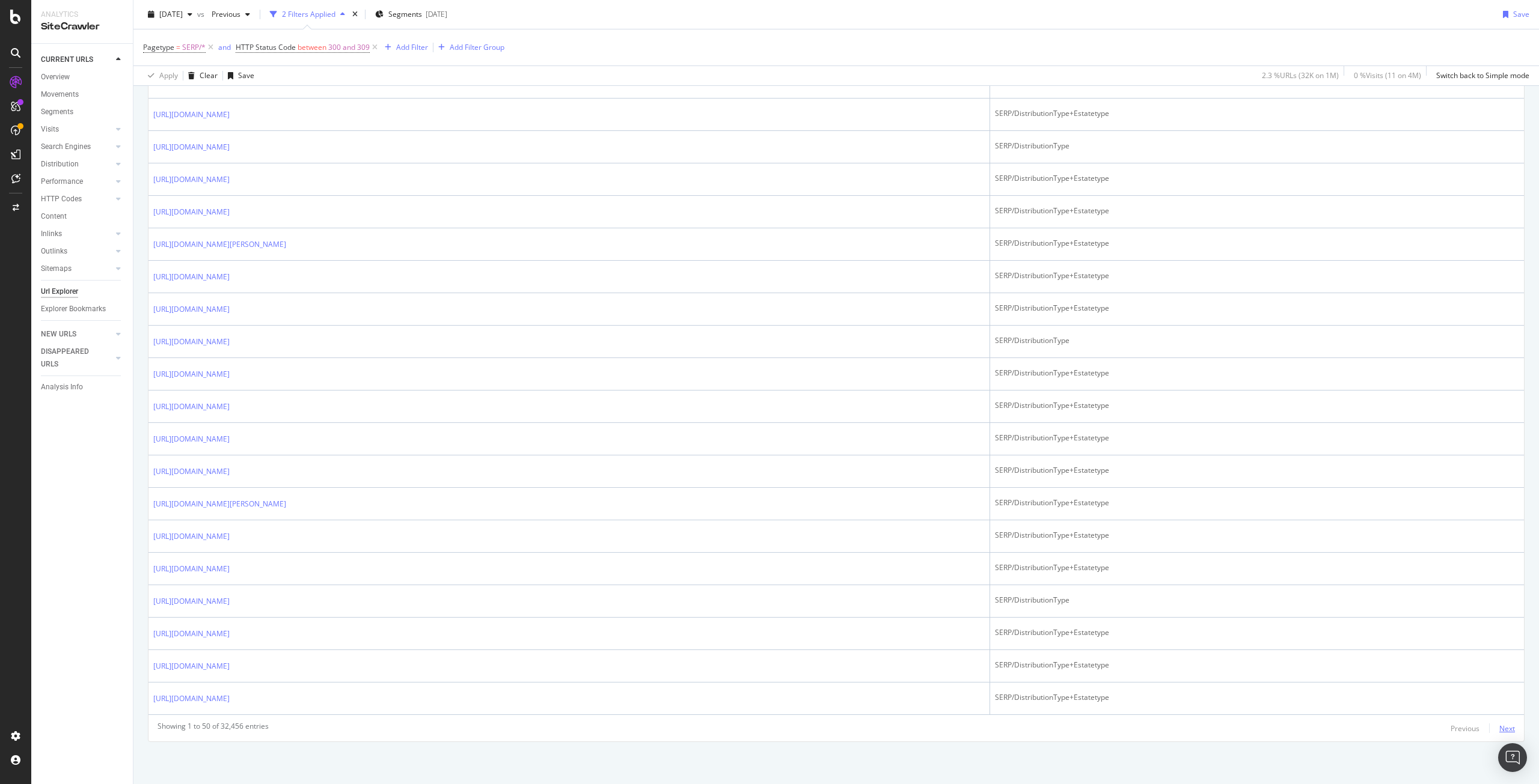
click at [1503, 729] on div "Next" at bounding box center [1507, 728] width 16 height 10
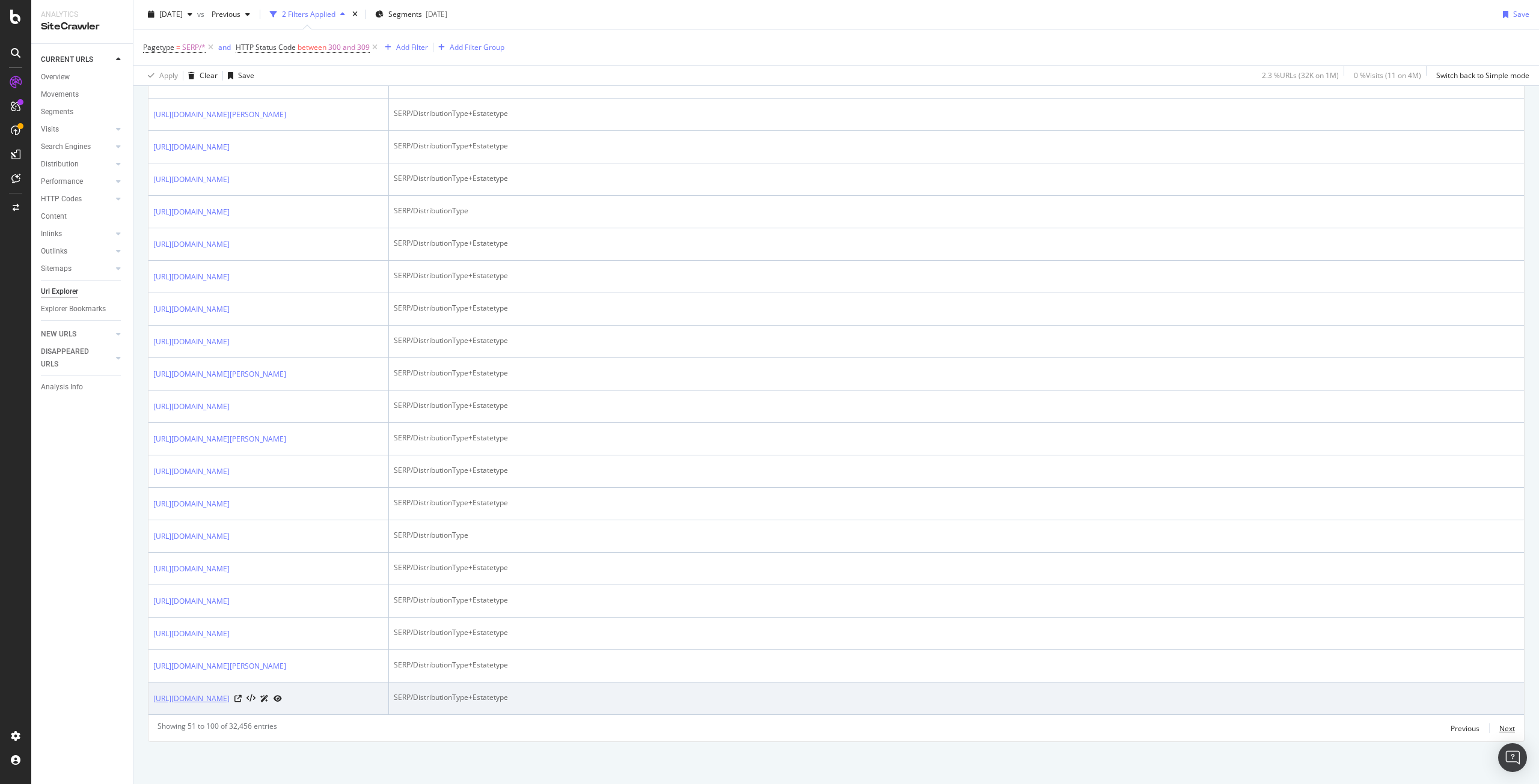
scroll to position [1861, 0]
click at [282, 695] on icon at bounding box center [277, 698] width 8 height 7
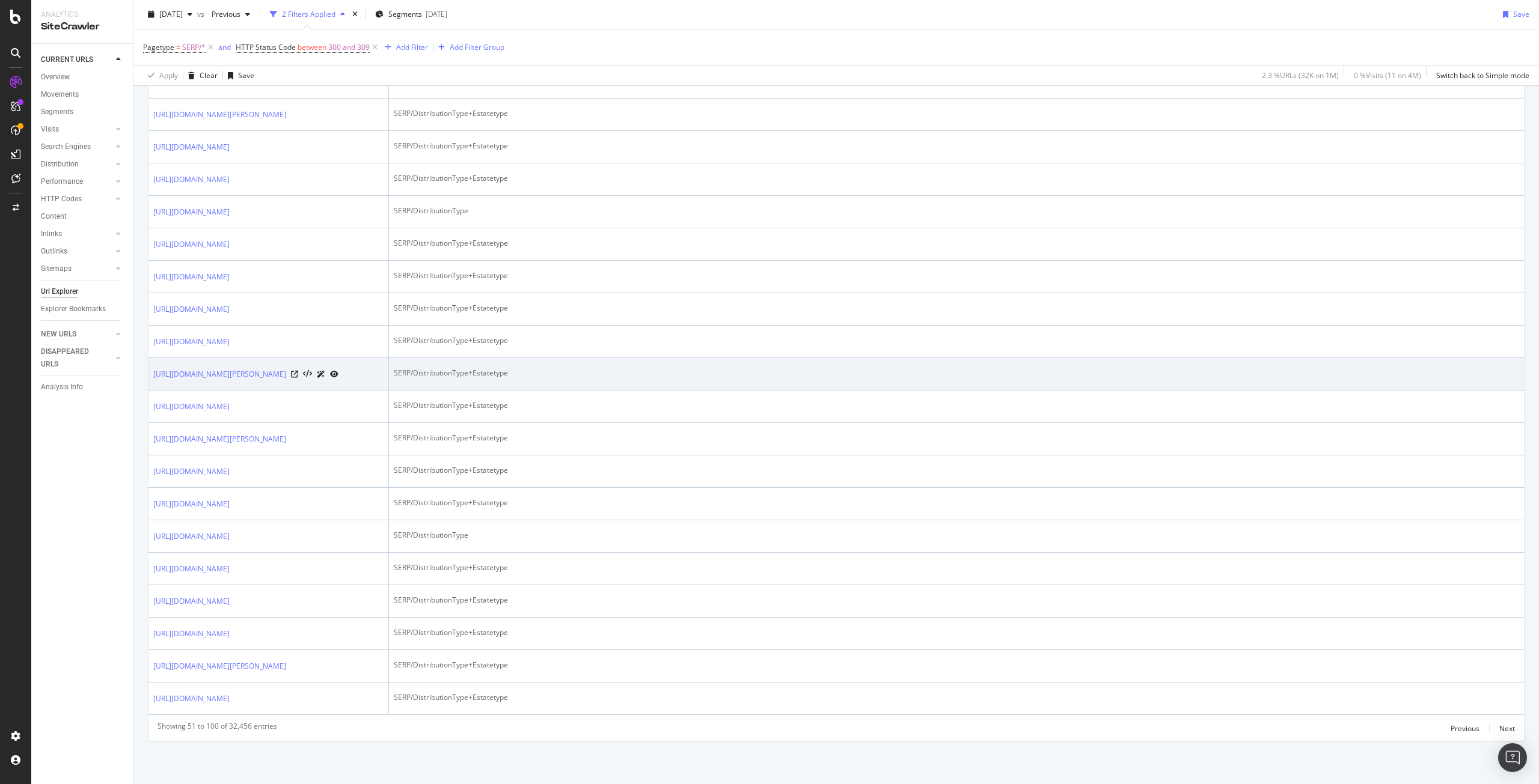
click at [338, 370] on icon at bounding box center [334, 374] width 8 height 7
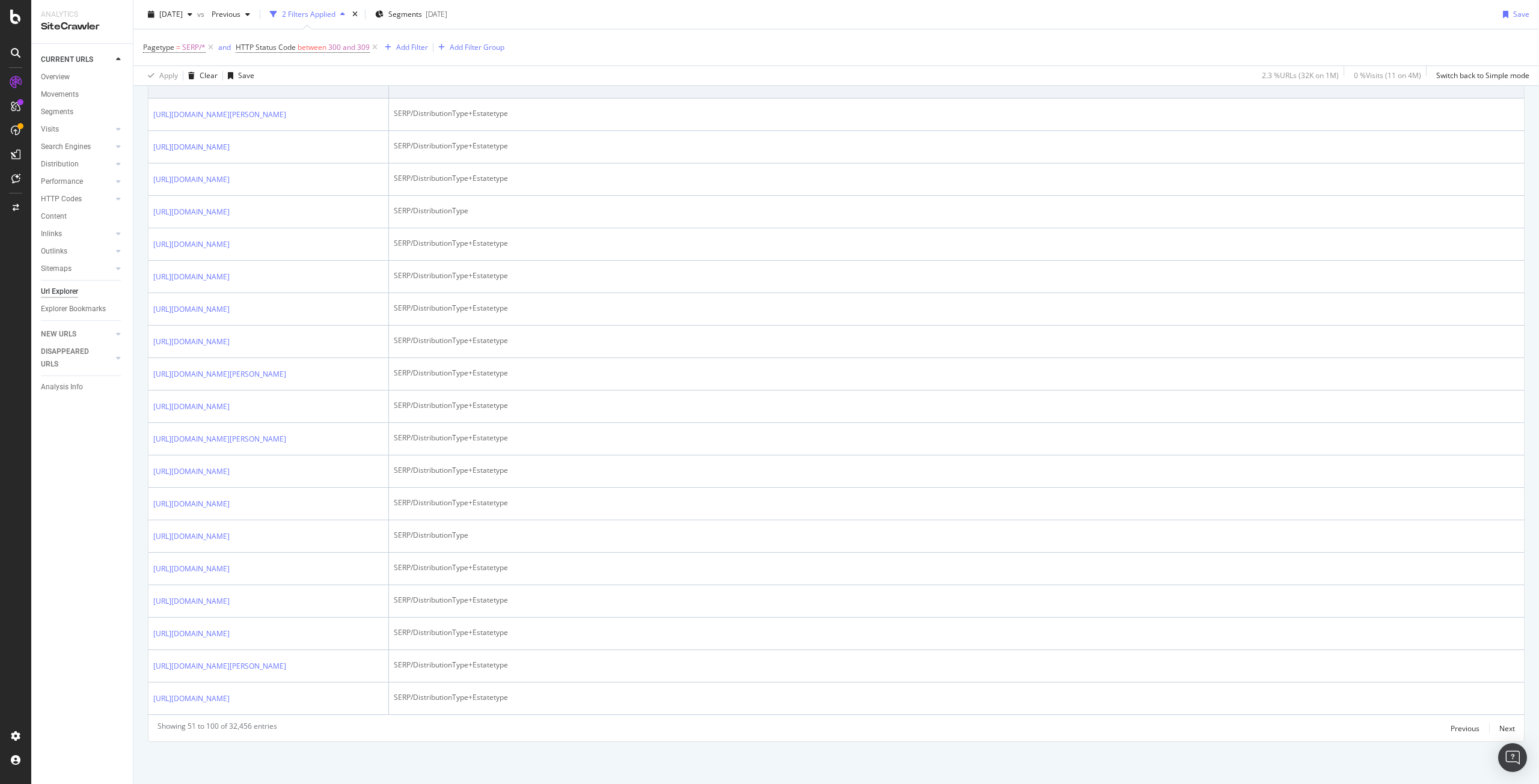
scroll to position [1561, 0]
click at [282, 53] on icon at bounding box center [277, 50] width 8 height 7
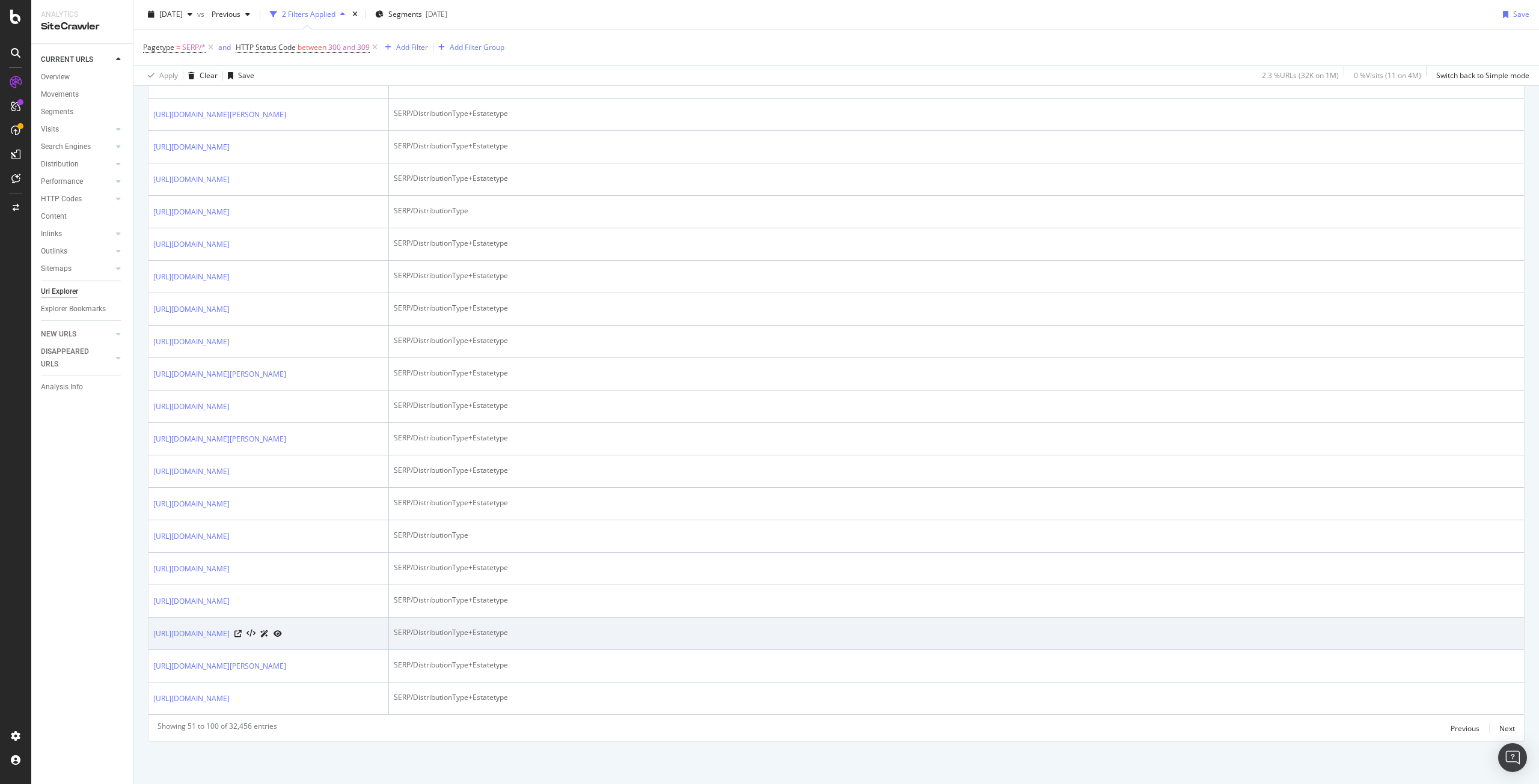
scroll to position [1861, 0]
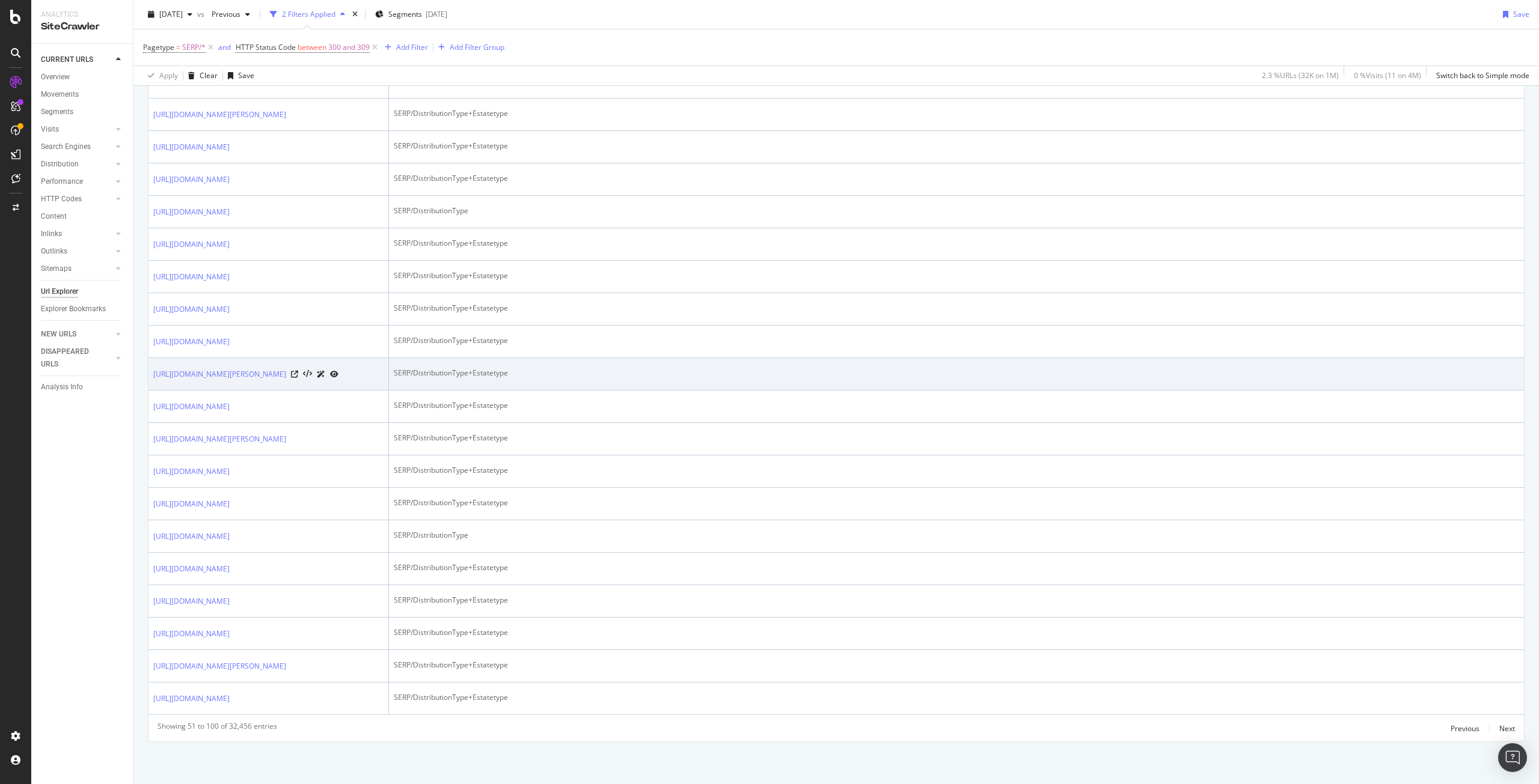
click at [338, 370] on icon at bounding box center [334, 374] width 8 height 7
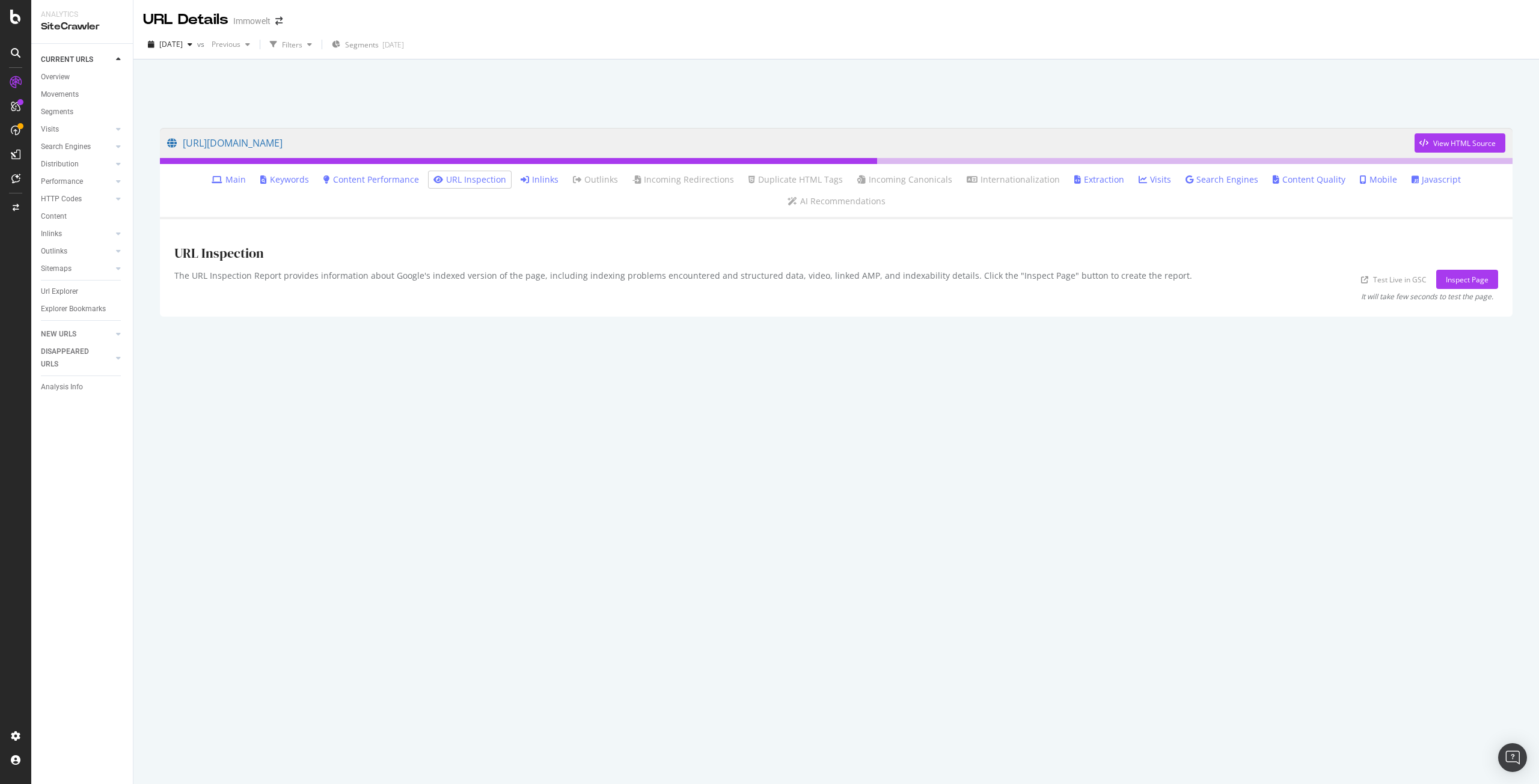
click at [520, 179] on link "Inlinks" at bounding box center [539, 180] width 37 height 12
click at [520, 182] on link "Inlinks" at bounding box center [539, 180] width 37 height 12
click at [520, 176] on link "Inlinks" at bounding box center [539, 180] width 37 height 12
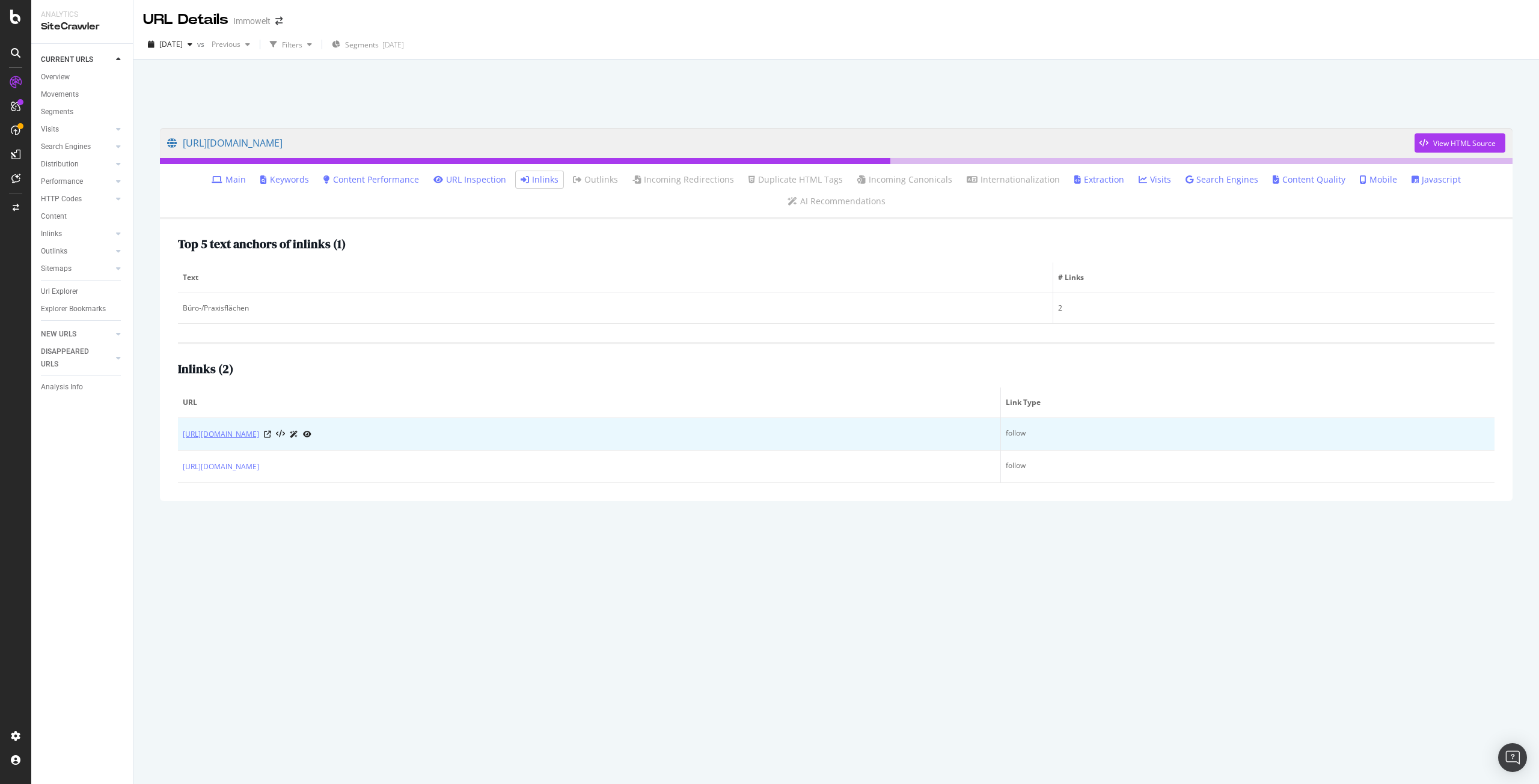
drag, startPoint x: 272, startPoint y: 422, endPoint x: 341, endPoint y: 414, distance: 69.5
click at [341, 418] on td "[URL][DOMAIN_NAME]" at bounding box center [590, 434] width 823 height 32
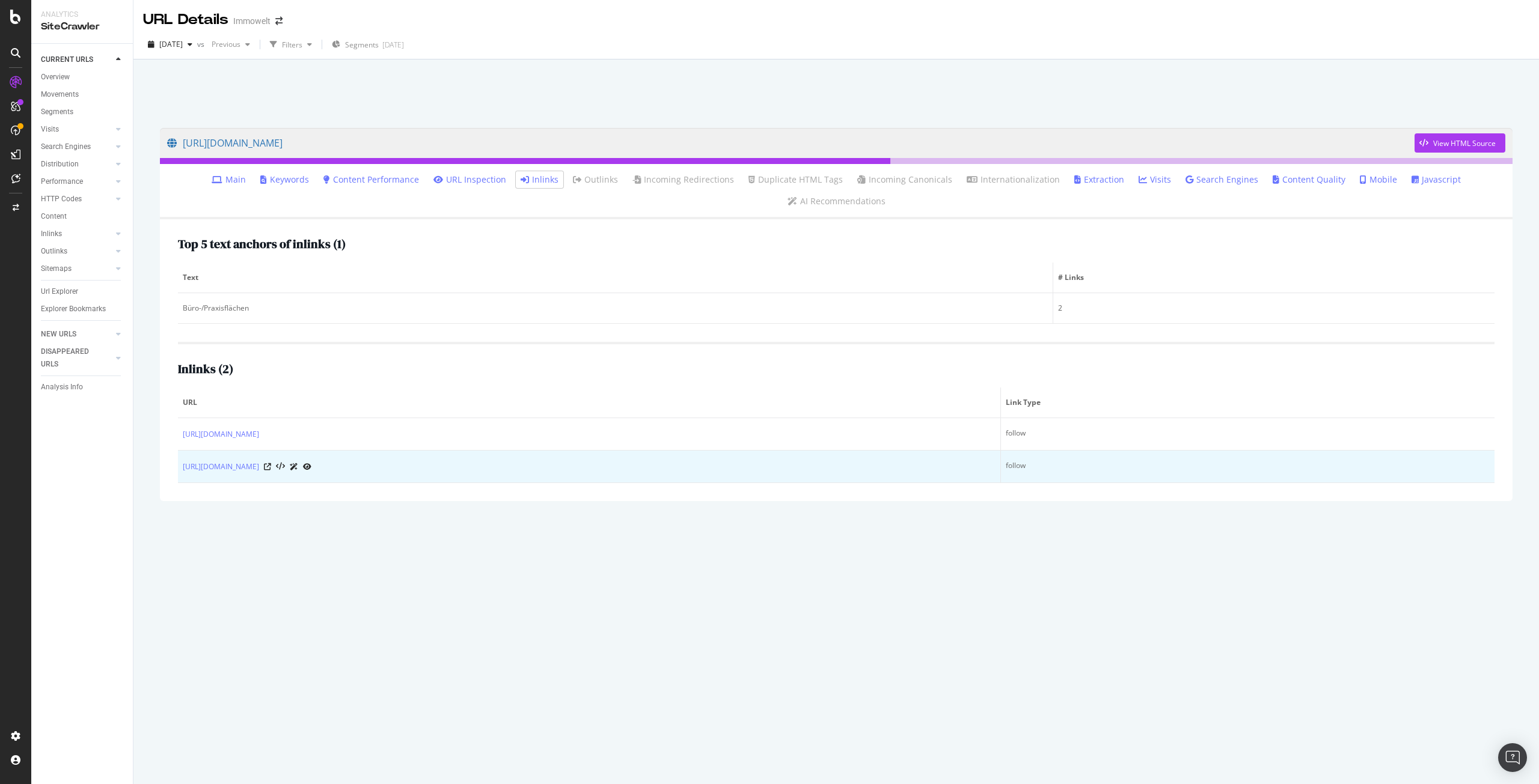
copy link "gewerbeimmobilien/"
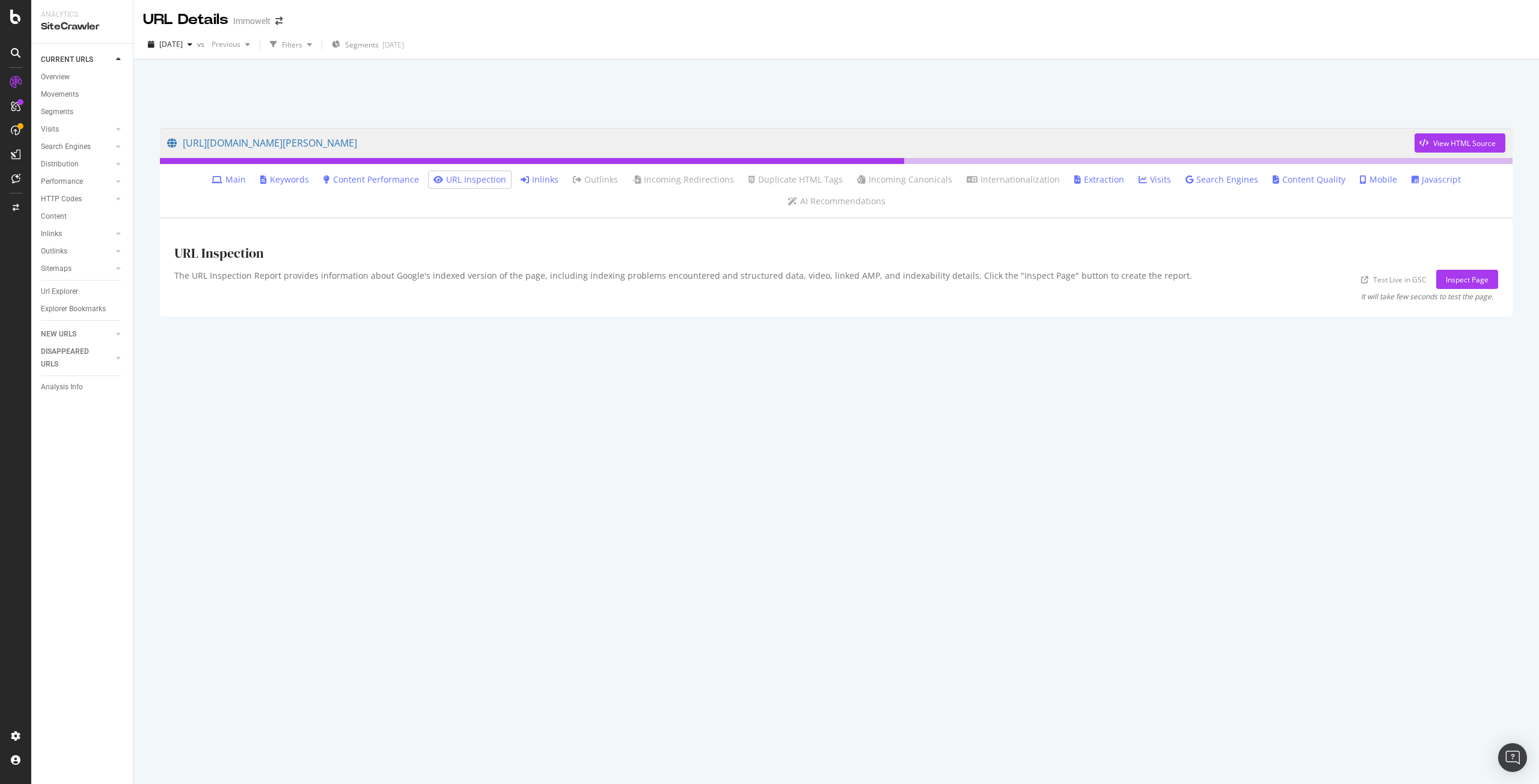
click at [520, 181] on link "Inlinks" at bounding box center [539, 180] width 37 height 12
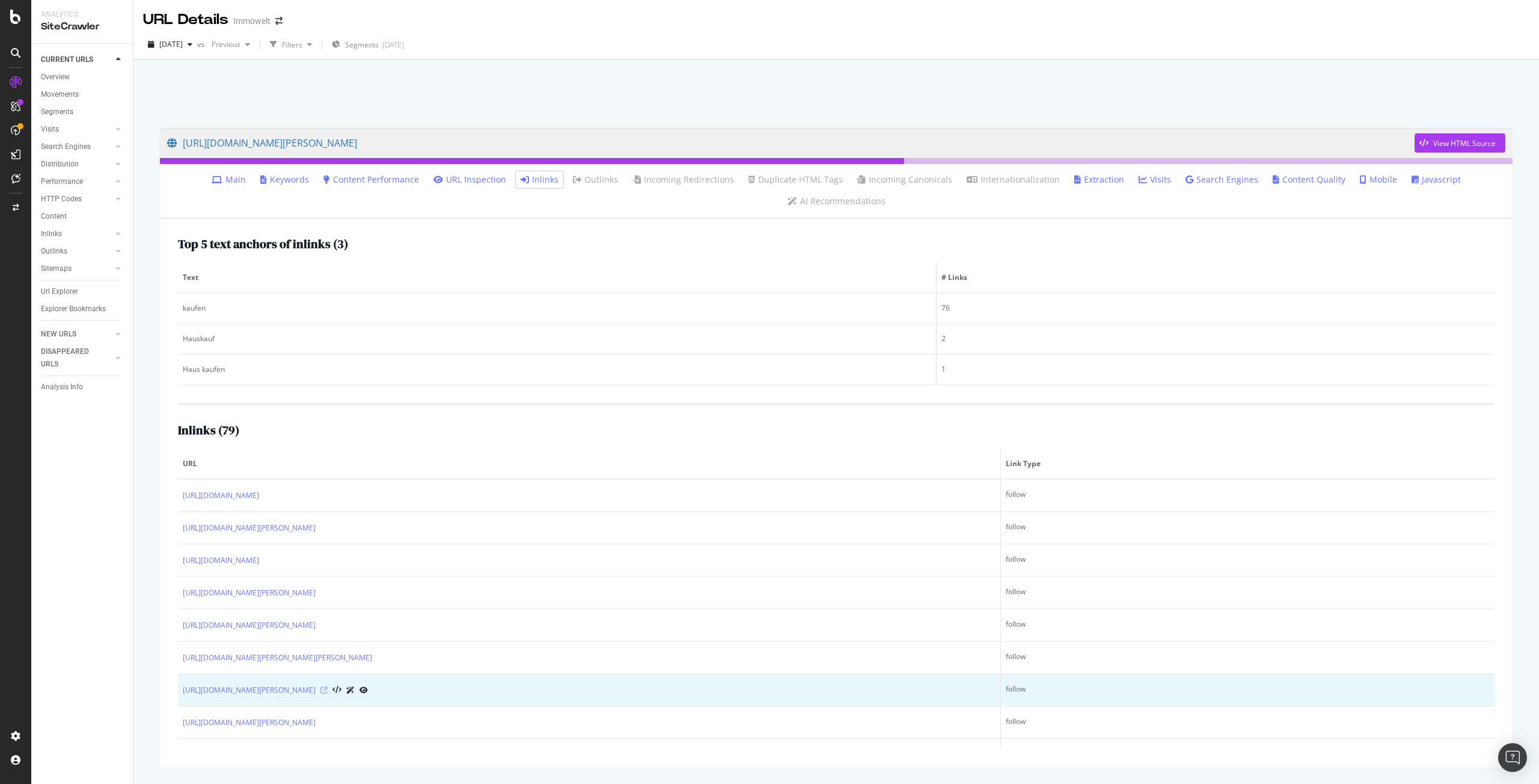
click at [327, 690] on icon at bounding box center [324, 690] width 7 height 7
